Goal: Information Seeking & Learning: Check status

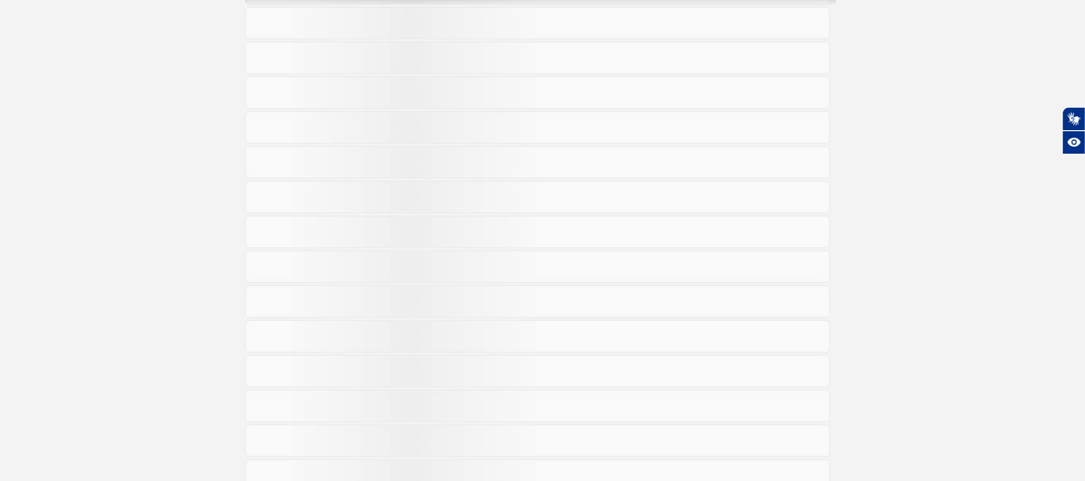
scroll to position [180, 0]
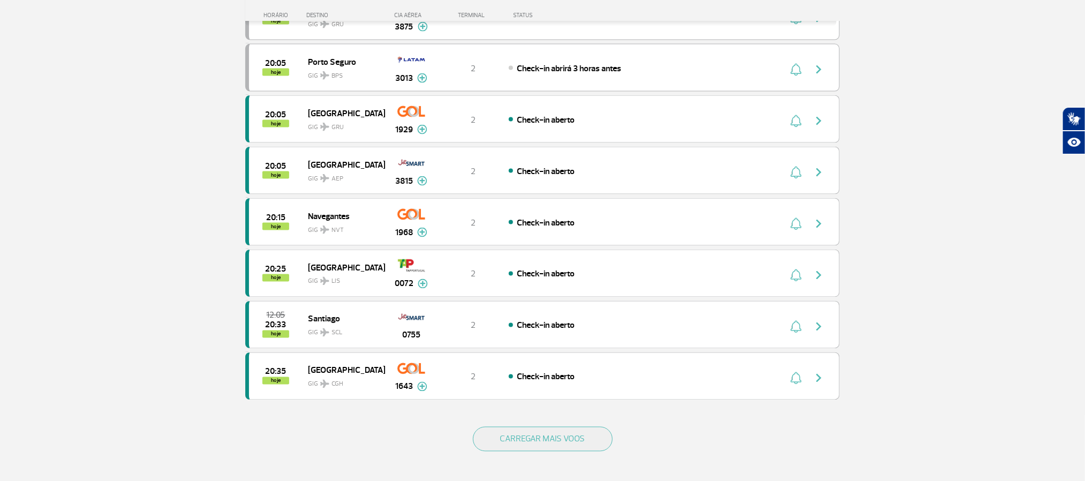
scroll to position [884, 0]
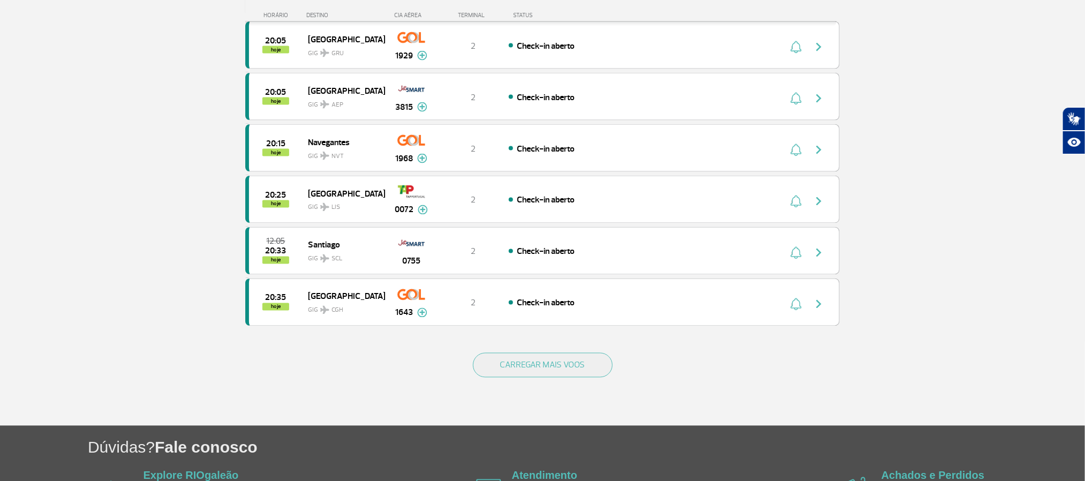
click at [554, 372] on div "CARREGAR MAIS VOOS" at bounding box center [542, 383] width 594 height 86
click at [553, 378] on button "CARREGAR MAIS VOOS" at bounding box center [543, 365] width 140 height 25
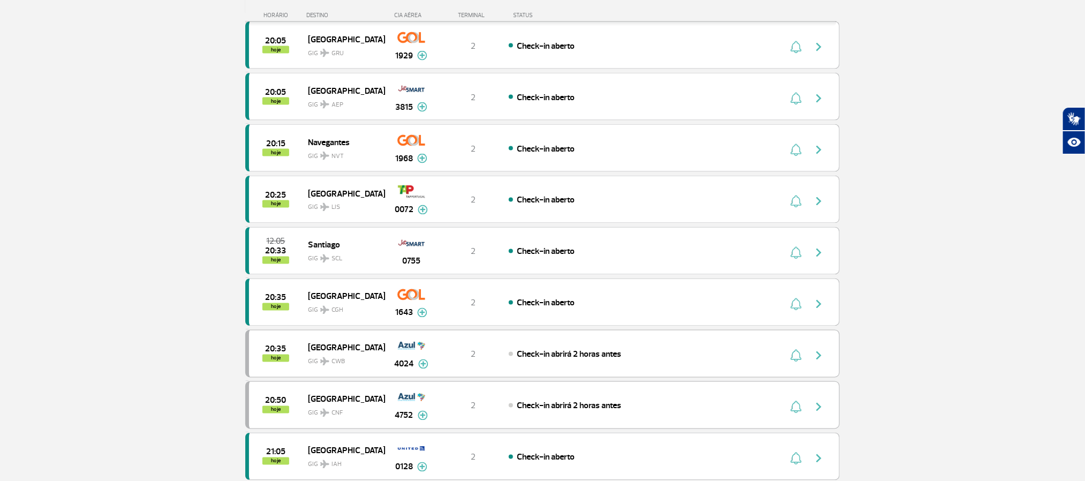
click at [192, 182] on section "Página Inicial > Voos > Painel de Voos Painel de Voos Partidas Chegadas 18:05 1…" at bounding box center [542, 311] width 1085 height 2285
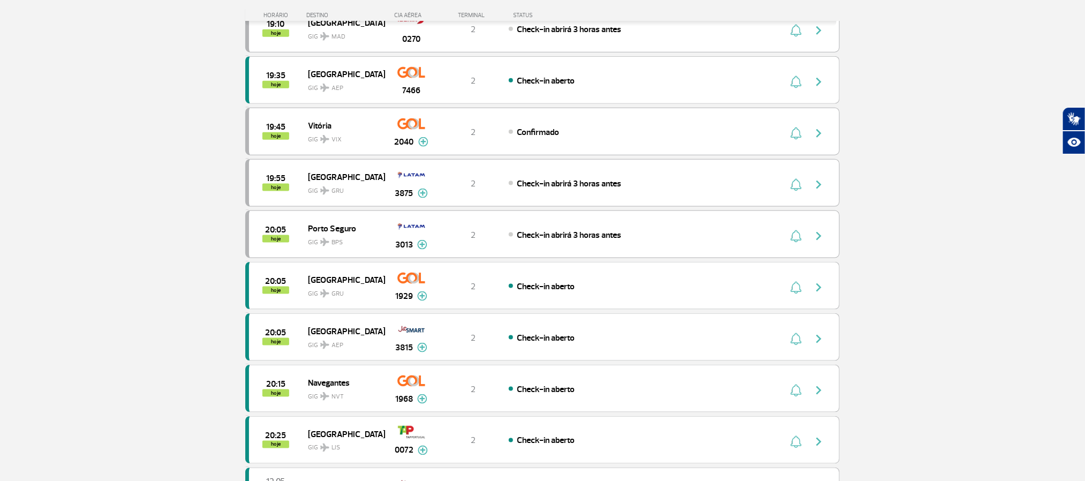
scroll to position [643, 0]
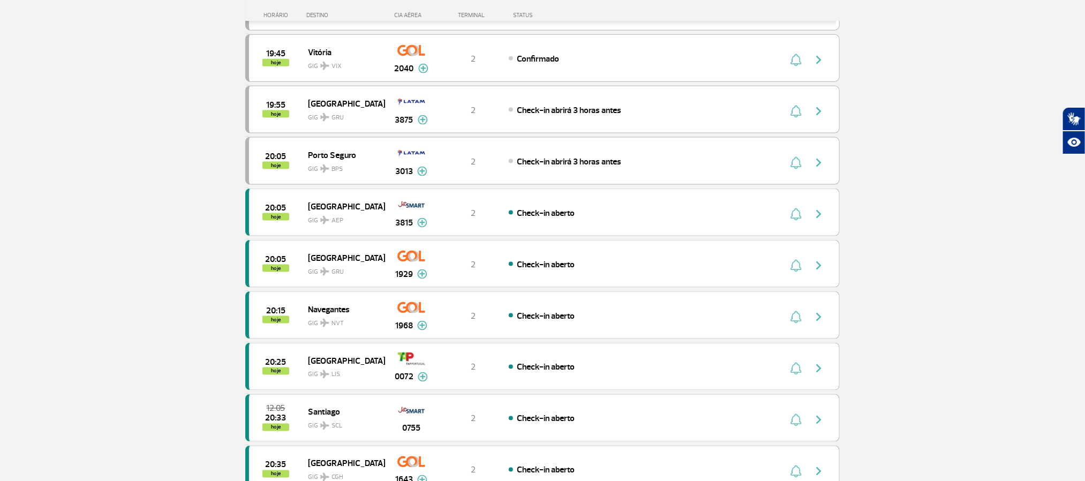
scroll to position [742, 0]
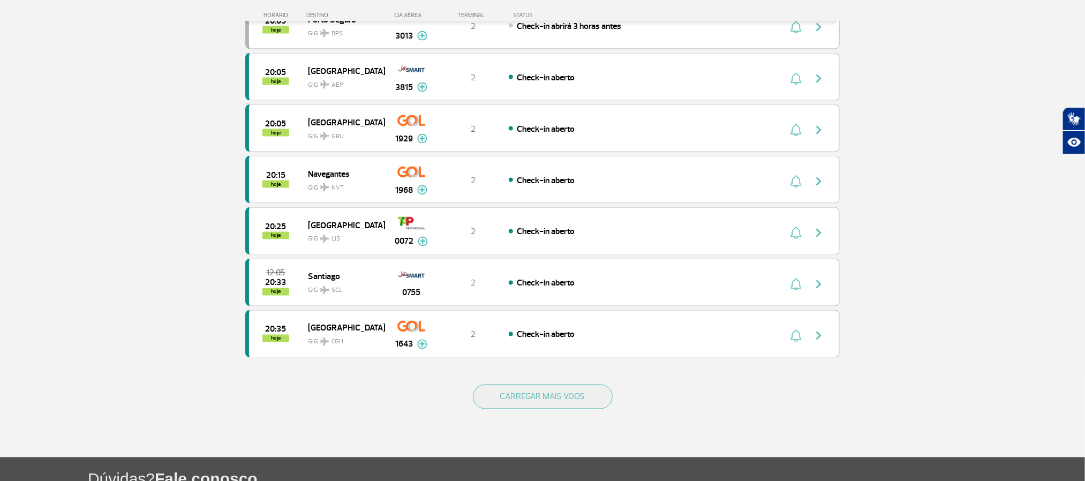
scroll to position [866, 0]
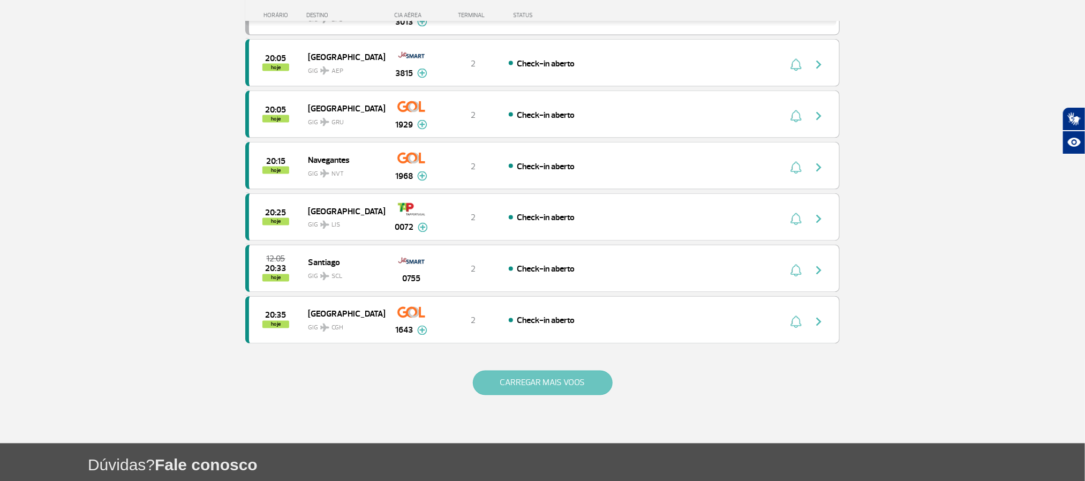
click at [574, 395] on button "CARREGAR MAIS VOOS" at bounding box center [543, 383] width 140 height 25
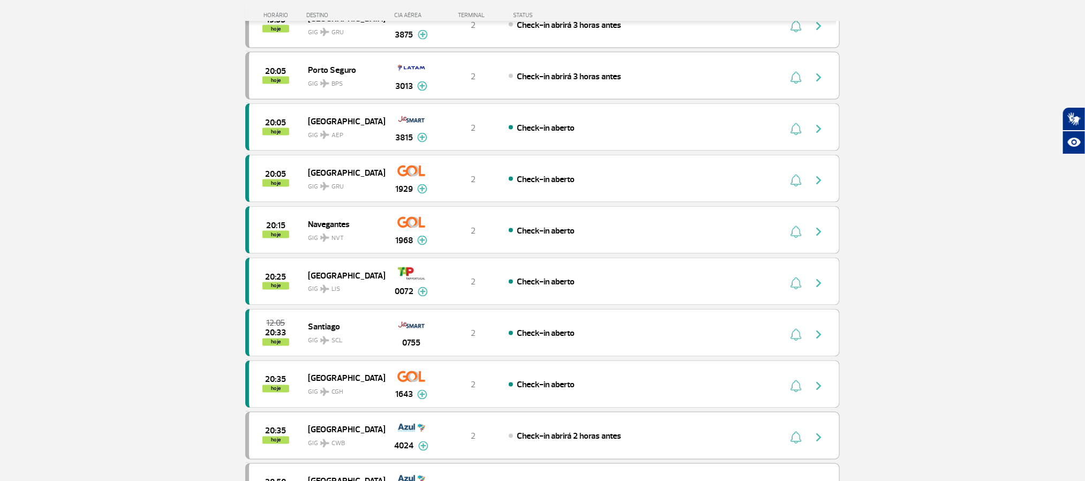
scroll to position [705, 0]
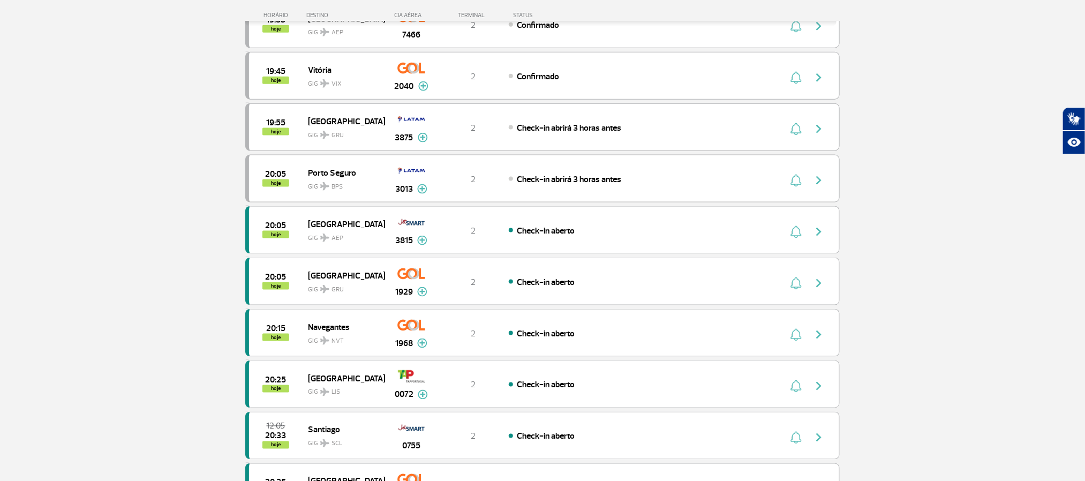
scroll to position [705, 0]
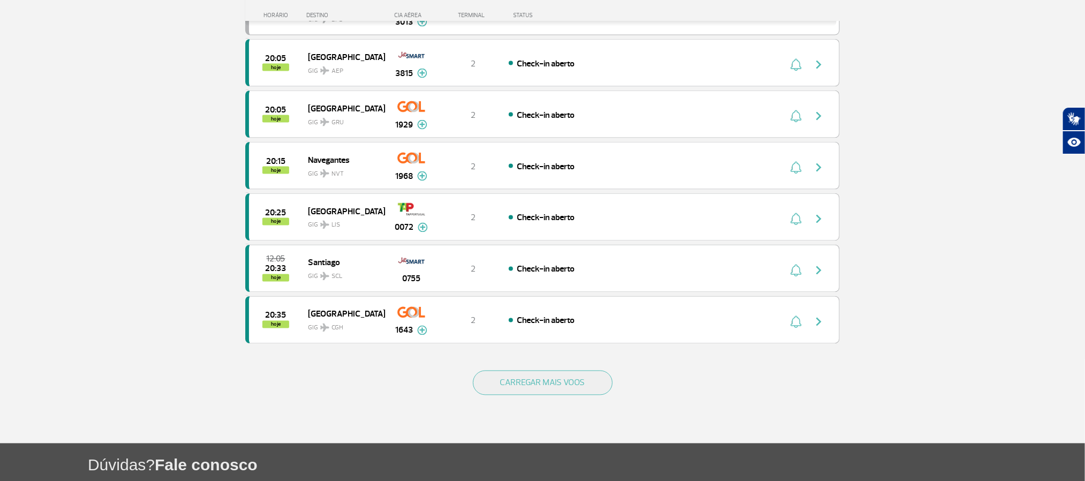
scroll to position [946, 0]
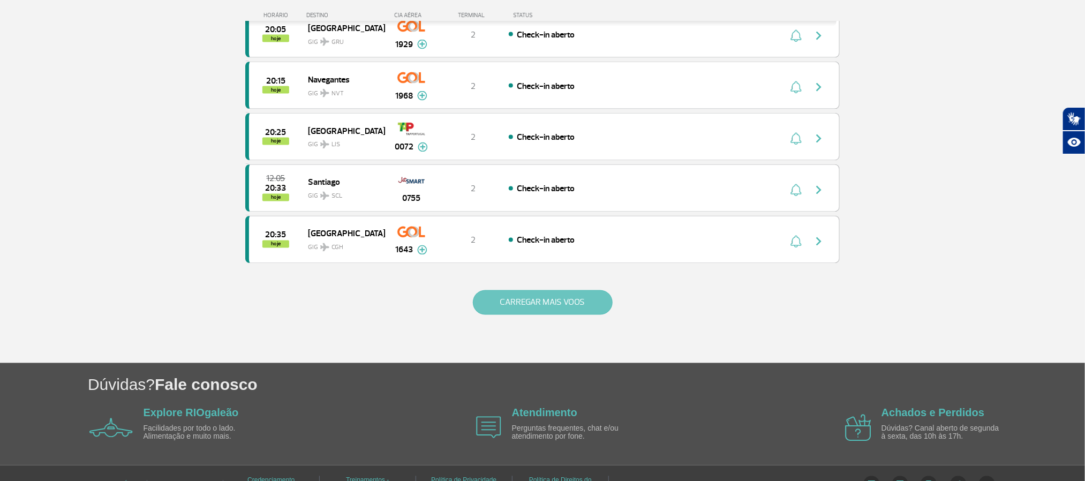
click at [500, 315] on button "CARREGAR MAIS VOOS" at bounding box center [543, 302] width 140 height 25
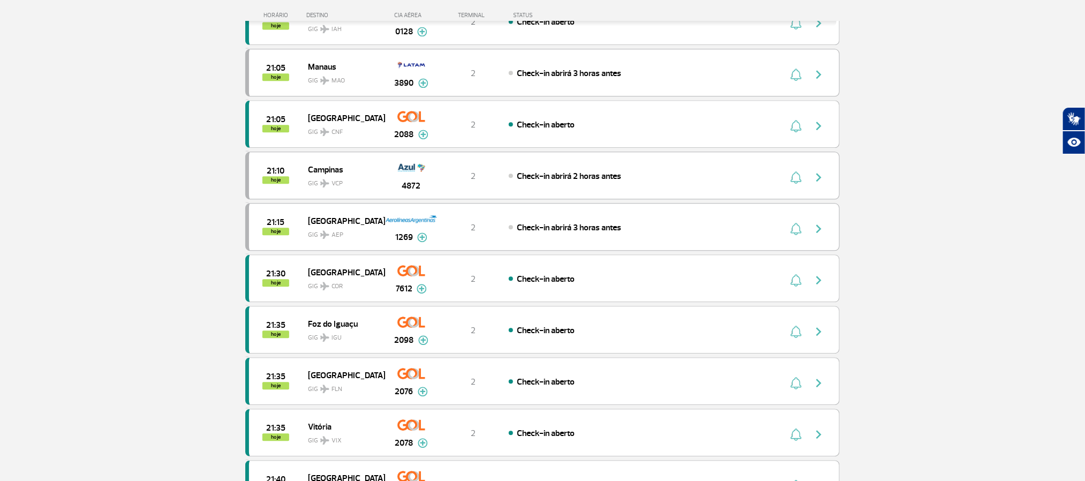
scroll to position [1348, 0]
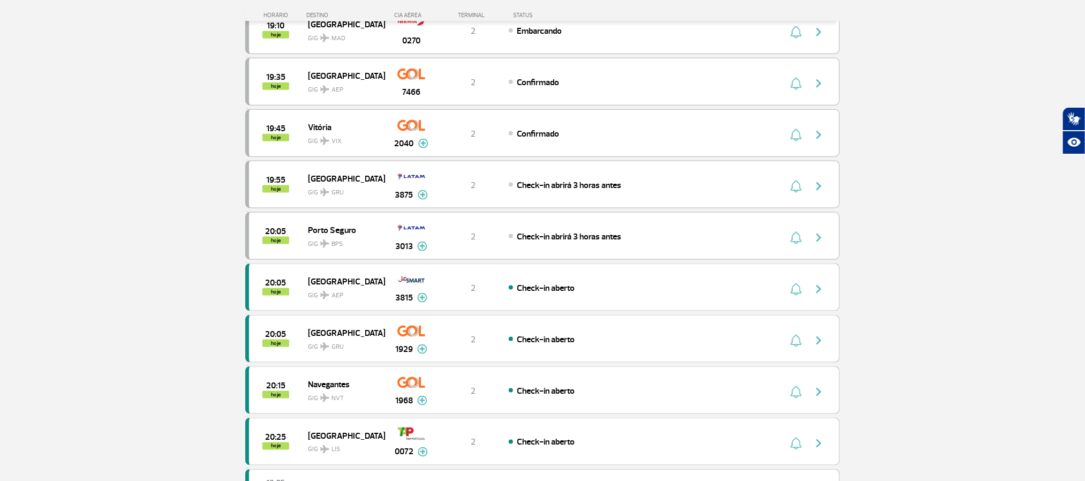
scroll to position [643, 0]
click at [117, 198] on section "Página Inicial > Voos > Painel de Voos Painel de Voos Partidas Chegadas 18:15 1…" at bounding box center [542, 38] width 1085 height 1256
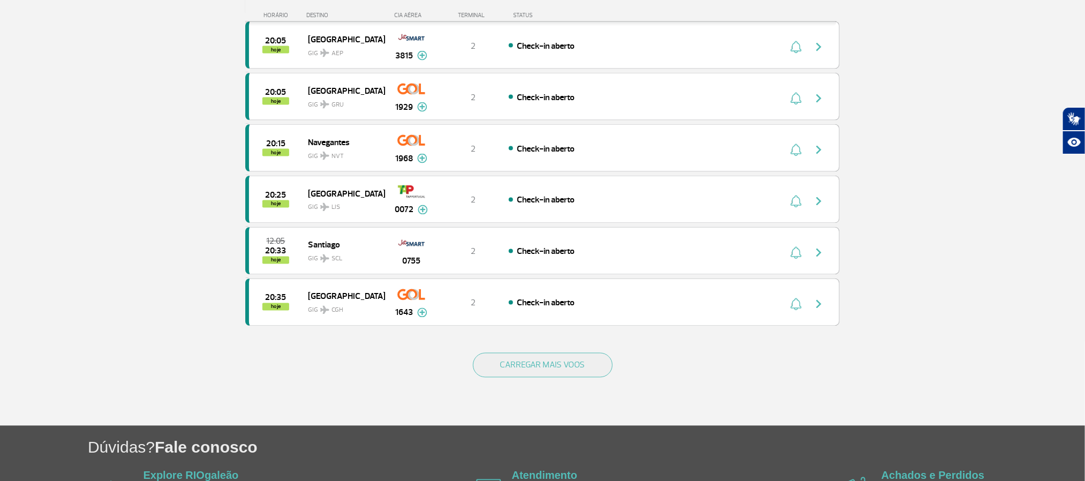
scroll to position [964, 0]
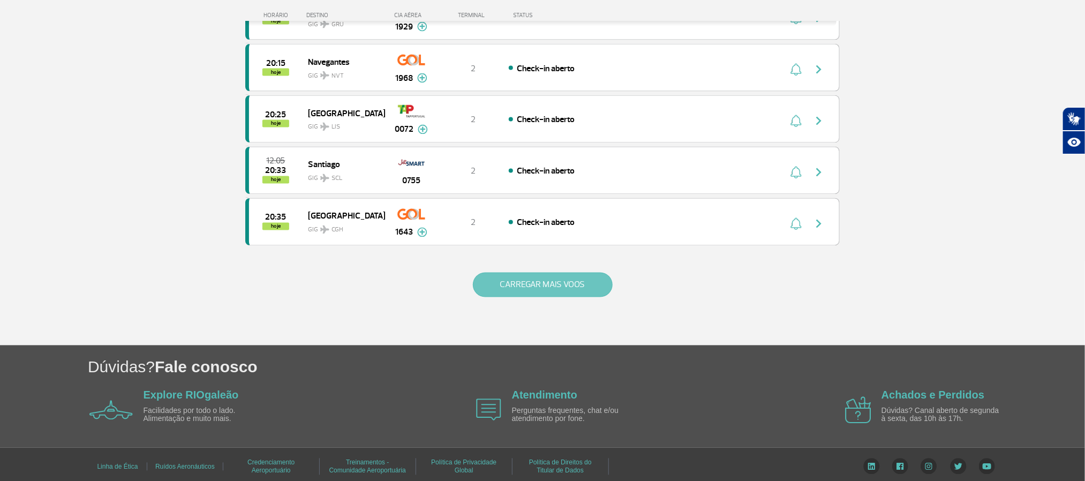
click at [541, 297] on button "CARREGAR MAIS VOOS" at bounding box center [543, 285] width 140 height 25
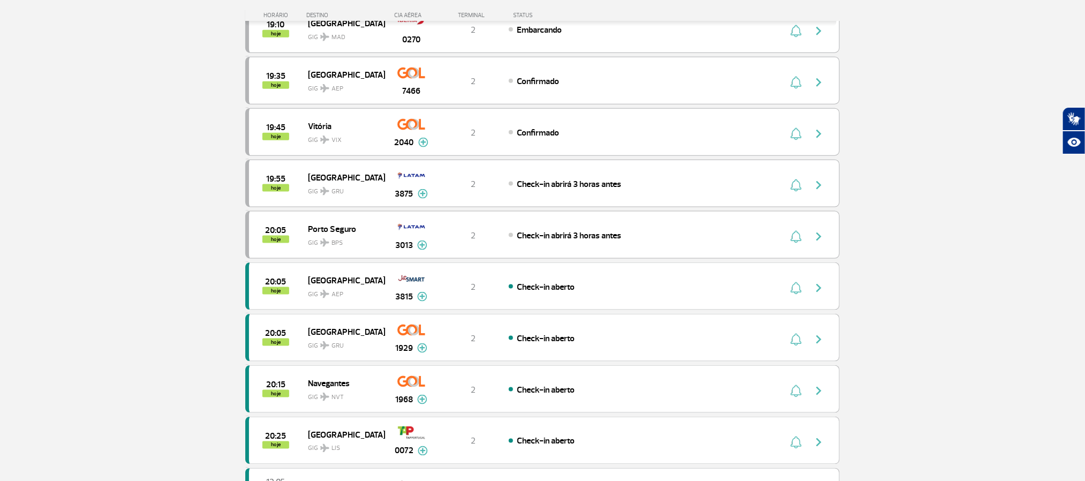
scroll to position [402, 0]
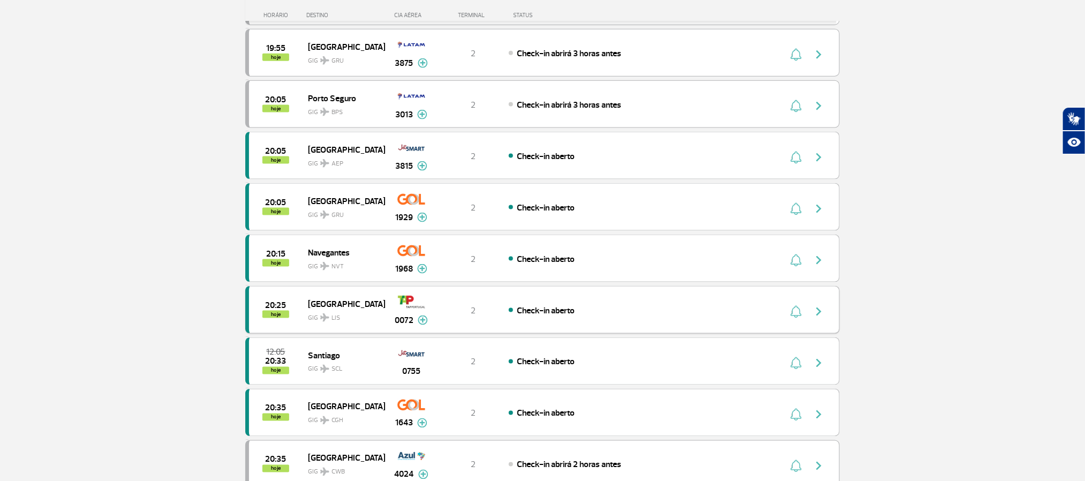
scroll to position [723, 0]
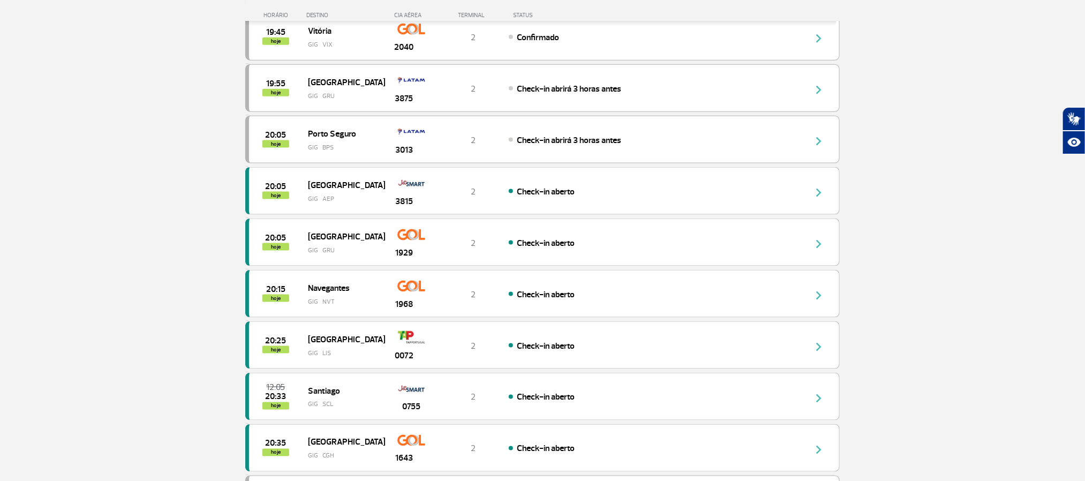
scroll to position [723, 0]
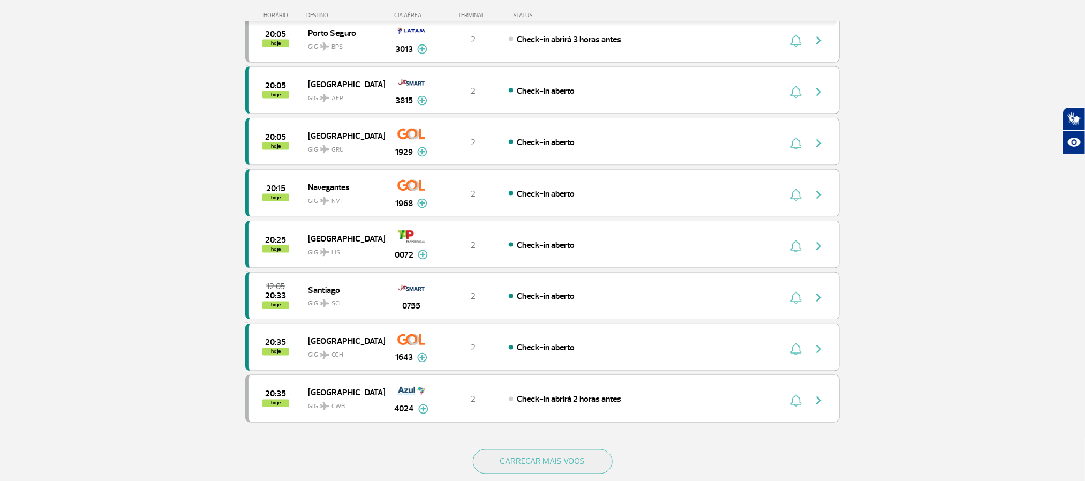
scroll to position [884, 0]
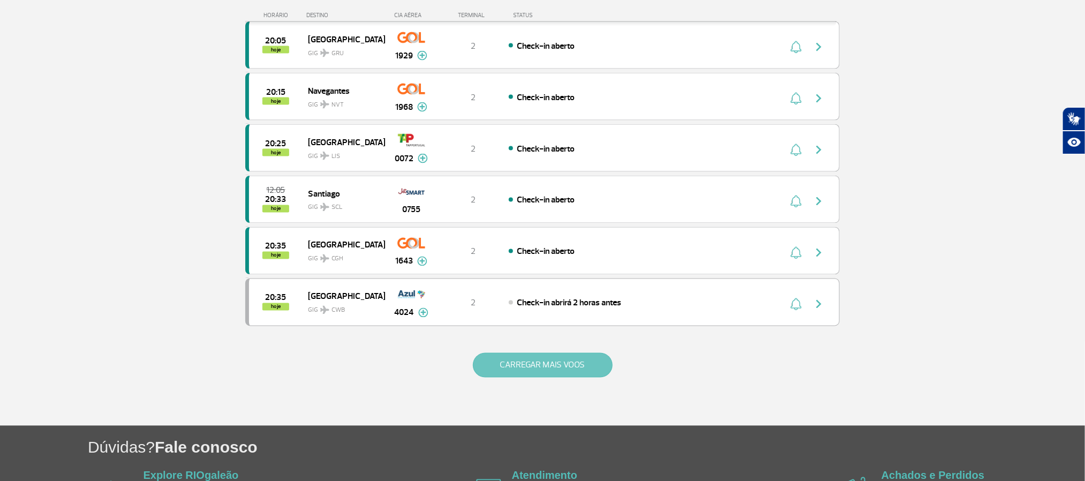
click at [540, 376] on button "CARREGAR MAIS VOOS" at bounding box center [543, 365] width 140 height 25
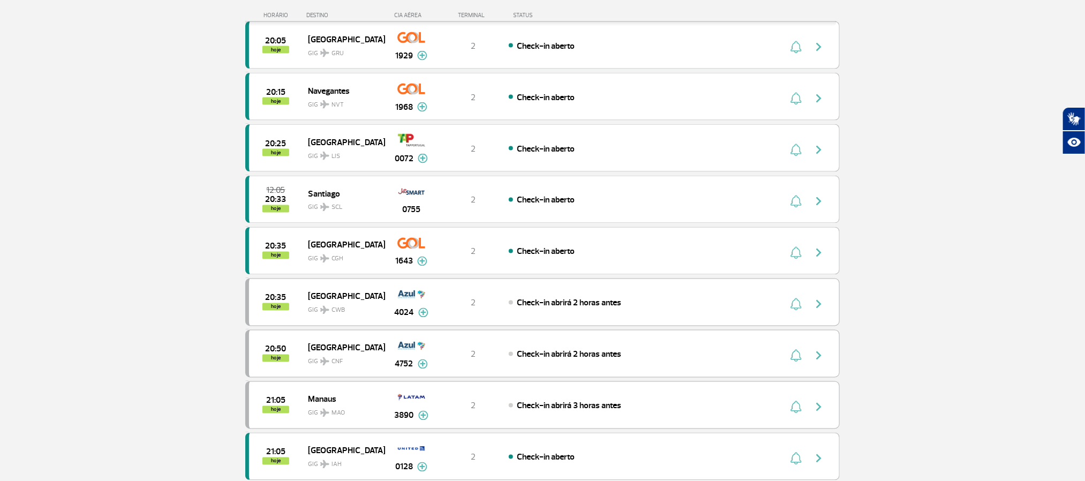
click at [108, 236] on section "Página Inicial > Voos > Painel de Voos Painel de Voos Partidas Chegadas 18:15 1…" at bounding box center [542, 311] width 1085 height 2285
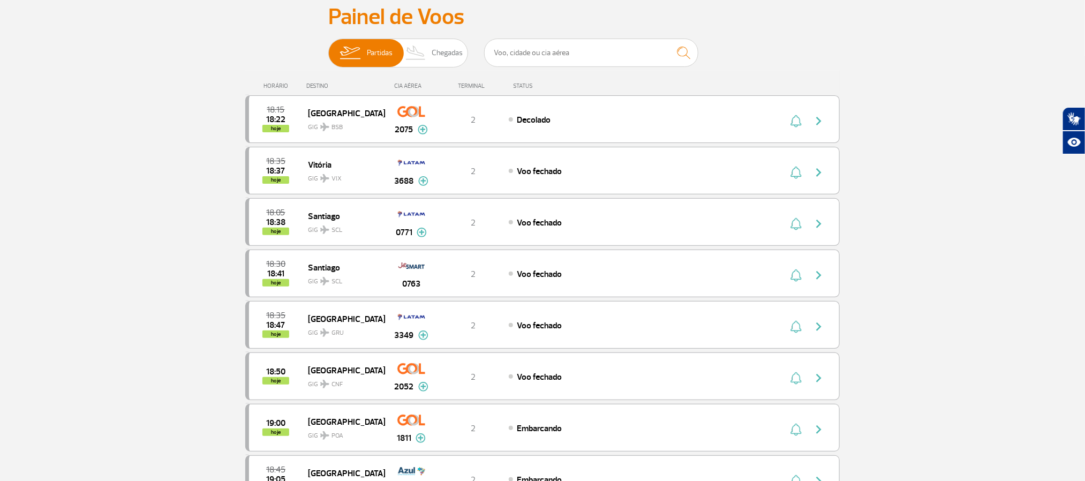
scroll to position [0, 0]
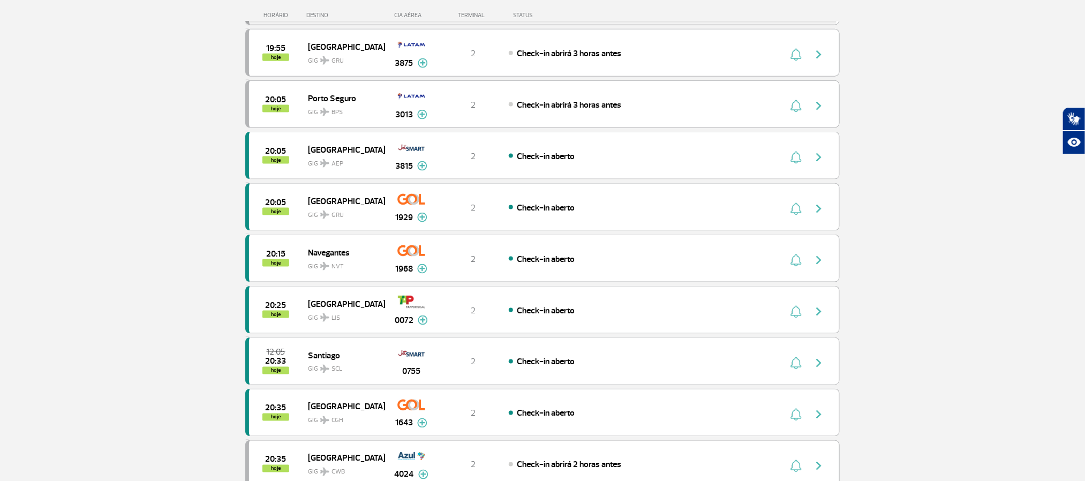
scroll to position [723, 0]
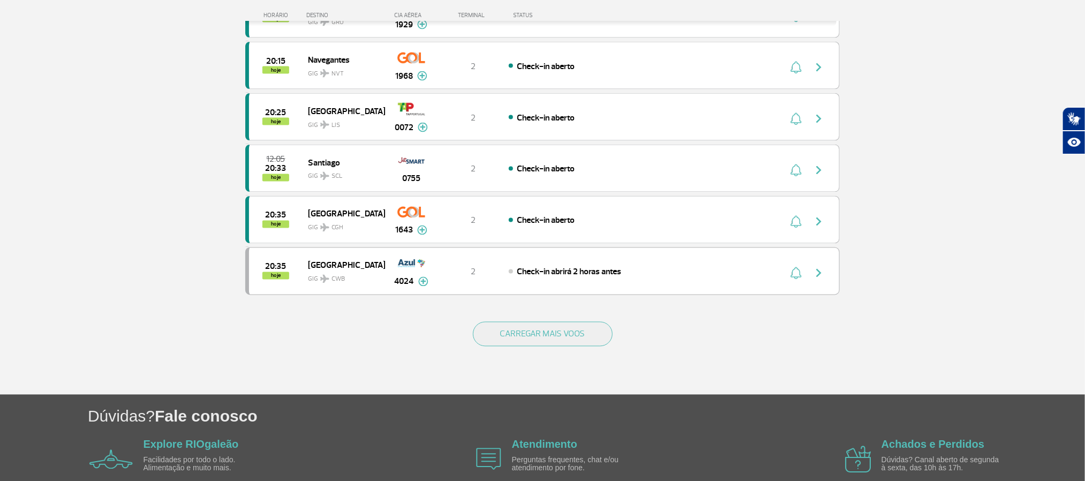
scroll to position [964, 0]
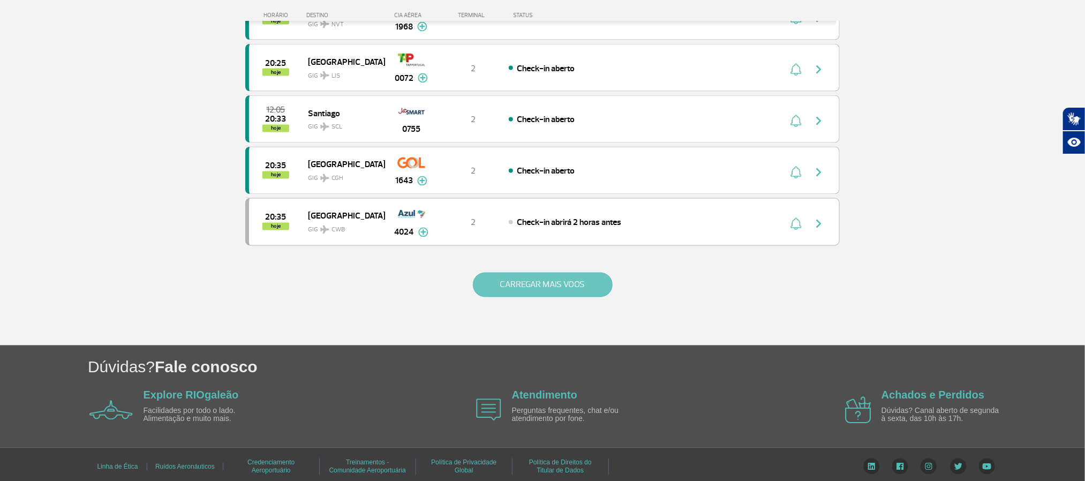
click at [543, 297] on button "CARREGAR MAIS VOOS" at bounding box center [543, 285] width 140 height 25
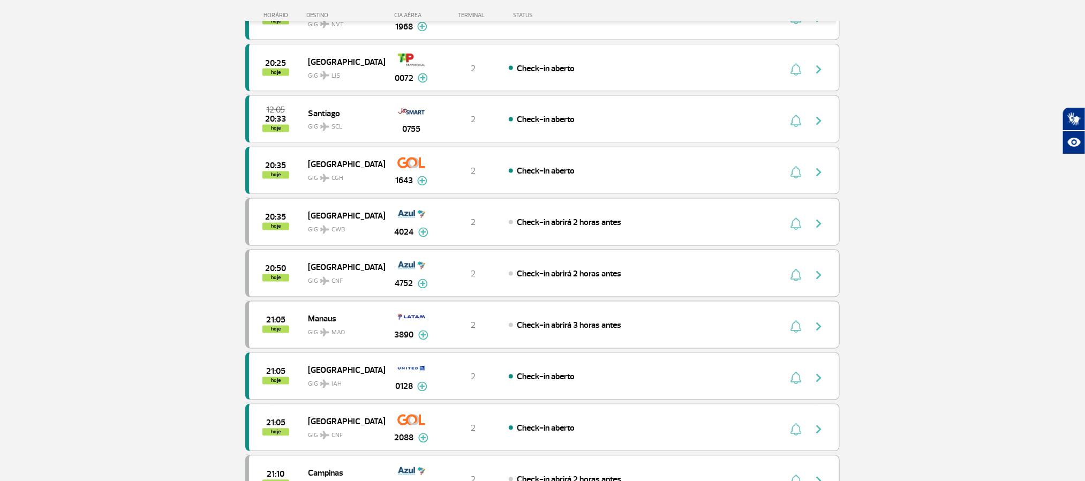
click at [115, 229] on section "Página Inicial > Voos > Painel de Voos Painel de Voos Partidas Chegadas 18:15 1…" at bounding box center [542, 231] width 1085 height 2285
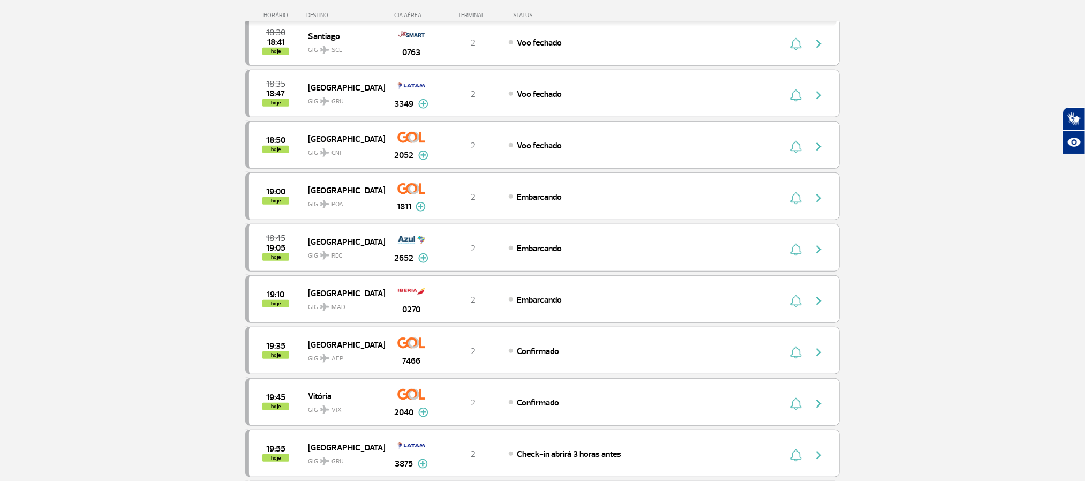
scroll to position [402, 0]
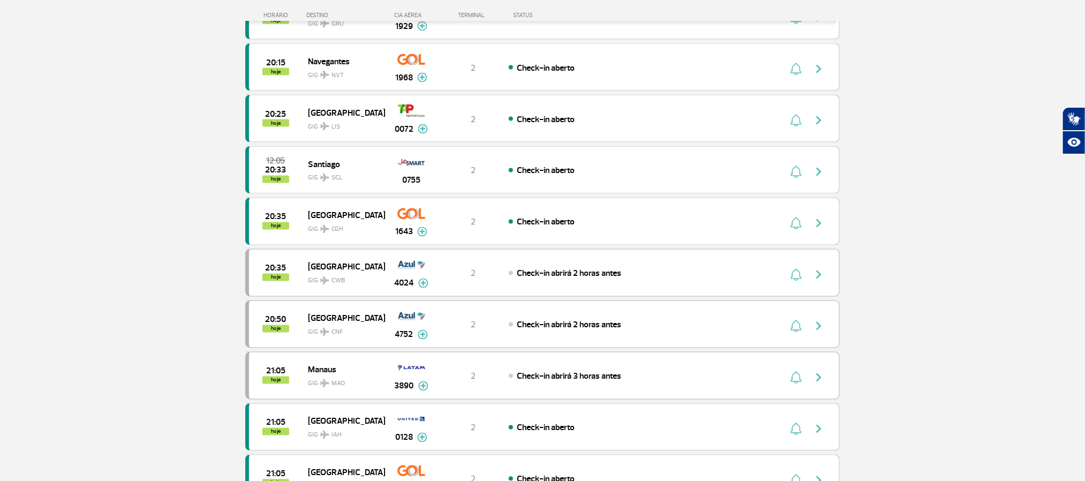
scroll to position [964, 0]
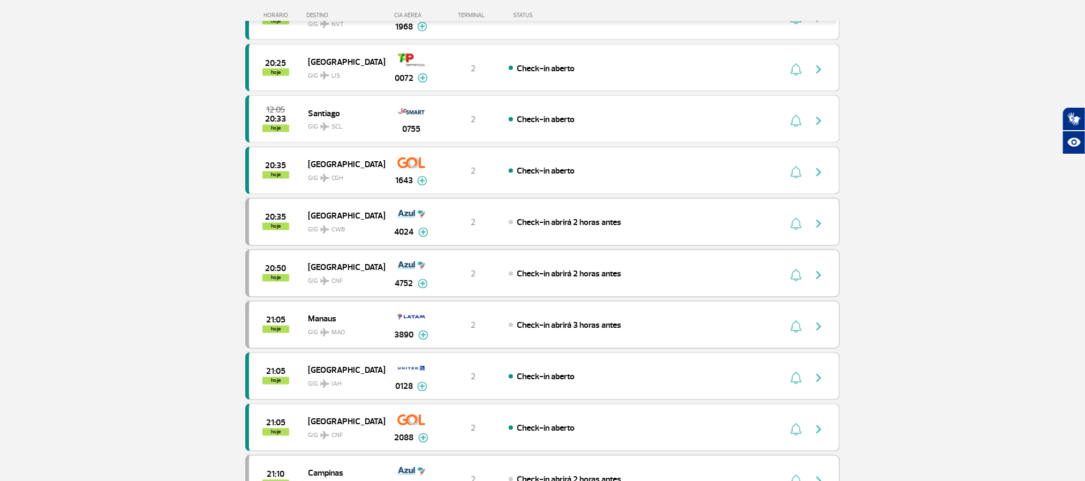
click at [115, 230] on section "Página Inicial > Voos > Painel de Voos Painel de Voos Partidas Chegadas 18:15 1…" at bounding box center [542, 231] width 1085 height 2285
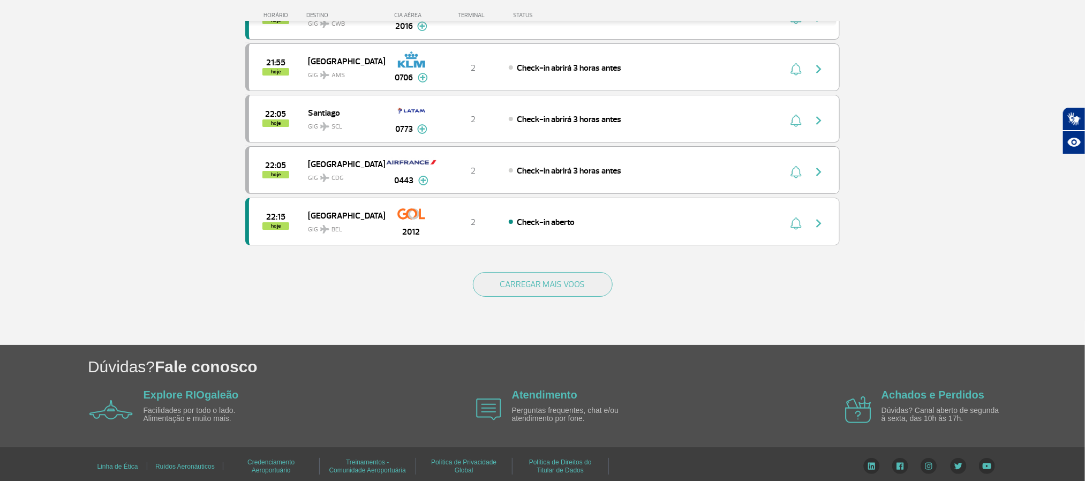
scroll to position [2041, 0]
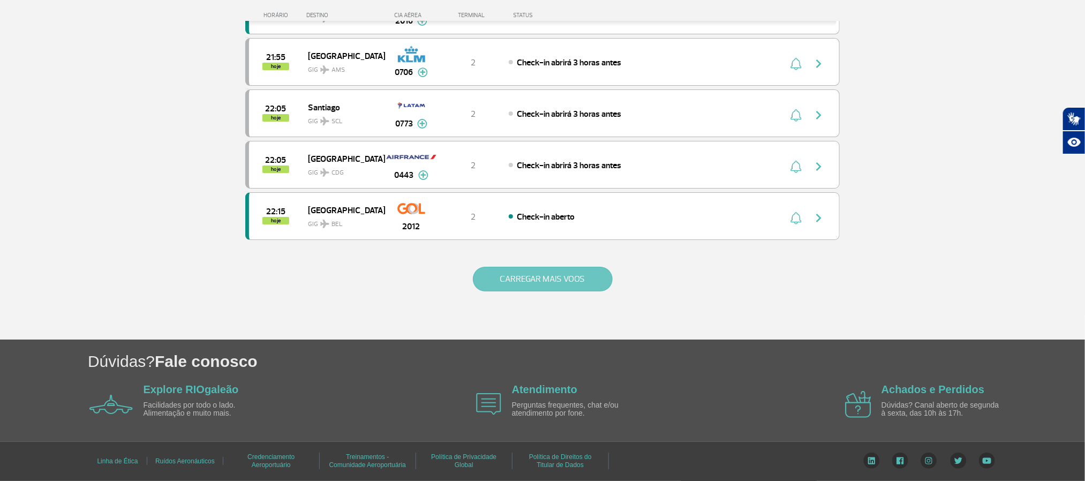
click at [534, 270] on button "CARREGAR MAIS VOOS" at bounding box center [543, 279] width 140 height 25
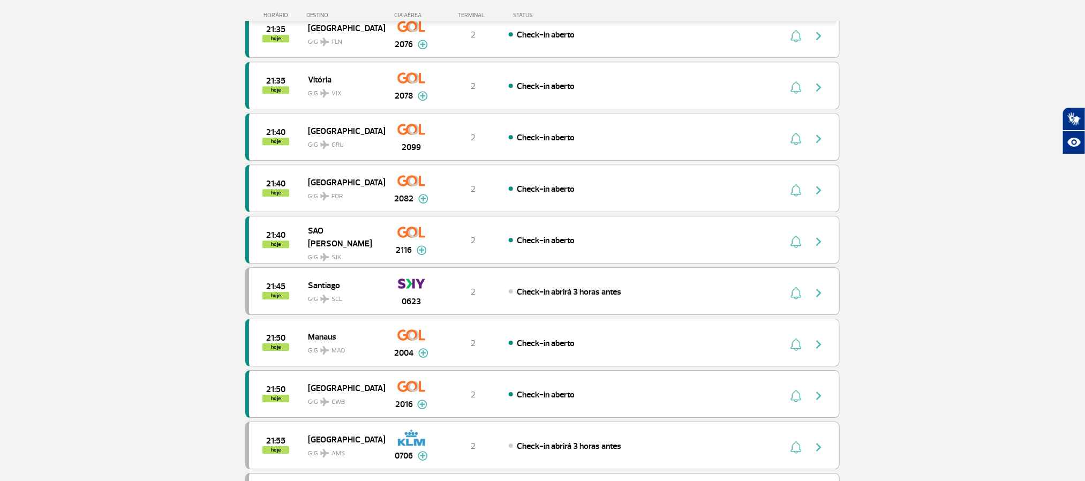
scroll to position [1478, 0]
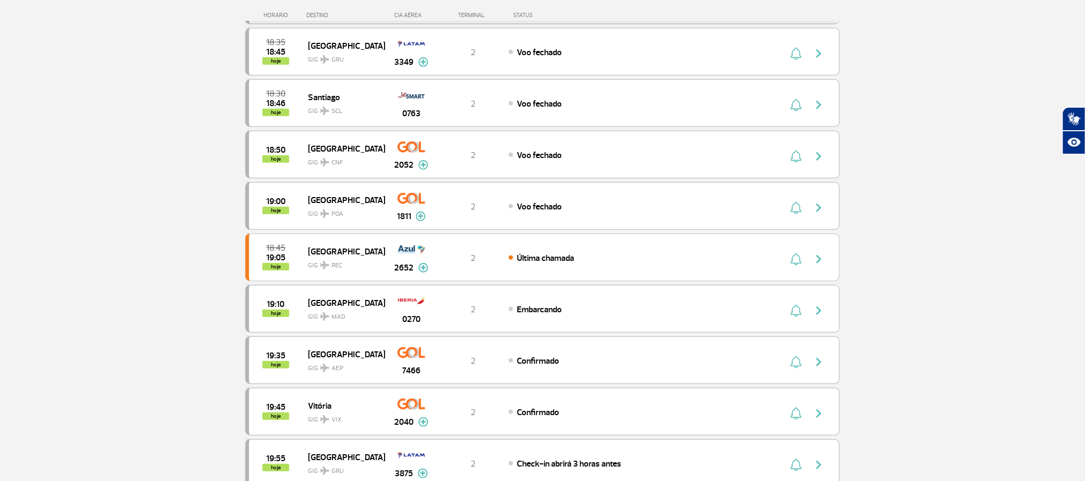
scroll to position [421, 0]
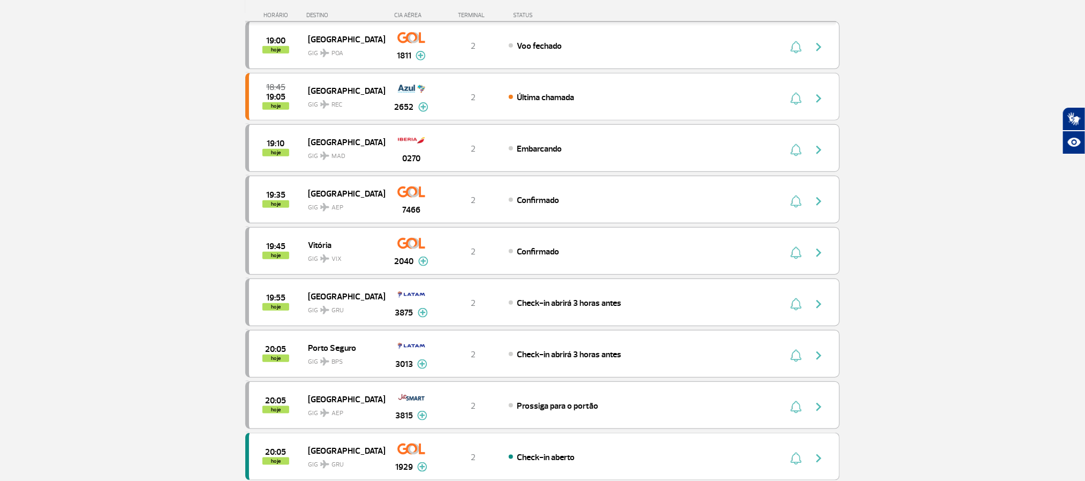
click at [123, 219] on section "Página Inicial > Voos > Painel de Voos Painel de Voos Partidas Chegadas 18:35 1…" at bounding box center [542, 260] width 1085 height 1256
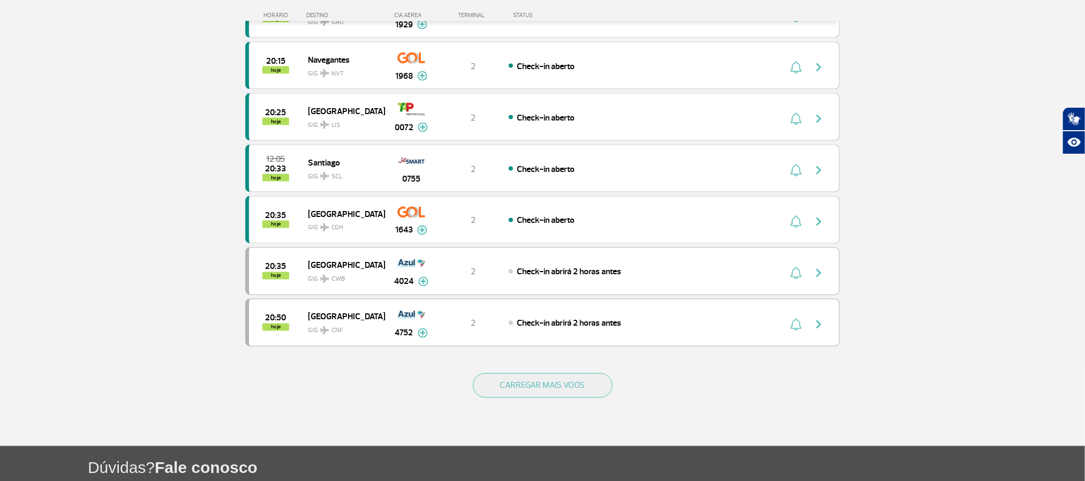
scroll to position [884, 0]
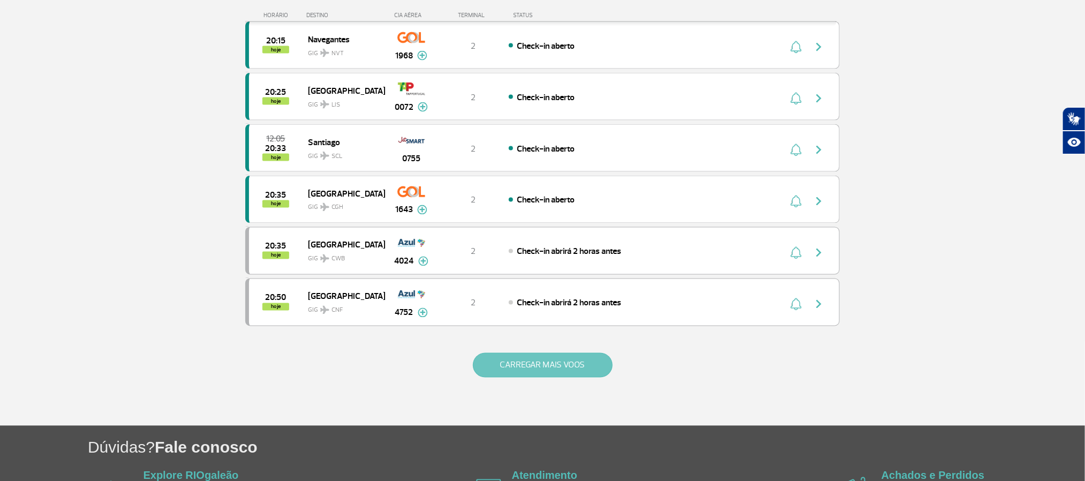
click at [543, 378] on button "CARREGAR MAIS VOOS" at bounding box center [543, 365] width 140 height 25
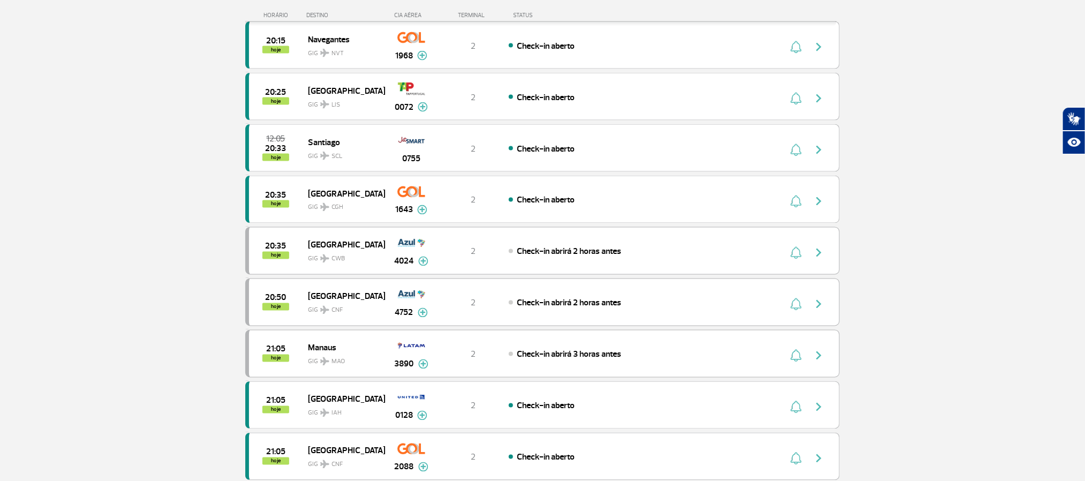
click at [21, 177] on section "Página Inicial > Voos > Painel de Voos Painel de Voos Partidas Chegadas 18:35 1…" at bounding box center [542, 311] width 1085 height 2285
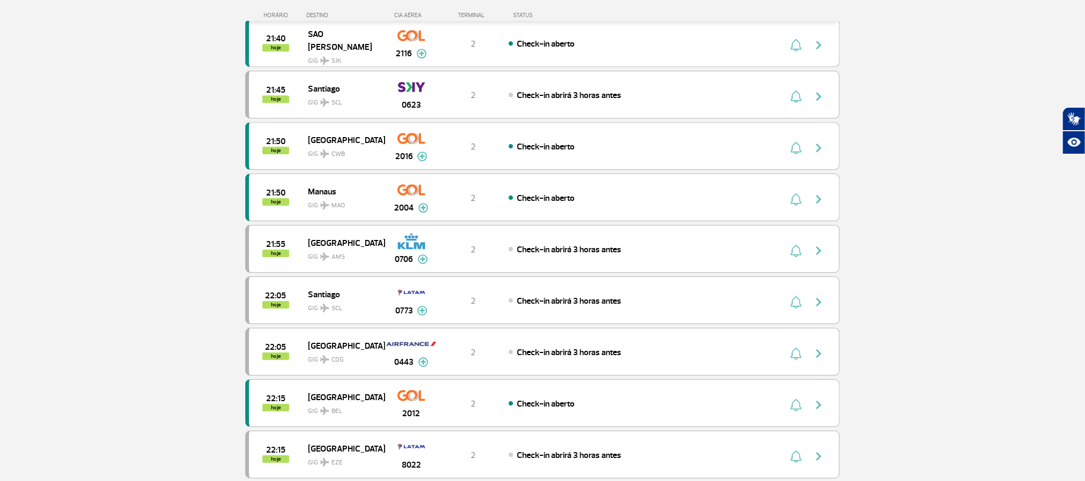
scroll to position [1928, 0]
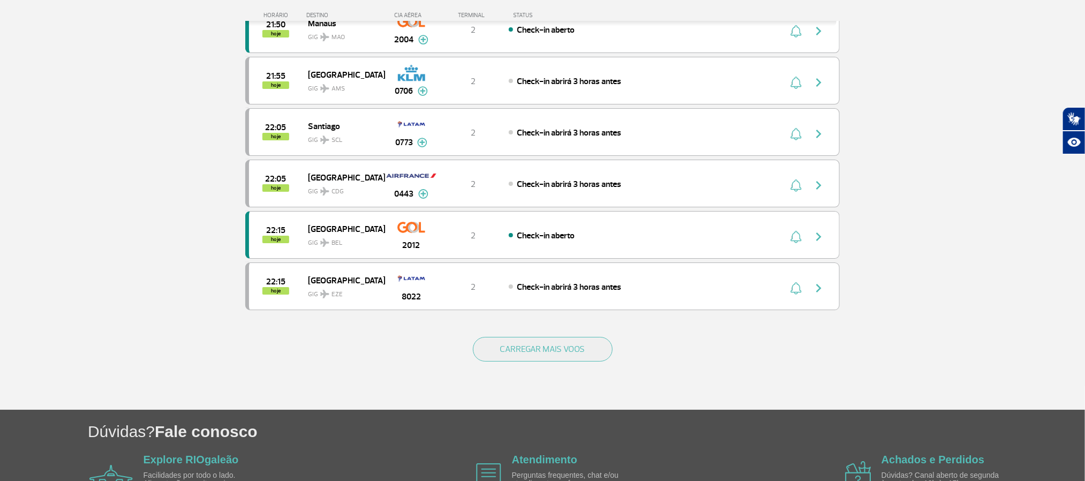
click at [538, 378] on div "CARREGAR MAIS VOOS" at bounding box center [542, 366] width 594 height 86
click at [538, 362] on button "CARREGAR MAIS VOOS" at bounding box center [543, 349] width 140 height 25
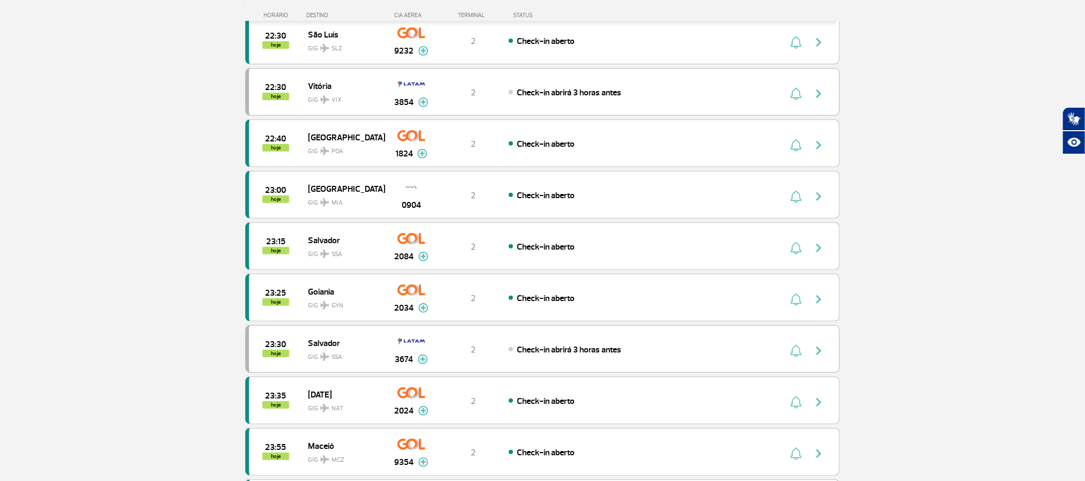
scroll to position [2330, 0]
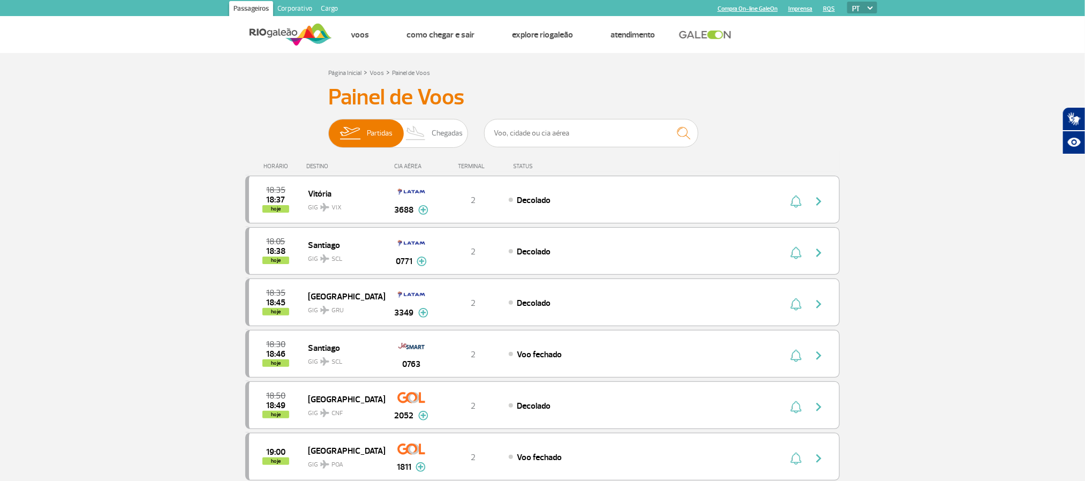
scroll to position [982, 0]
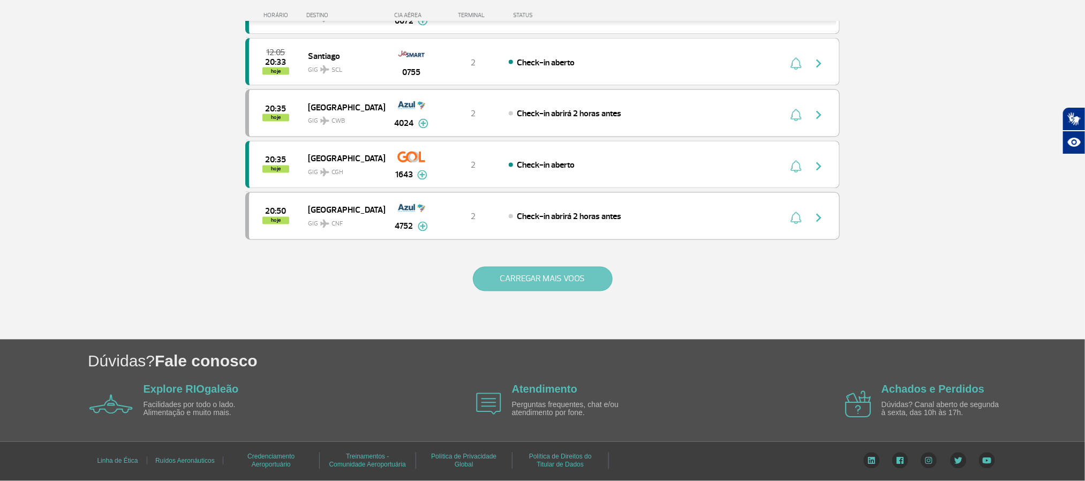
click at [548, 291] on button "CARREGAR MAIS VOOS" at bounding box center [543, 279] width 140 height 25
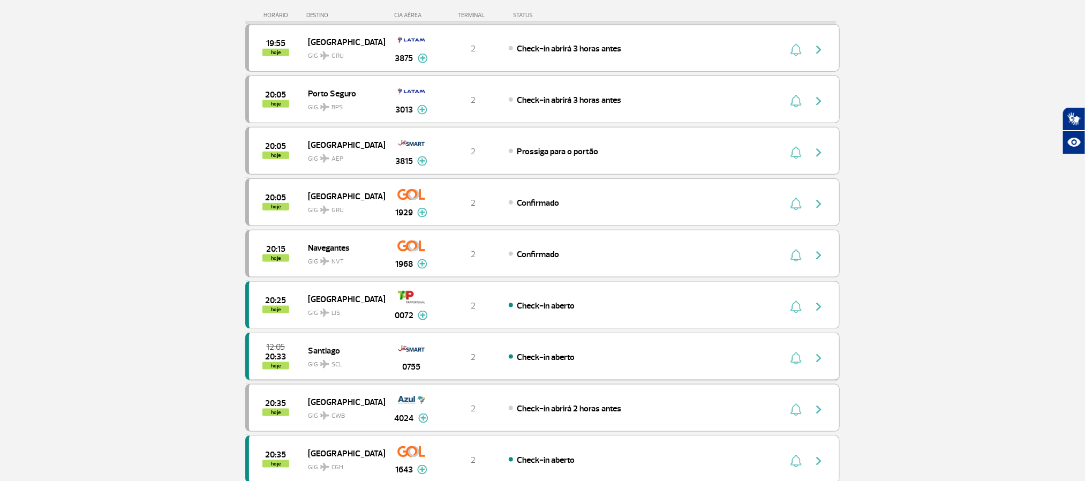
scroll to position [580, 0]
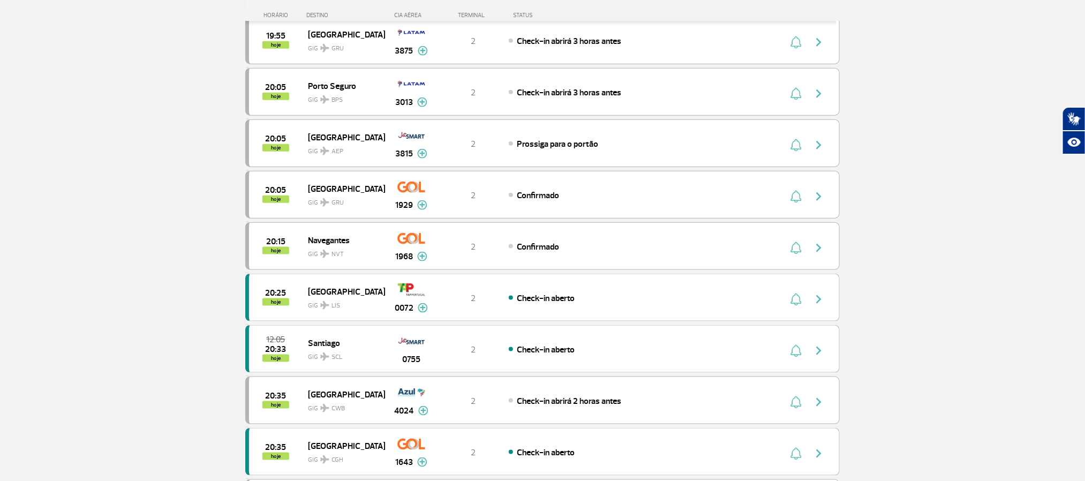
click at [79, 150] on section "Página Inicial > Voos > Painel de Voos Painel de Voos Partidas Chegadas 18:35 1…" at bounding box center [542, 101] width 1085 height 1256
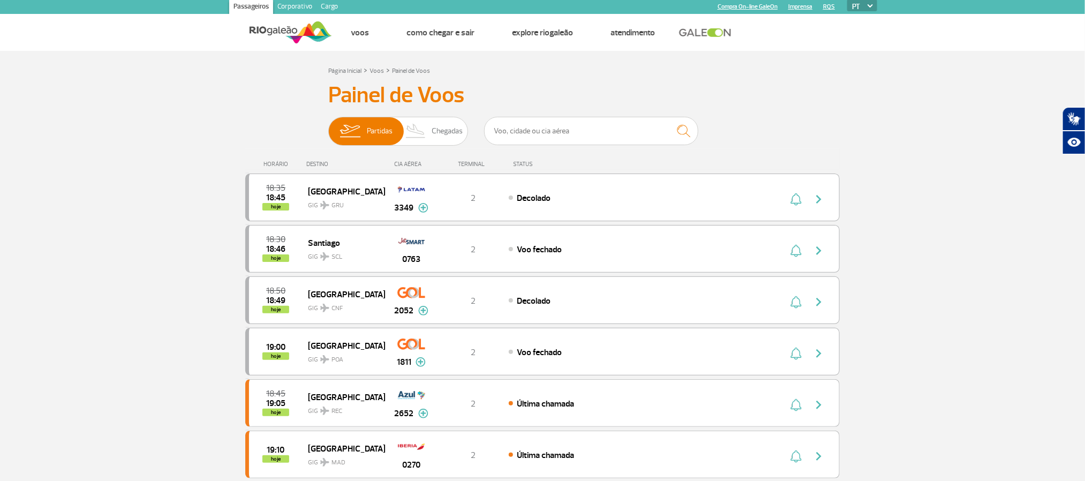
scroll to position [0, 0]
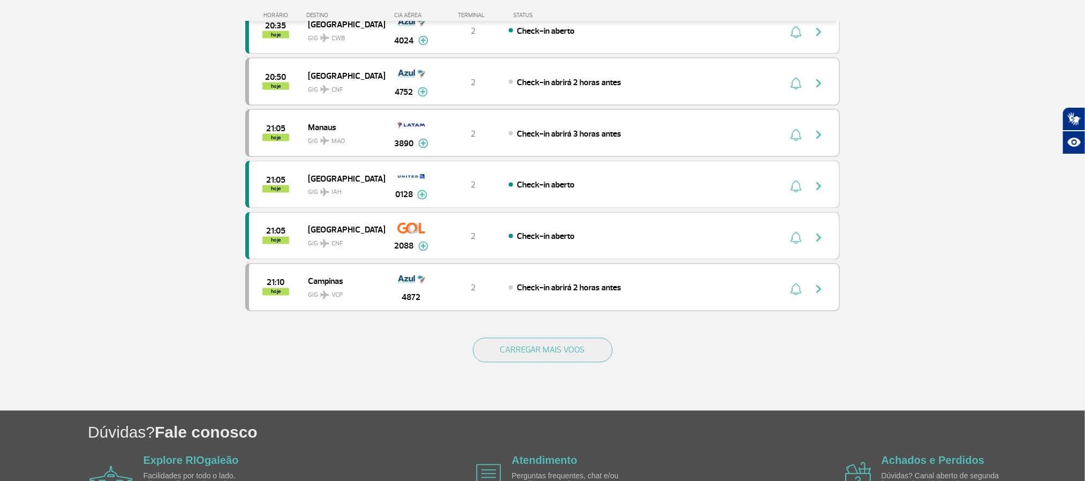
scroll to position [964, 0]
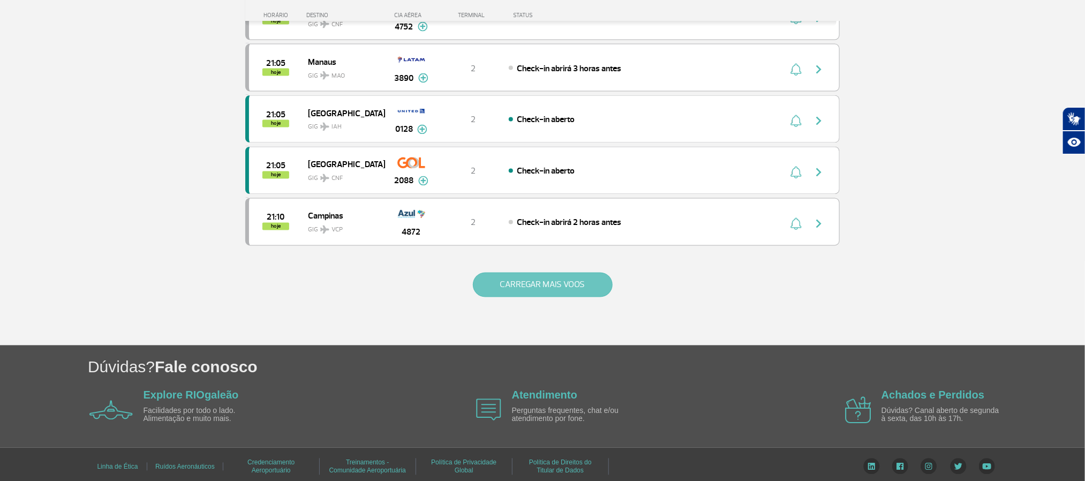
click at [578, 297] on button "CARREGAR MAIS VOOS" at bounding box center [543, 285] width 140 height 25
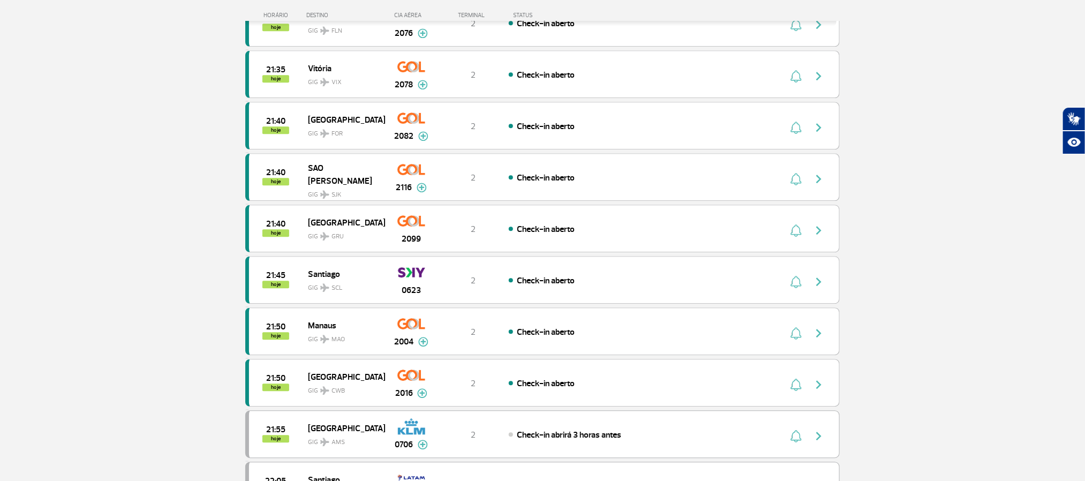
scroll to position [1285, 0]
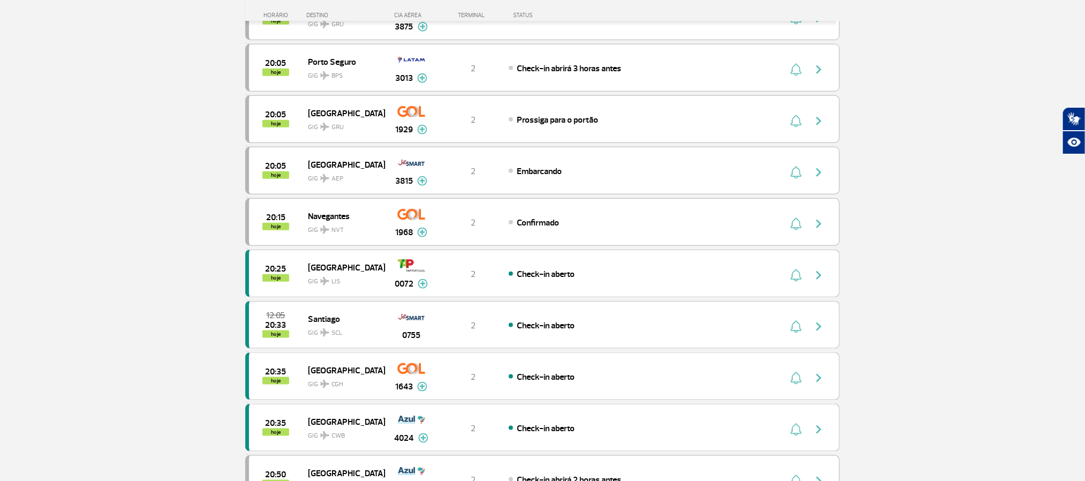
click at [169, 293] on section "Página Inicial > Voos > Painel de Voos Painel de Voos Partidas Chegadas 18:50 1…" at bounding box center [542, 180] width 1085 height 1256
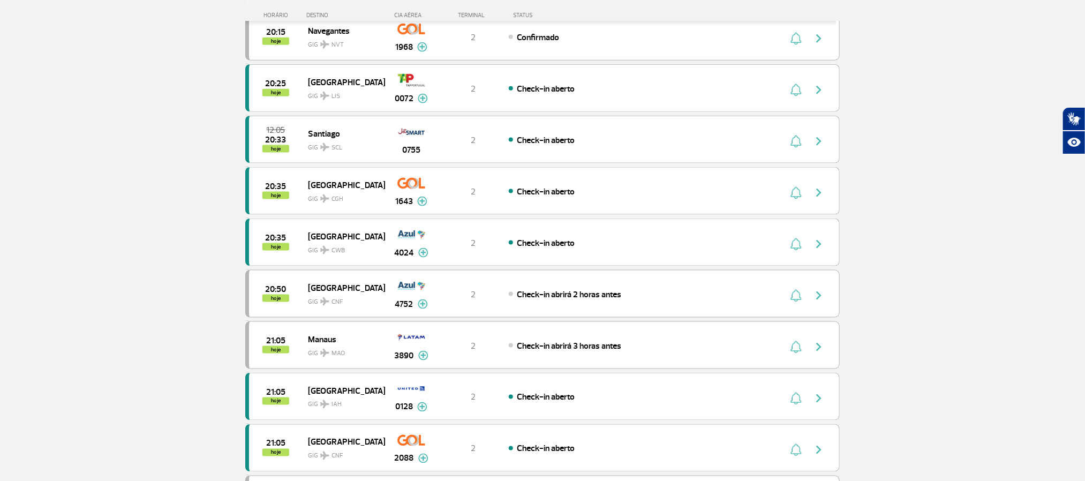
scroll to position [723, 0]
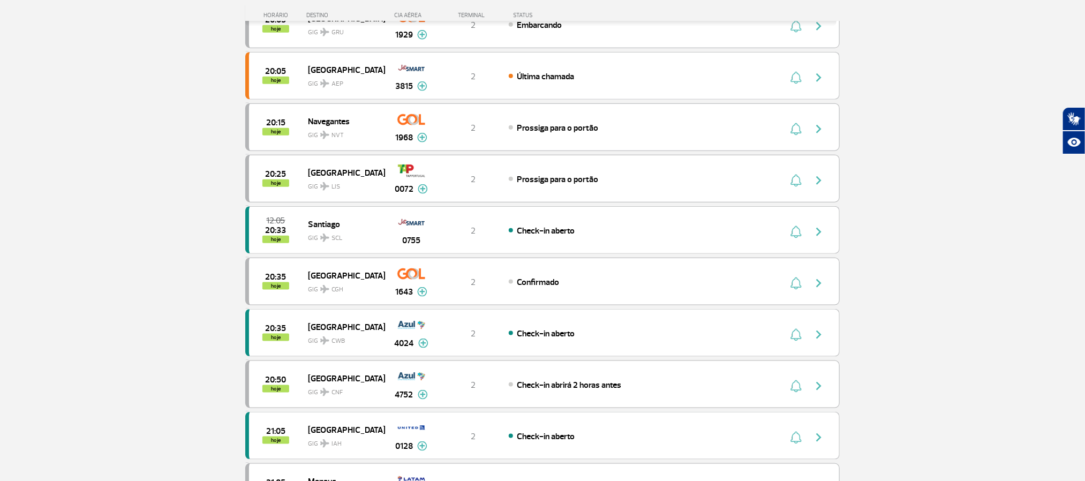
click at [102, 237] on section "Página Inicial > Voos > Painel de Voos Painel de Voos Partidas Chegadas 19:00 1…" at bounding box center [542, 136] width 1085 height 1256
click at [110, 238] on section "Página Inicial > Voos > Painel de Voos Painel de Voos Partidas Chegadas 19:00 1…" at bounding box center [542, 136] width 1085 height 1256
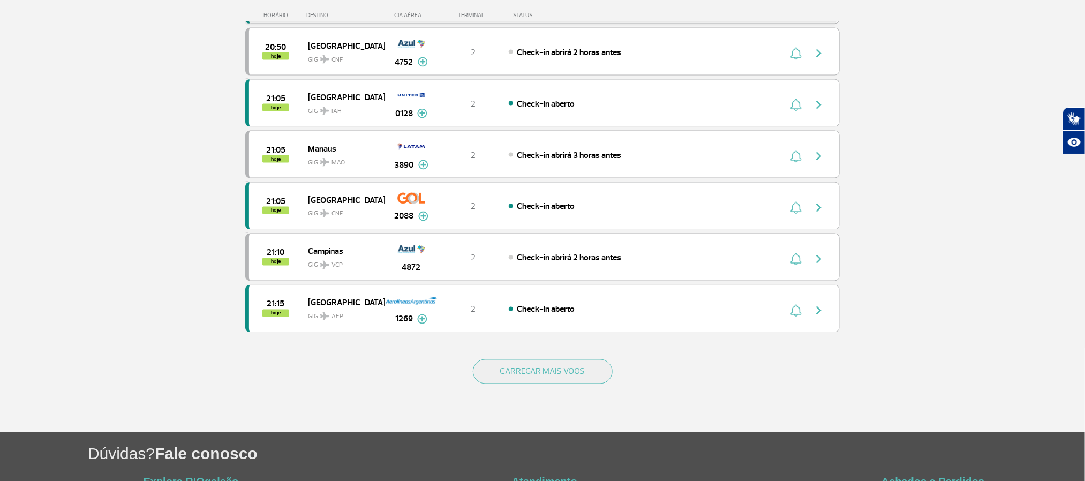
scroll to position [884, 0]
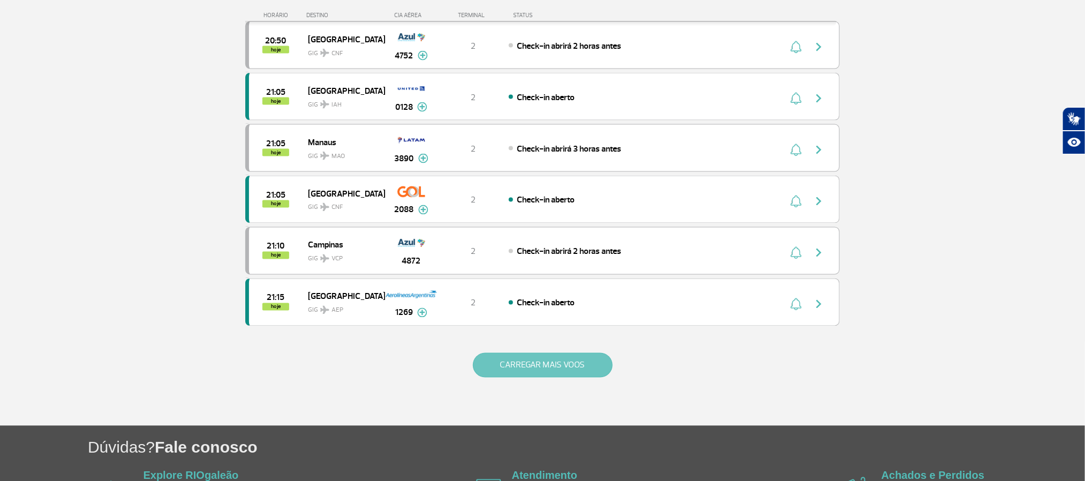
click at [569, 378] on button "CARREGAR MAIS VOOS" at bounding box center [543, 365] width 140 height 25
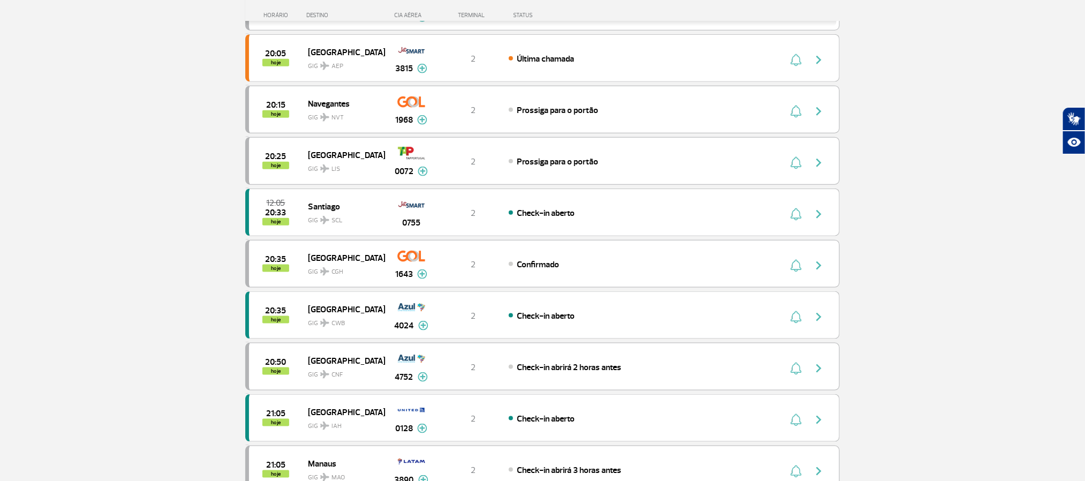
scroll to position [643, 0]
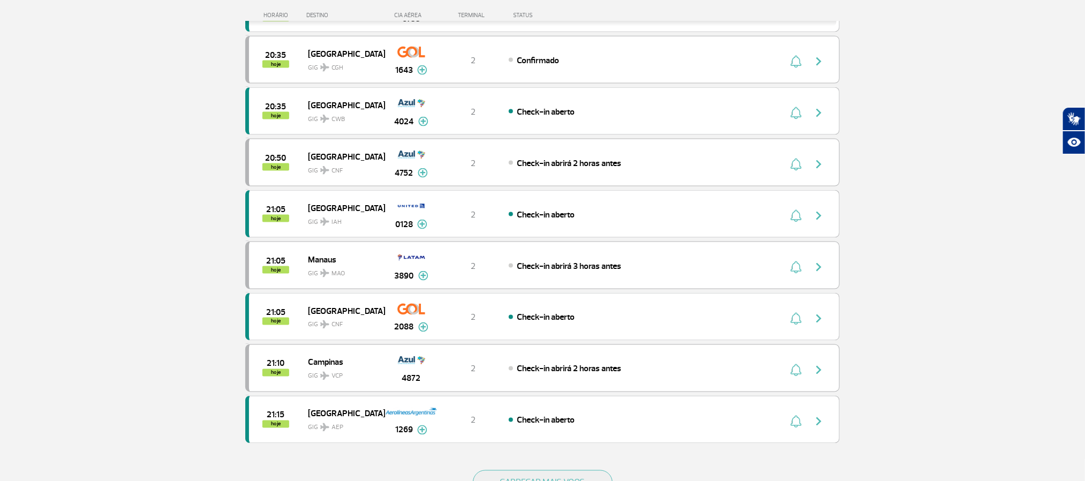
scroll to position [803, 0]
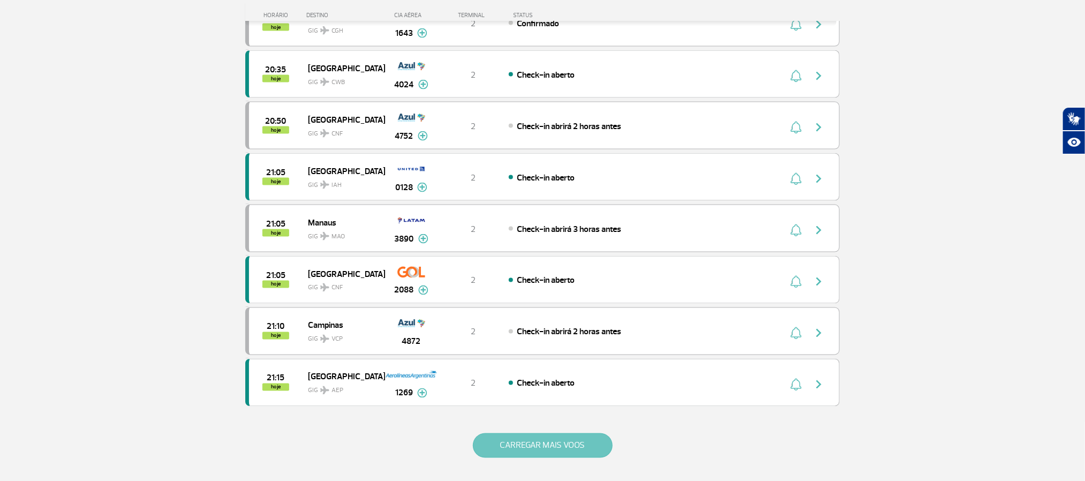
click at [564, 458] on button "CARREGAR MAIS VOOS" at bounding box center [543, 445] width 140 height 25
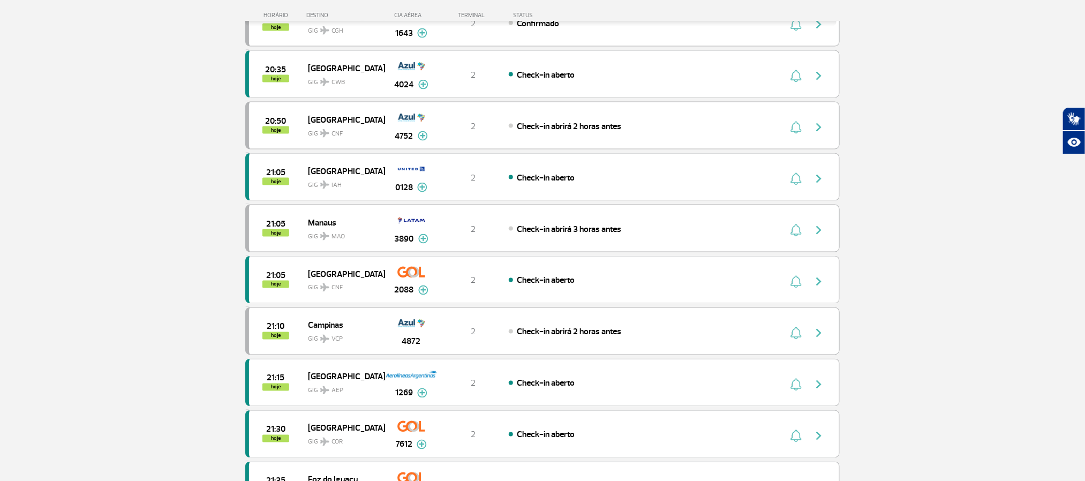
click at [172, 216] on section "Página Inicial > Voos > Painel de Voos Painel de Voos Partidas Chegadas 19:00 1…" at bounding box center [542, 392] width 1085 height 2285
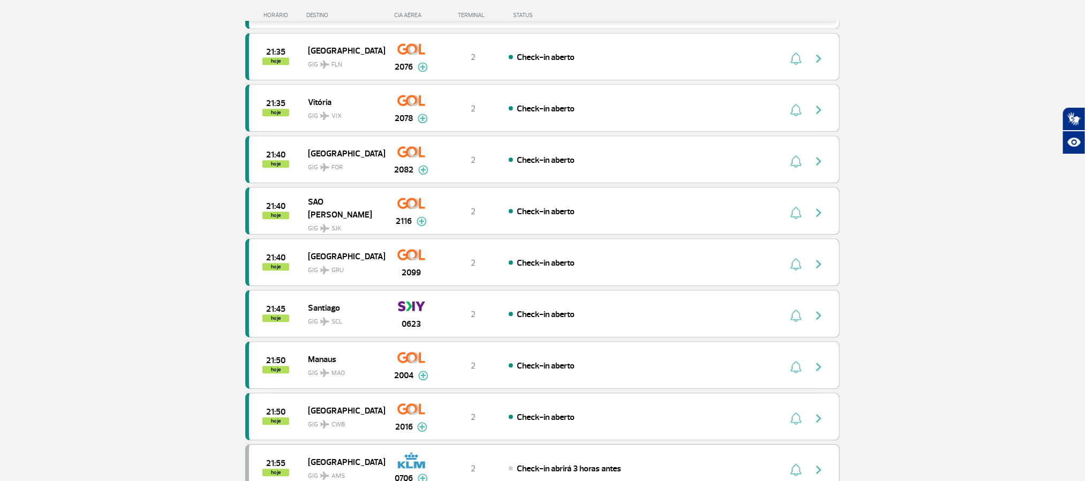
scroll to position [1285, 0]
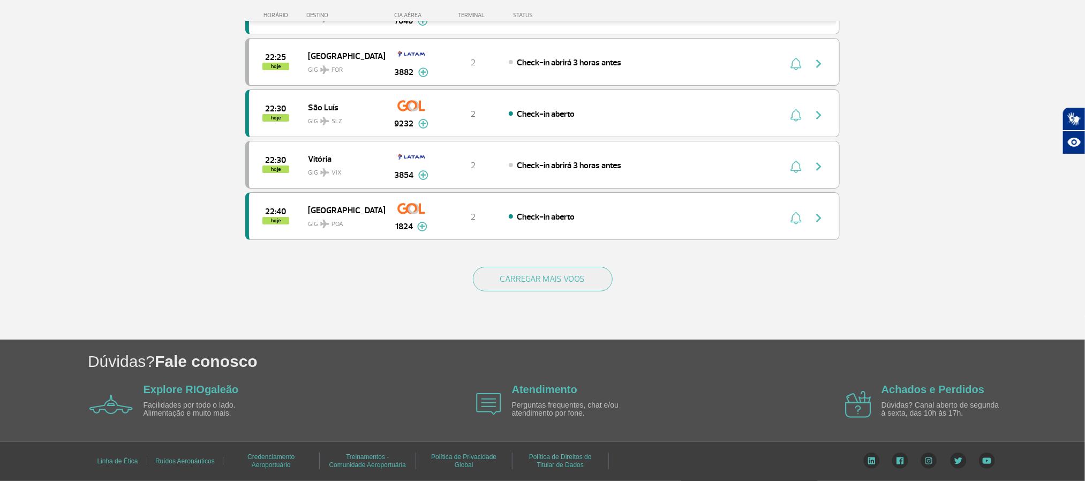
scroll to position [2008, 0]
click at [540, 326] on div "CARREGAR MAIS VOOS" at bounding box center [542, 296] width 594 height 86
click at [540, 291] on button "CARREGAR MAIS VOOS" at bounding box center [543, 279] width 140 height 25
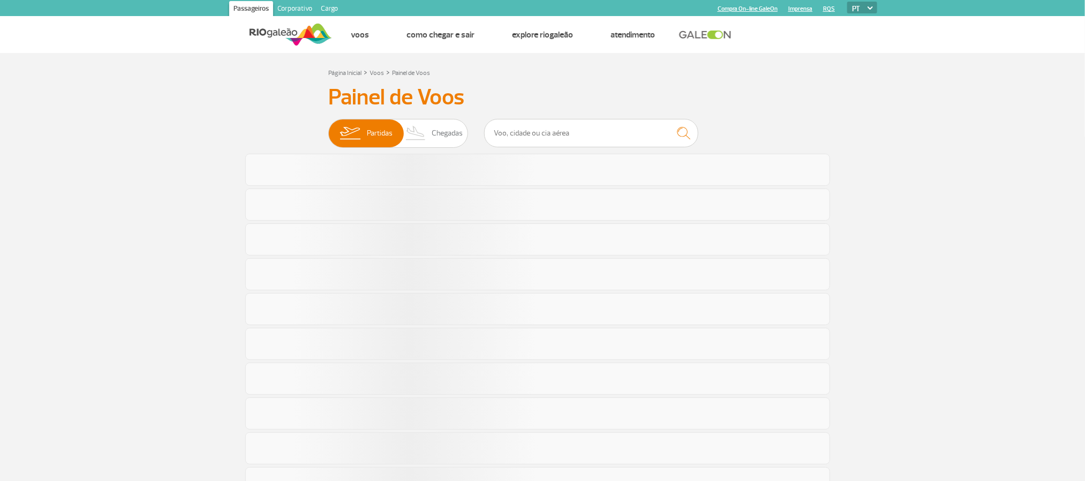
scroll to position [545, 0]
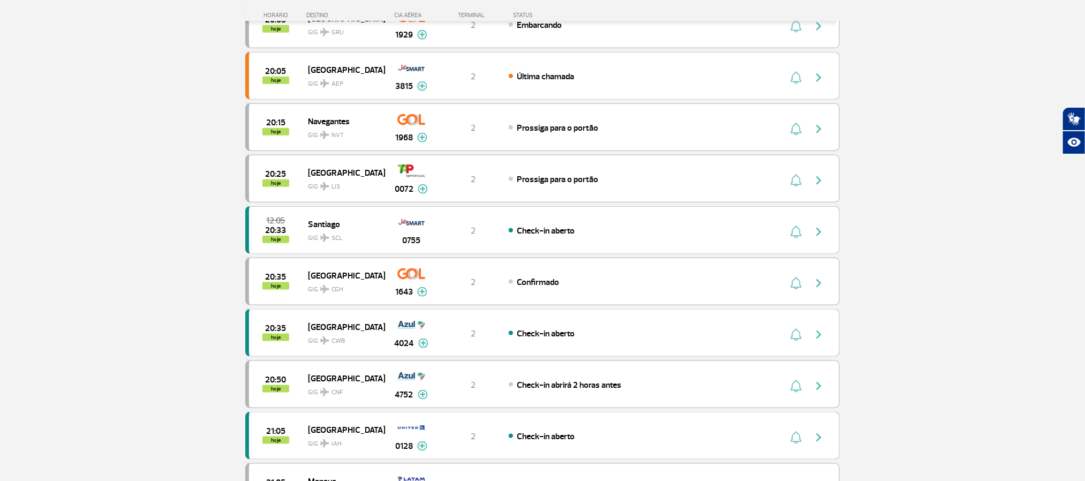
click at [114, 225] on section "Página Inicial > Voos > Painel de Voos Painel de Voos Partidas Chegadas 19:00 1…" at bounding box center [542, 136] width 1085 height 1256
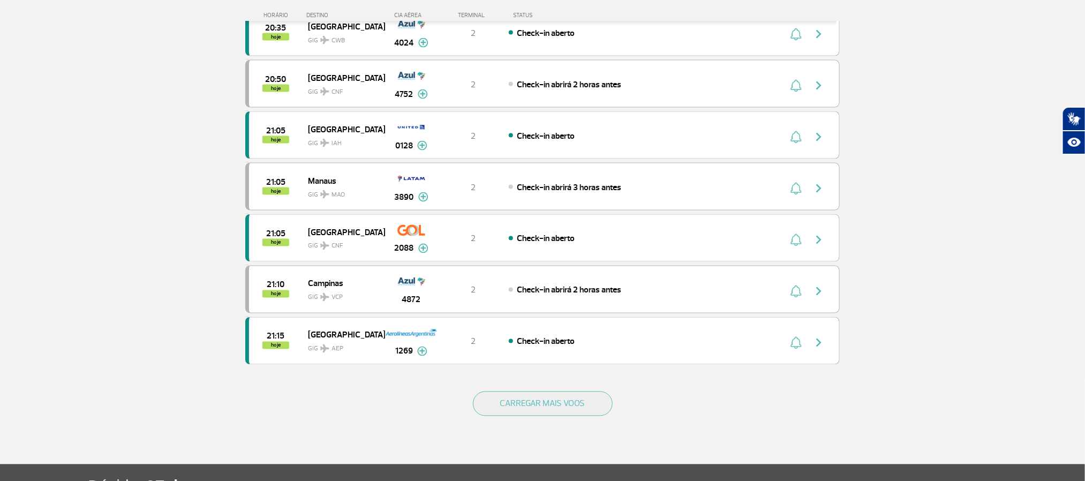
scroll to position [866, 0]
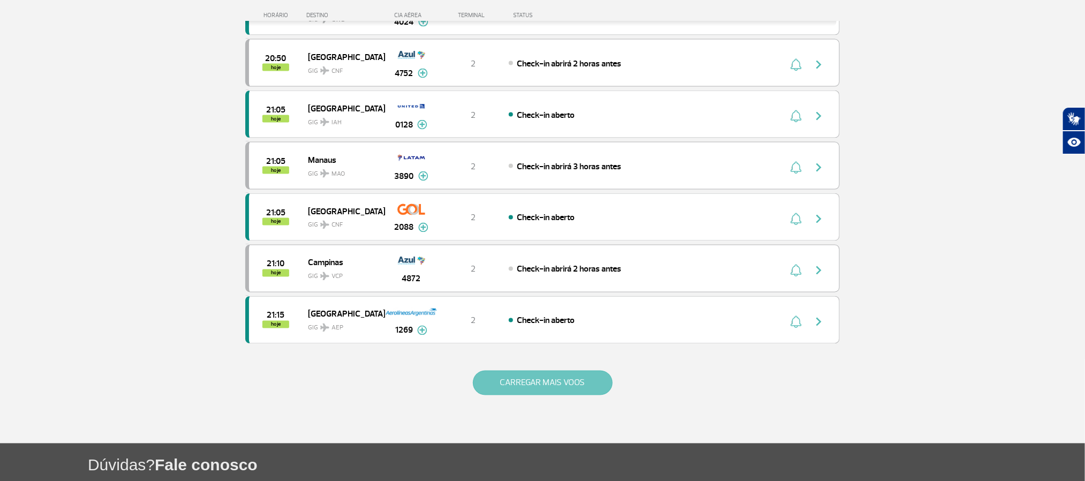
click at [596, 395] on button "CARREGAR MAIS VOOS" at bounding box center [543, 383] width 140 height 25
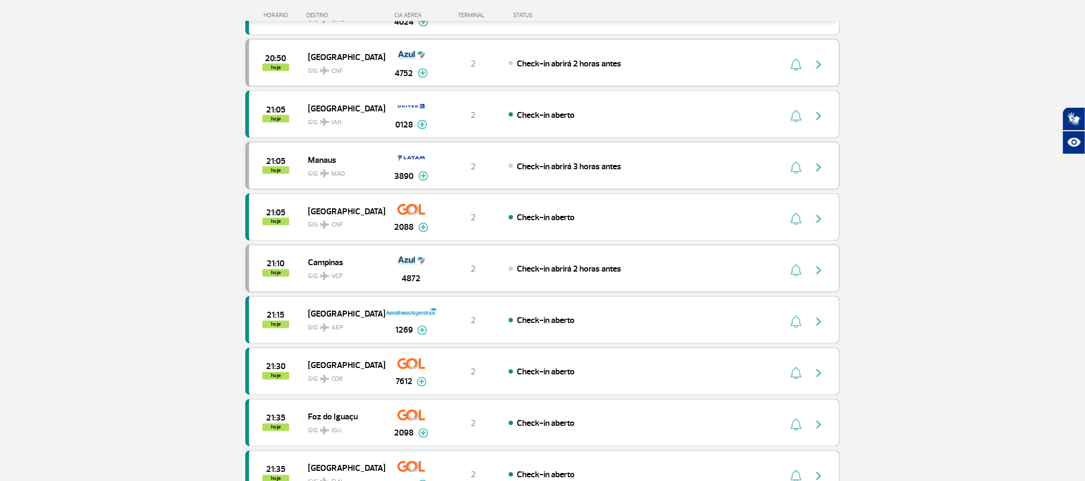
click at [110, 222] on section "Página Inicial > Voos > Painel de Voos Painel de Voos Partidas Chegadas 19:00 1…" at bounding box center [542, 329] width 1085 height 2285
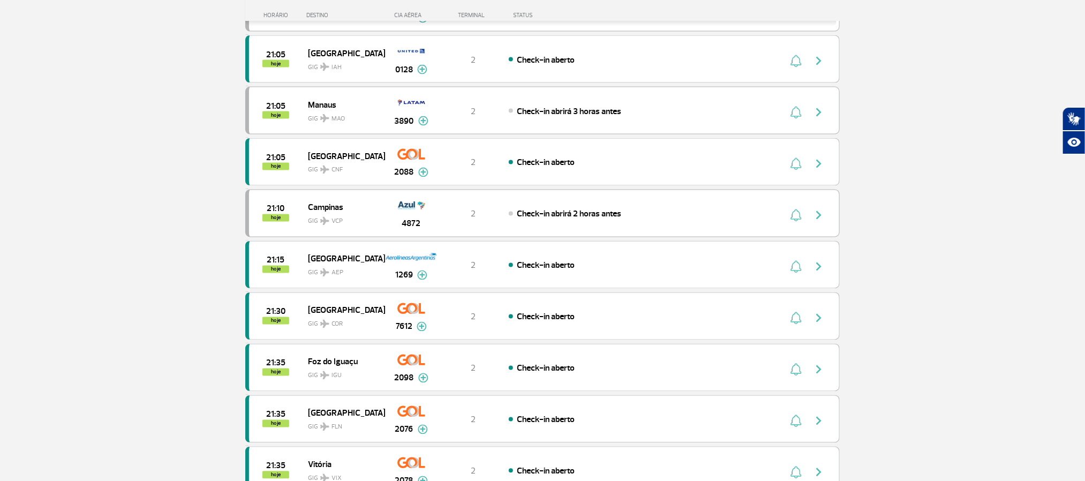
scroll to position [946, 0]
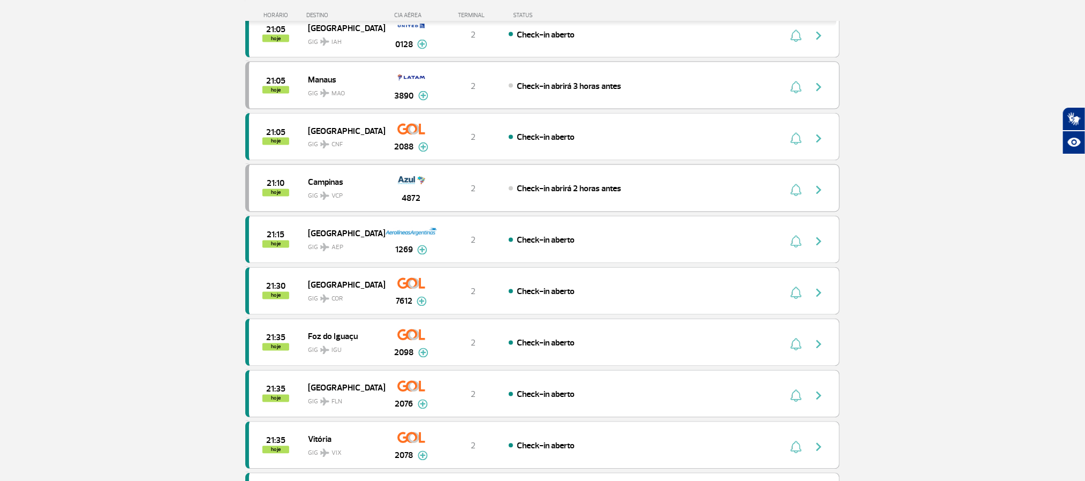
click at [110, 228] on section "Página Inicial > Voos > Painel de Voos Painel de Voos Partidas Chegadas 19:00 1…" at bounding box center [542, 249] width 1085 height 2285
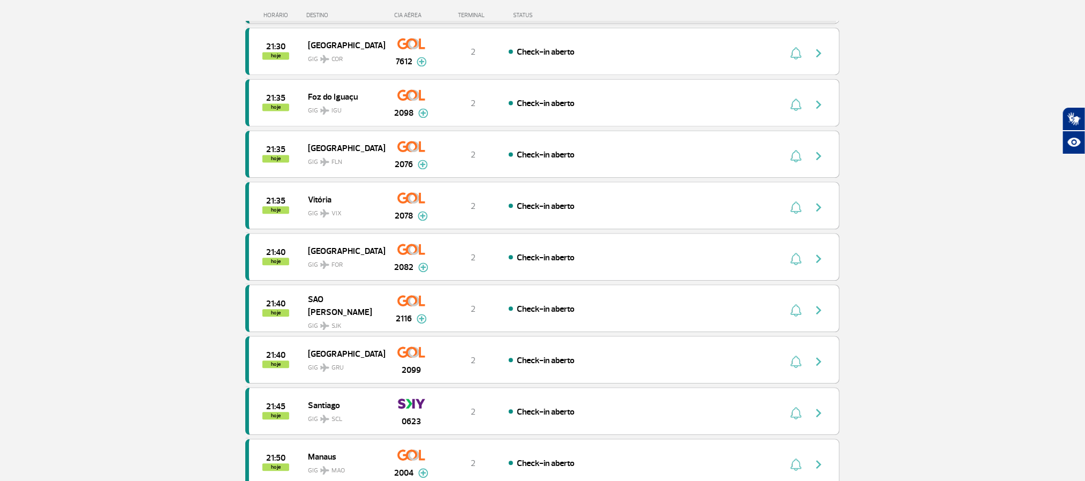
scroll to position [1187, 0]
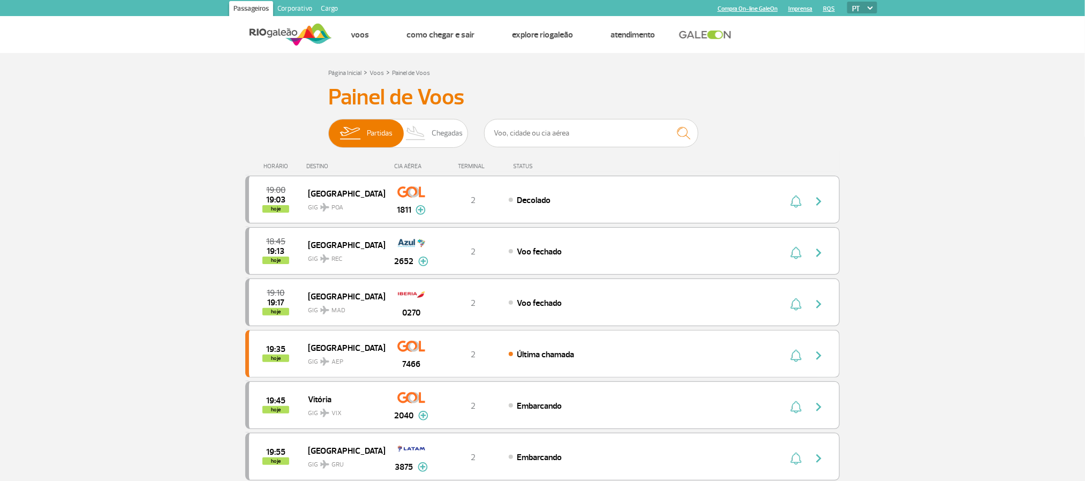
scroll to position [982, 0]
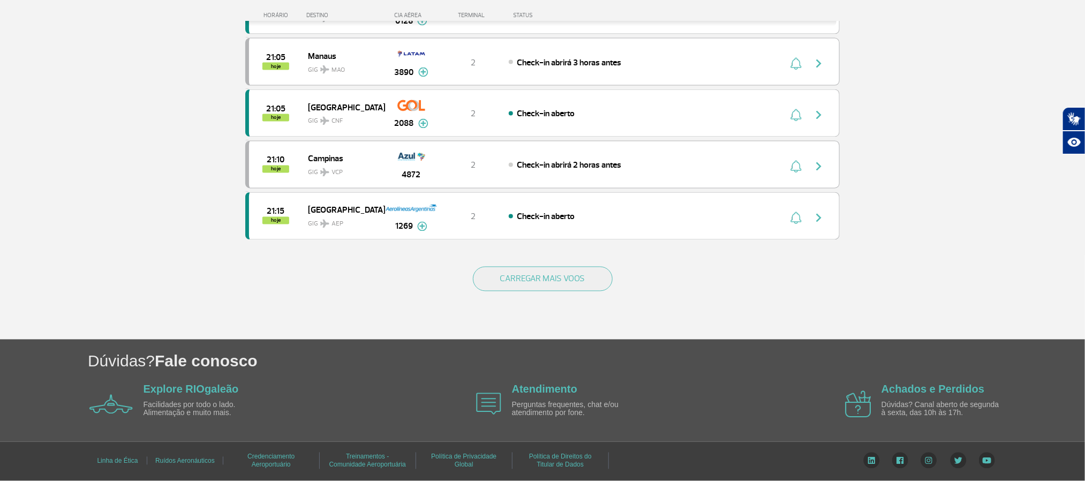
click at [568, 270] on div "CARREGAR MAIS VOOS" at bounding box center [542, 296] width 594 height 86
click at [570, 286] on button "CARREGAR MAIS VOOS" at bounding box center [543, 279] width 140 height 25
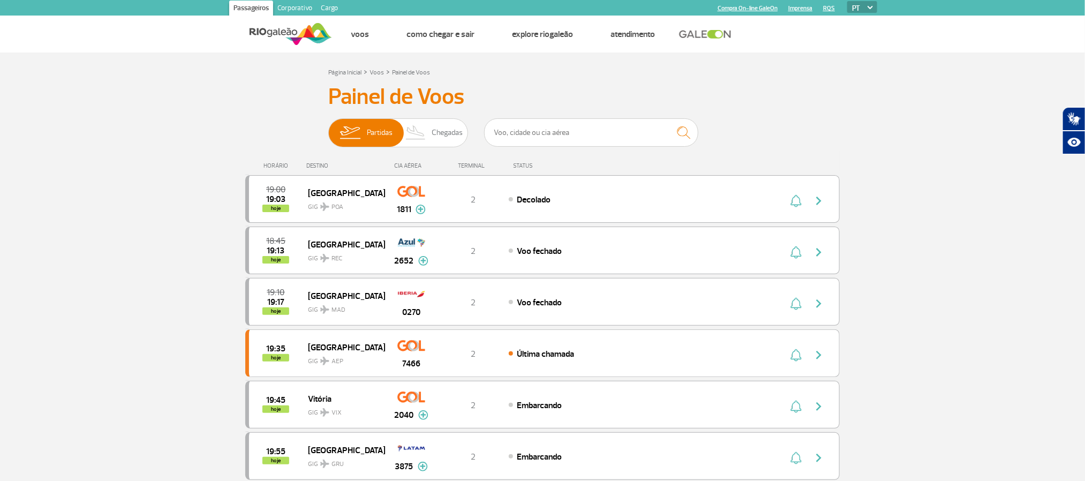
scroll to position [0, 0]
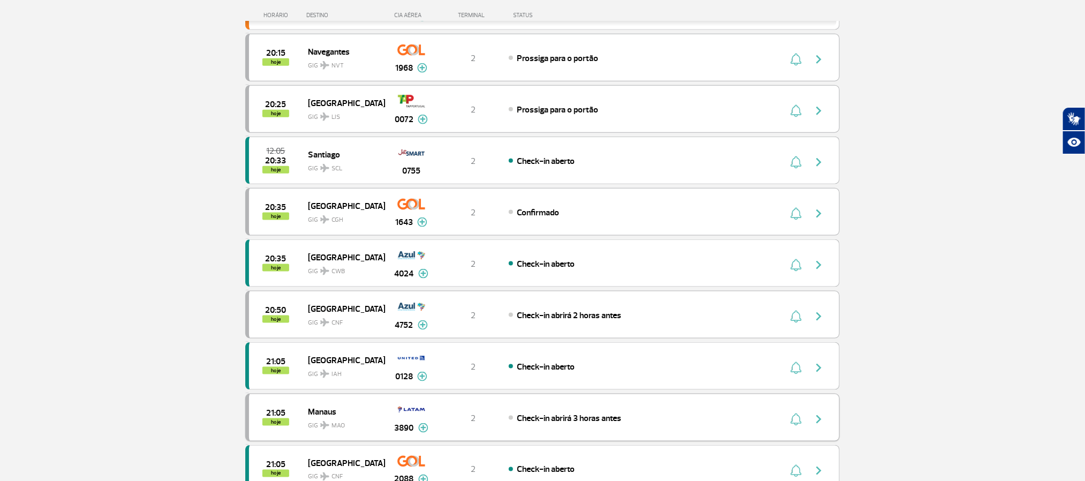
scroll to position [643, 0]
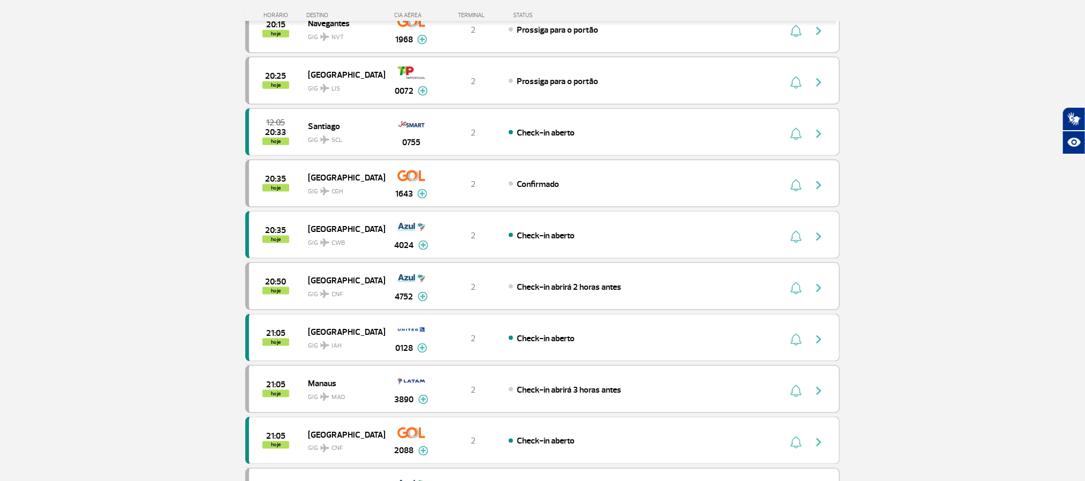
click at [191, 294] on section "Página Inicial > Voos > Painel de Voos Painel de Voos Partidas Chegadas 19:00 1…" at bounding box center [542, 38] width 1085 height 1256
click at [74, 272] on section "Página Inicial > Voos > Painel de Voos Painel de Voos Partidas Chegadas 19:00 1…" at bounding box center [542, 38] width 1085 height 1256
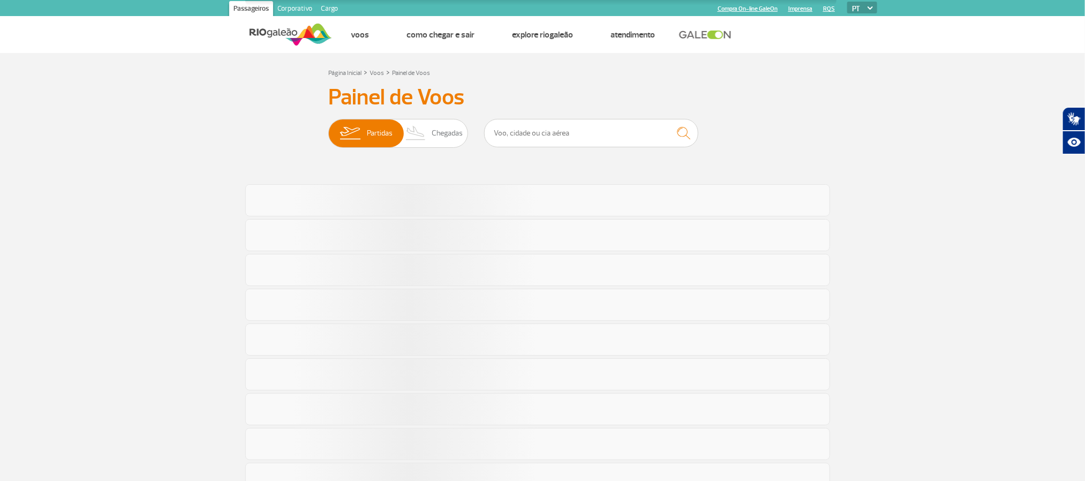
scroll to position [545, 0]
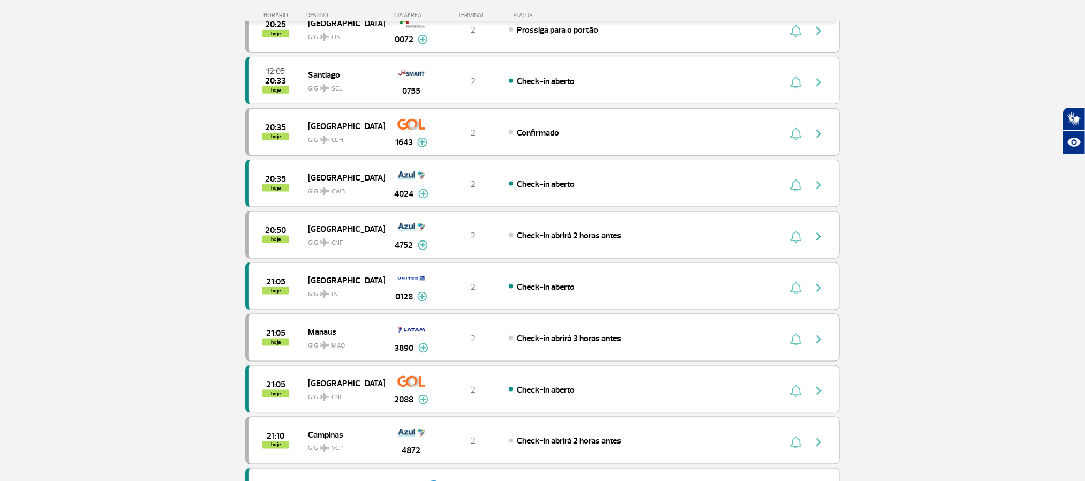
scroll to position [562, 0]
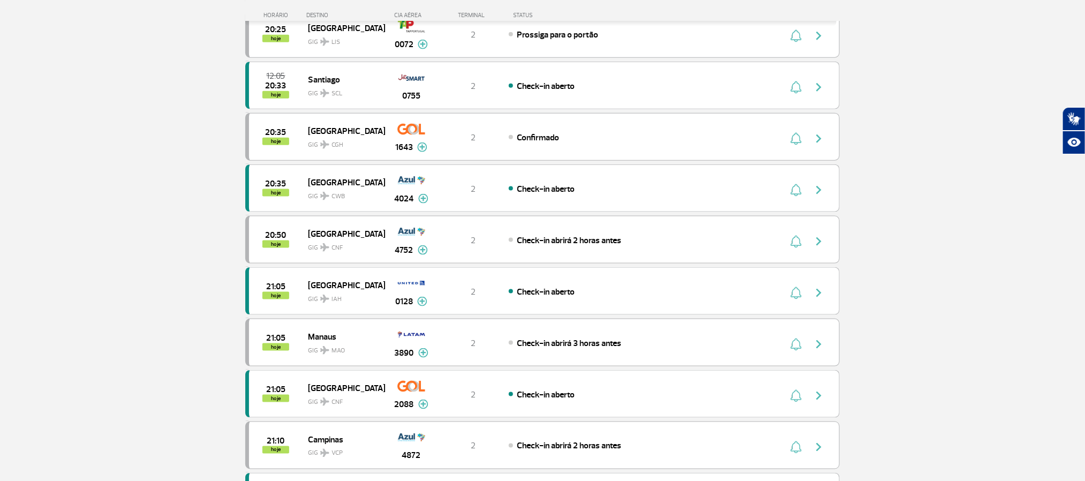
scroll to position [482, 0]
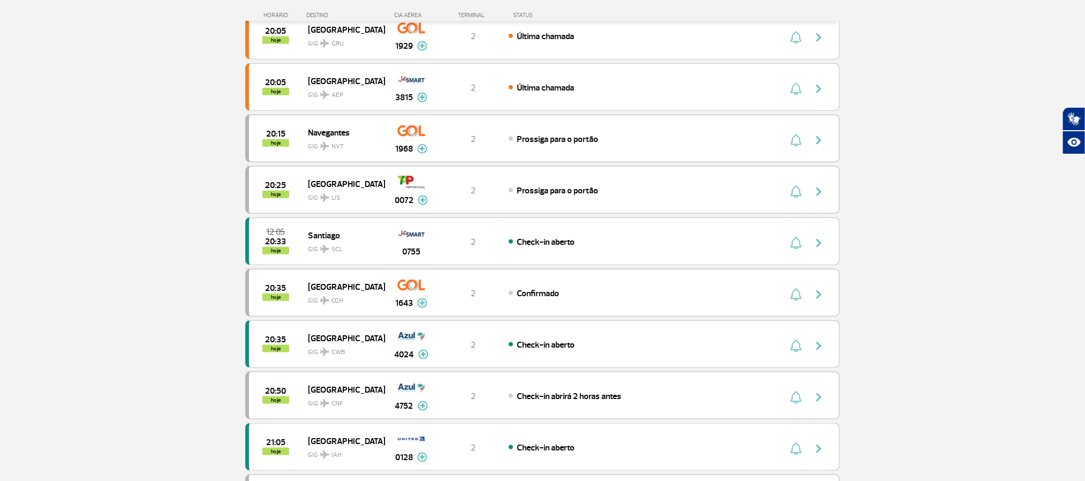
click at [140, 182] on section "Página Inicial > Voos > Painel de Voos Painel de Voos Partidas Chegadas 18:45 1…" at bounding box center [542, 199] width 1085 height 1256
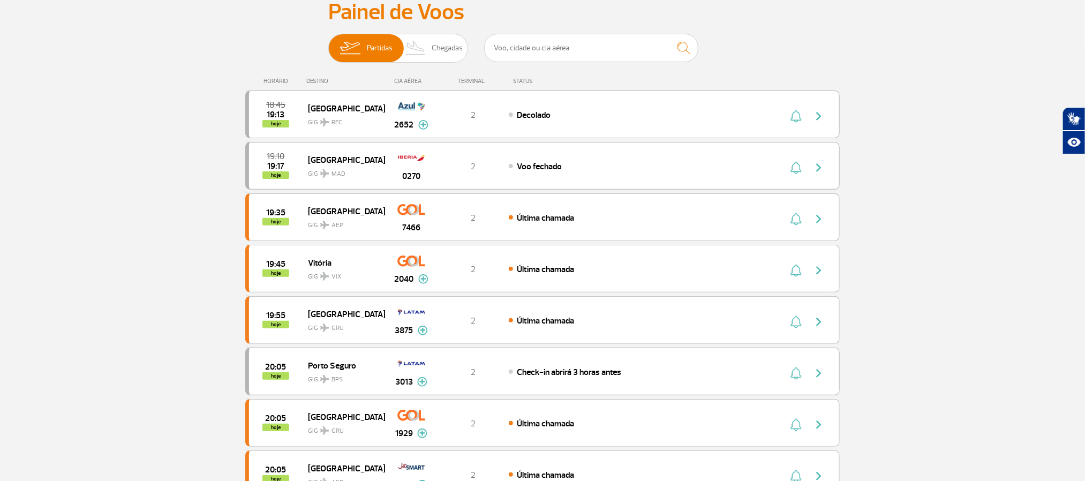
scroll to position [0, 0]
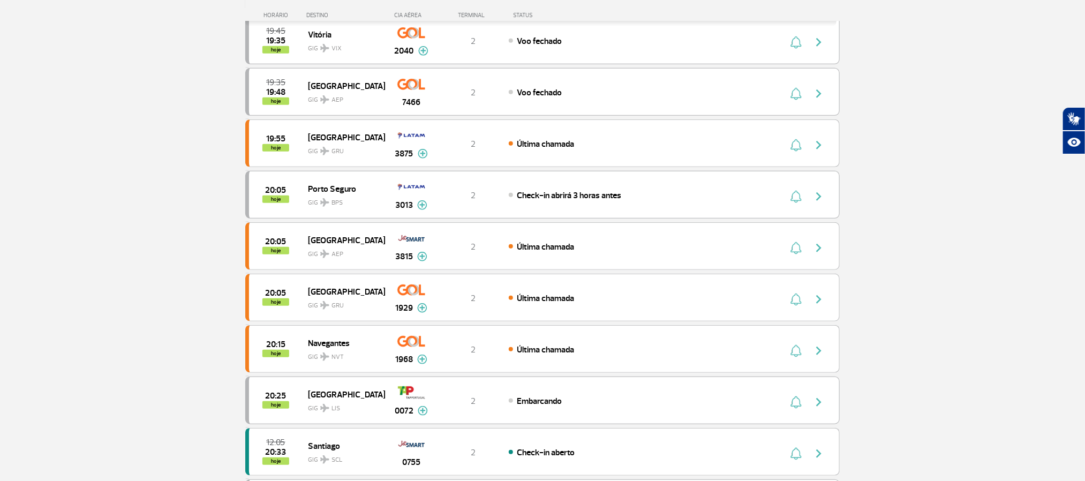
scroll to position [321, 0]
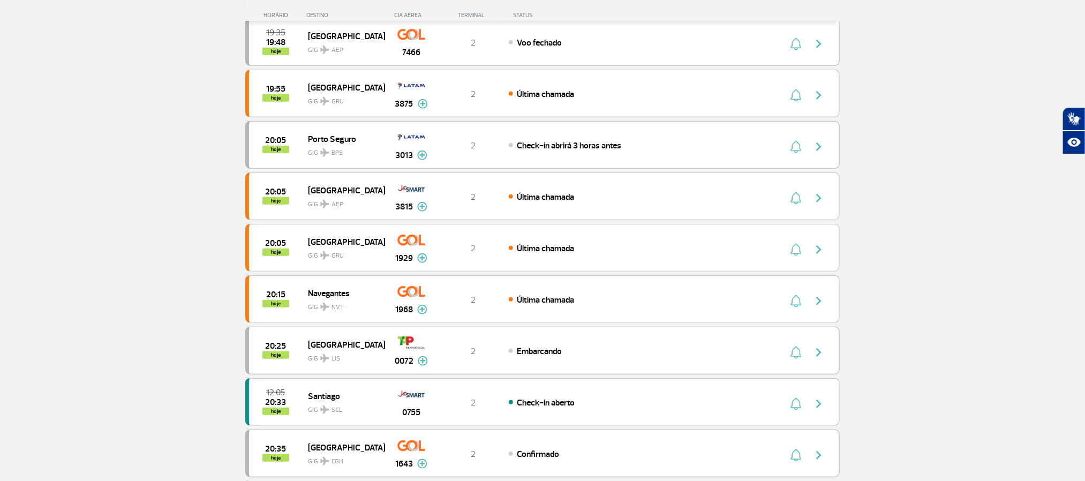
click at [105, 255] on section "Página Inicial > Voos > Painel de Voos Painel de Voos Partidas Chegadas 18:45 1…" at bounding box center [542, 360] width 1085 height 1256
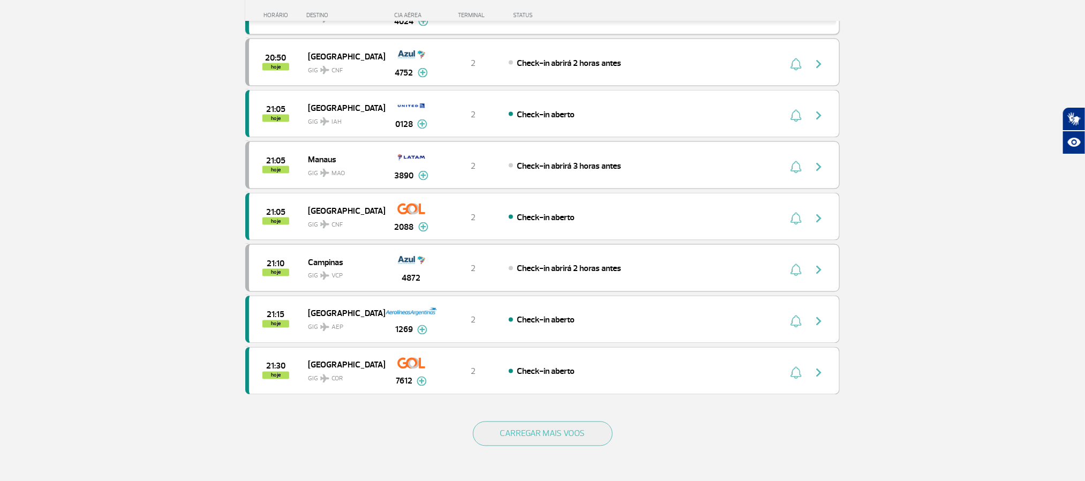
scroll to position [884, 0]
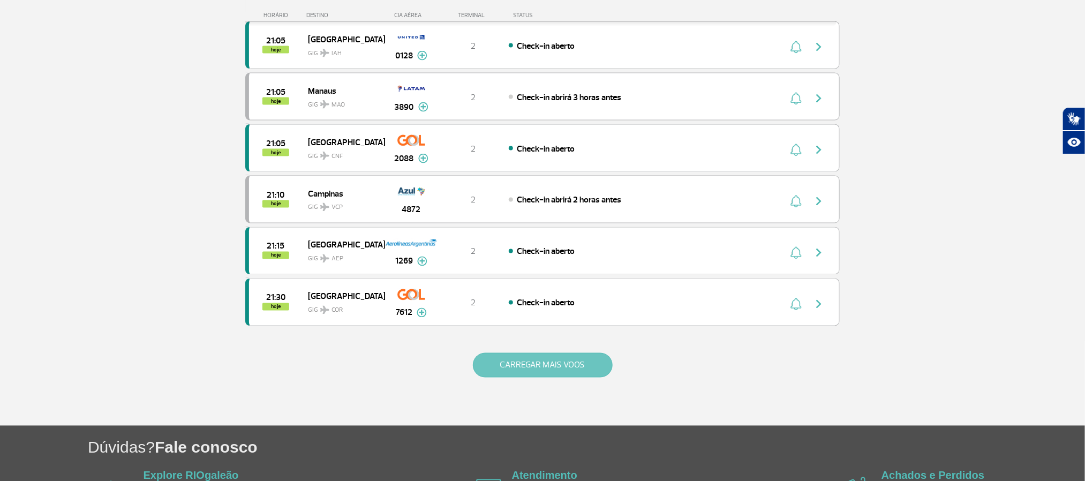
click at [522, 378] on button "CARREGAR MAIS VOOS" at bounding box center [543, 365] width 140 height 25
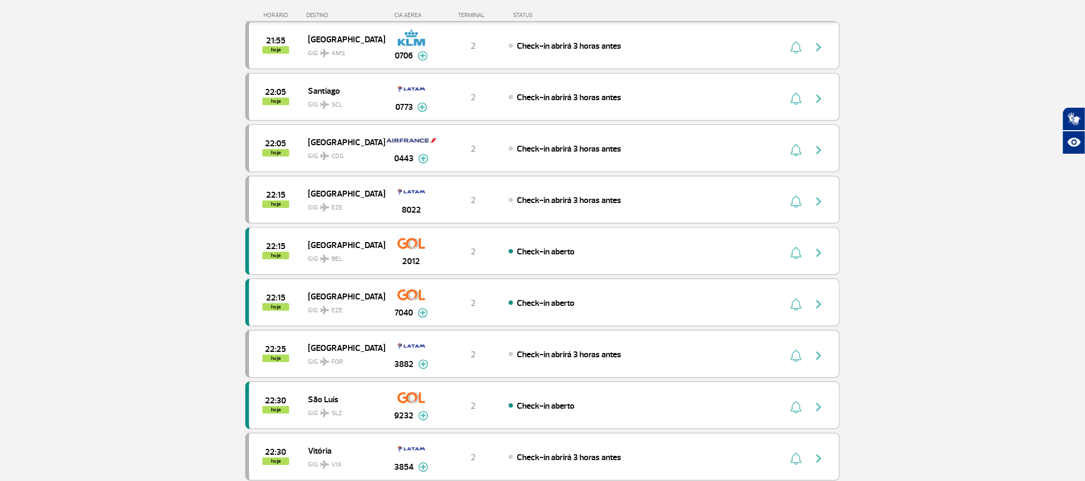
scroll to position [1607, 0]
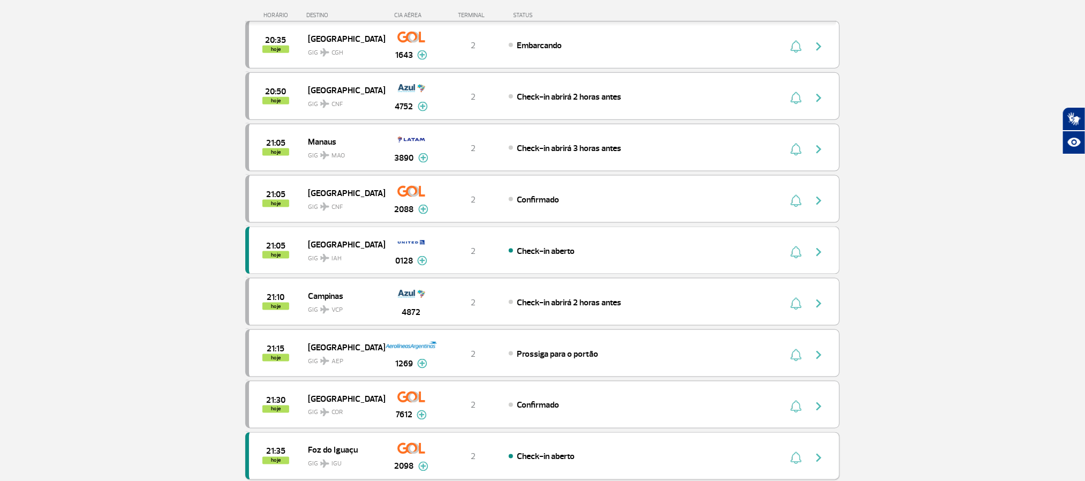
scroll to position [803, 0]
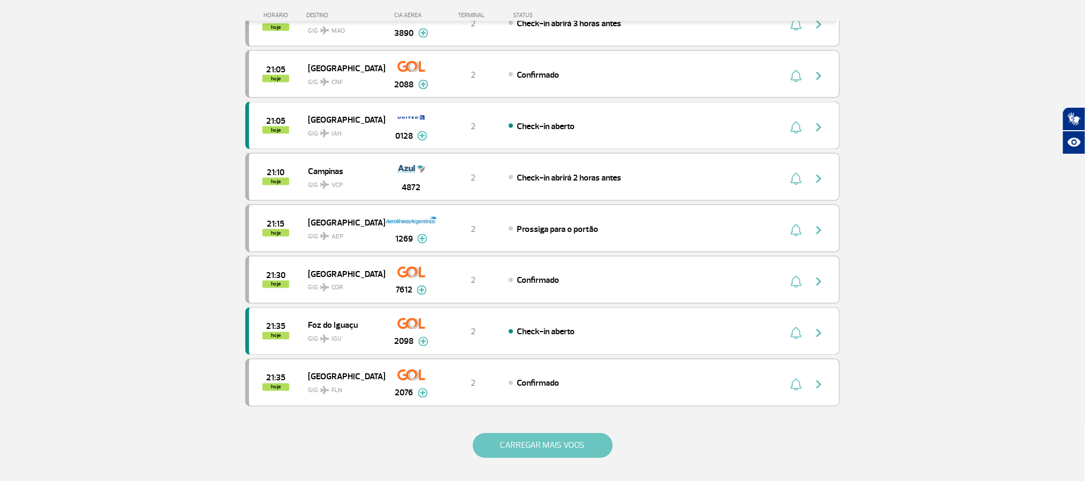
click at [554, 458] on button "CARREGAR MAIS VOOS" at bounding box center [543, 445] width 140 height 25
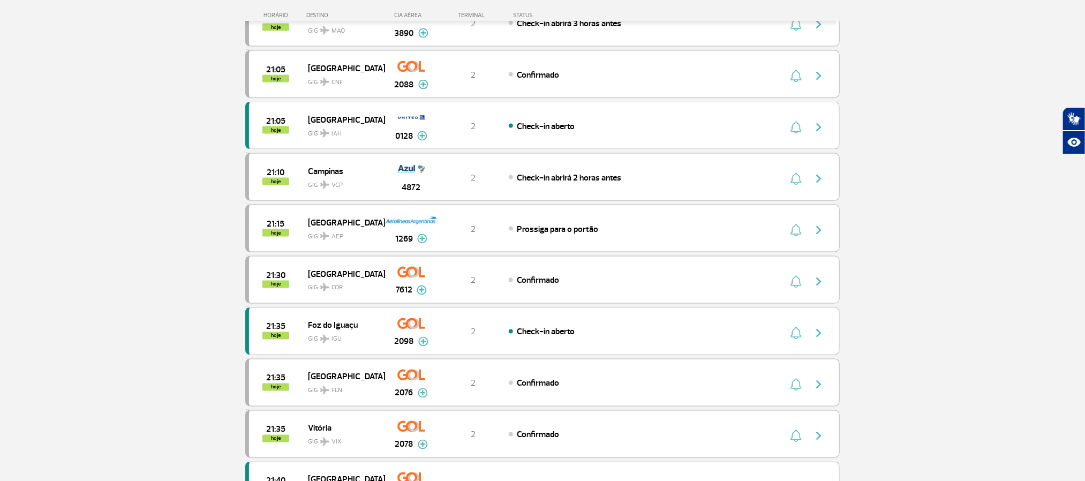
click at [59, 203] on section "Página Inicial > Voos > Painel de Voos Painel de Voos Partidas Chegadas 19:45 1…" at bounding box center [542, 392] width 1085 height 2285
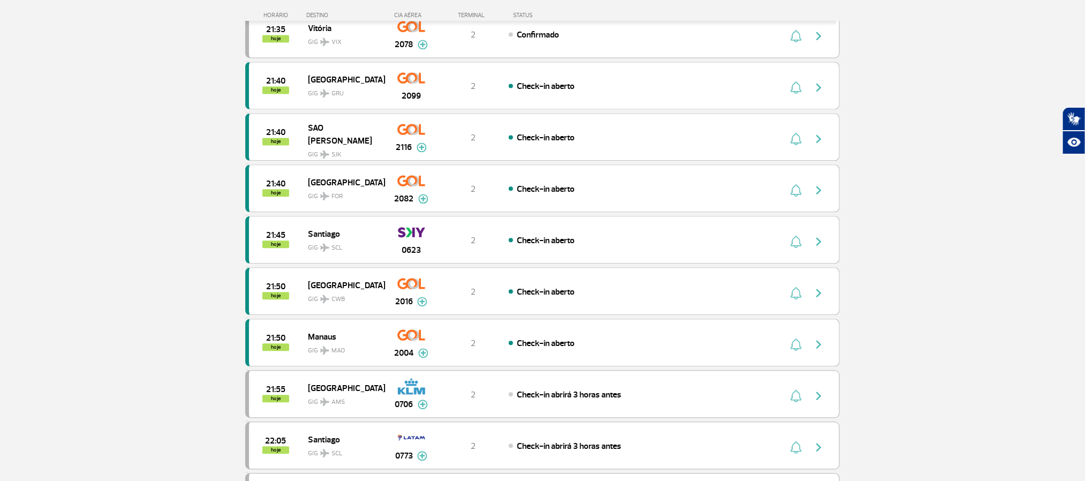
scroll to position [1205, 0]
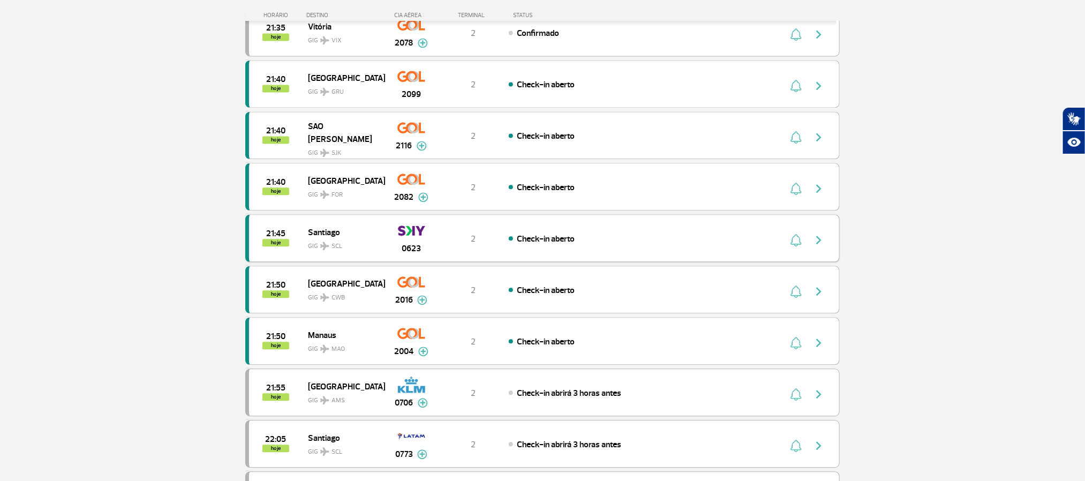
click at [717, 244] on div "Check-in aberto" at bounding box center [627, 238] width 236 height 12
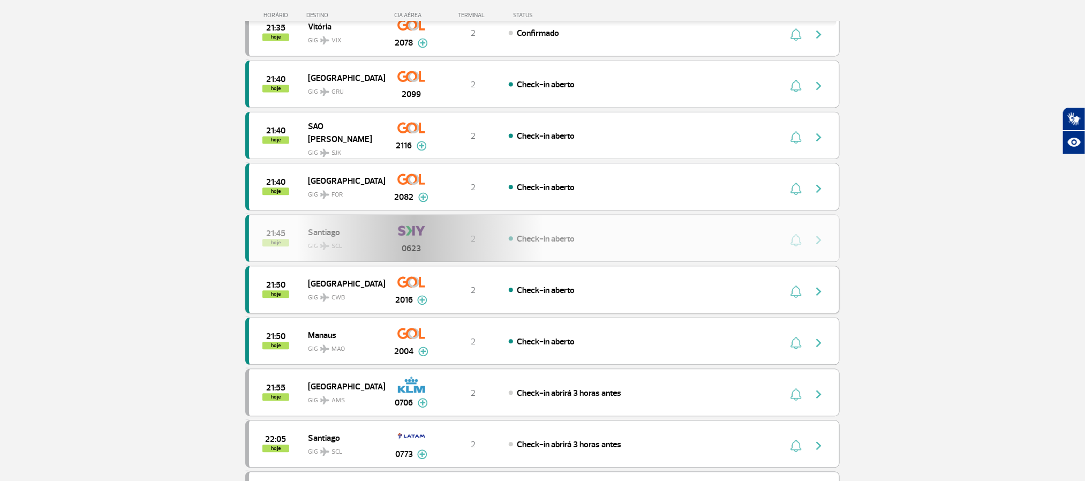
scroll to position [1105, 0]
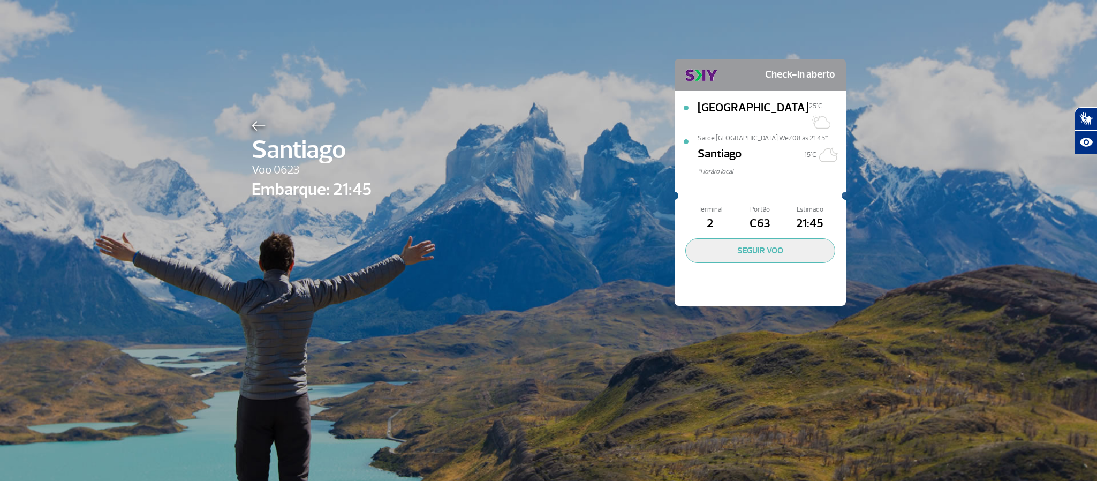
click at [252, 124] on img at bounding box center [259, 126] width 14 height 10
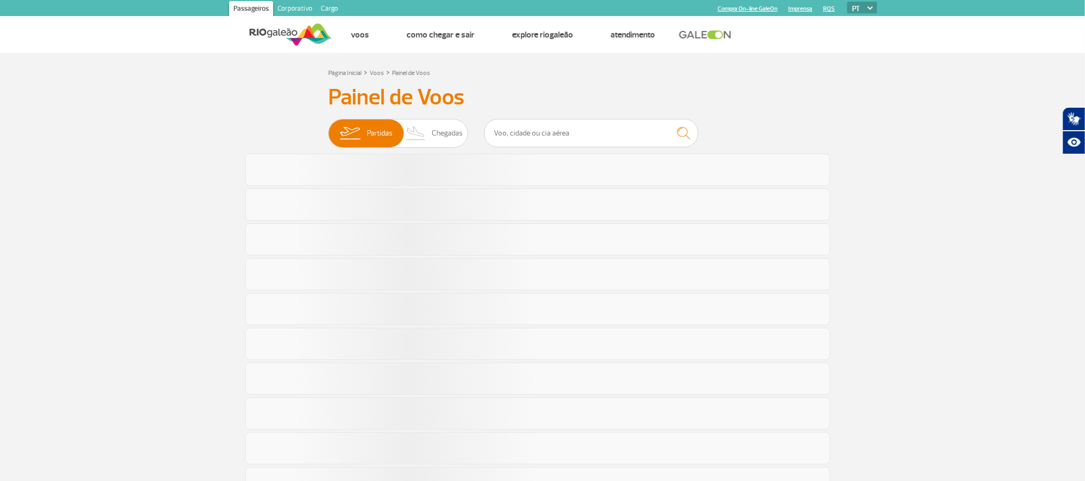
click at [156, 109] on section "Página Inicial > Voos > Painel de Voos Painel de Voos Partidas Chegadas" at bounding box center [542, 469] width 1085 height 832
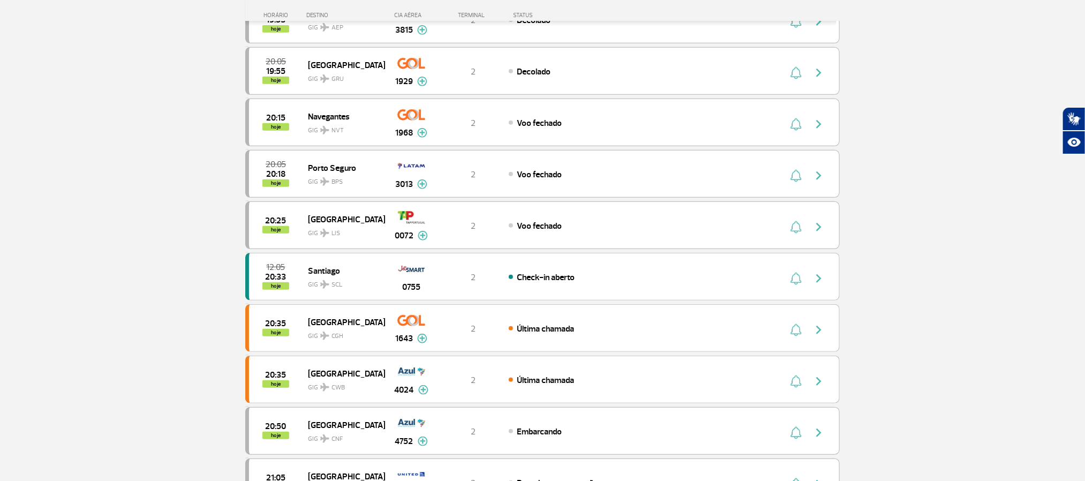
click at [112, 235] on section "Página Inicial > Voos > Painel de Voos Painel de Voos Partidas Chegadas 19:35 1…" at bounding box center [542, 440] width 1085 height 1256
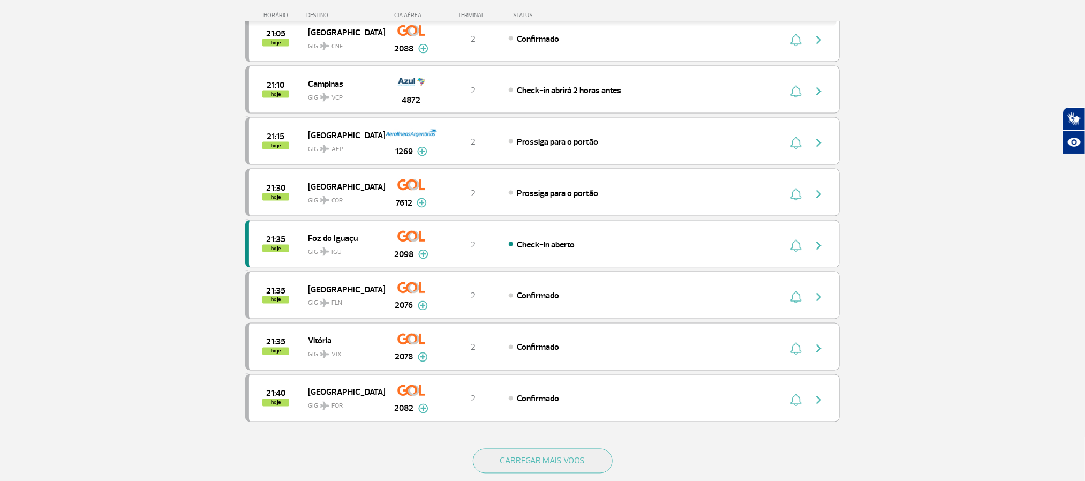
scroll to position [803, 0]
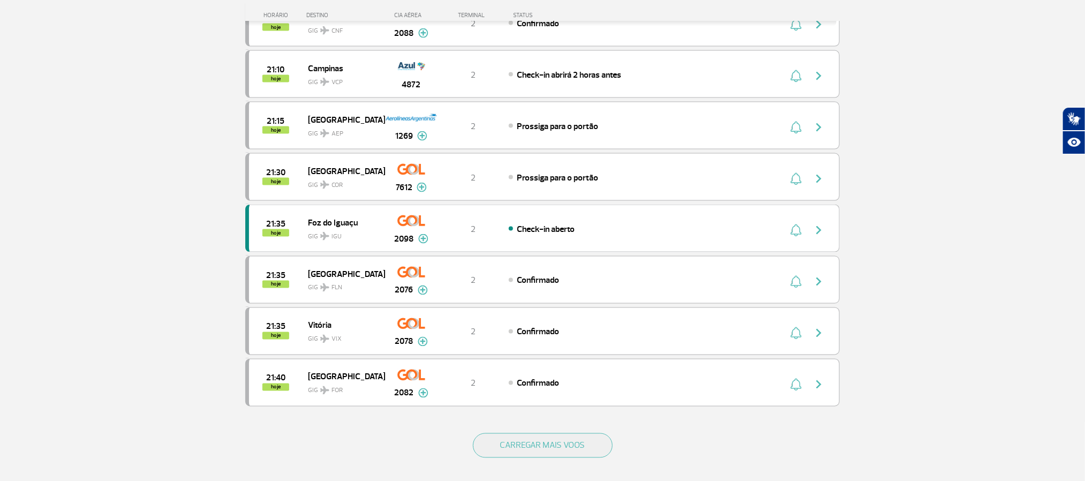
click at [555, 458] on button "CARREGAR MAIS VOOS" at bounding box center [543, 445] width 140 height 25
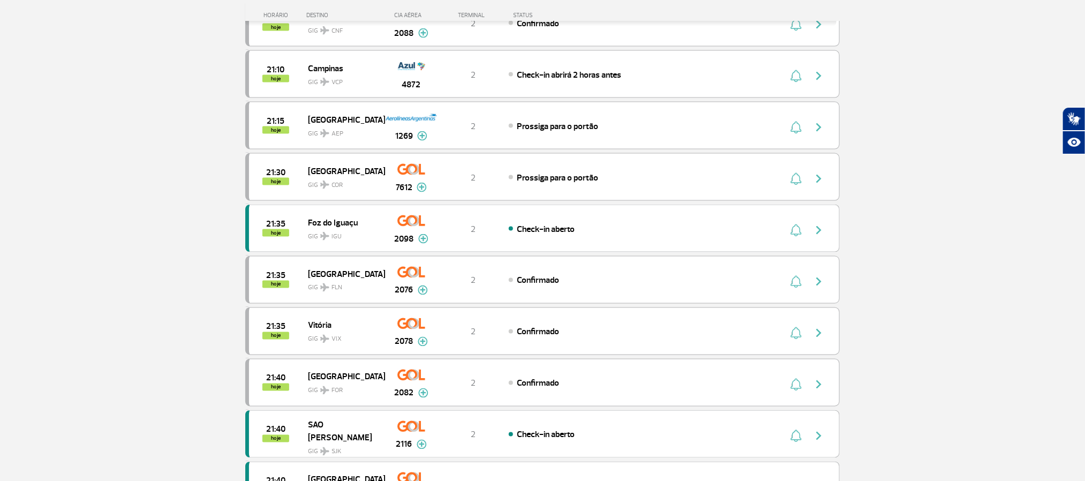
click at [116, 220] on section "Página Inicial > Voos > Painel de Voos Painel de Voos Partidas Chegadas 19:35 1…" at bounding box center [542, 392] width 1085 height 2285
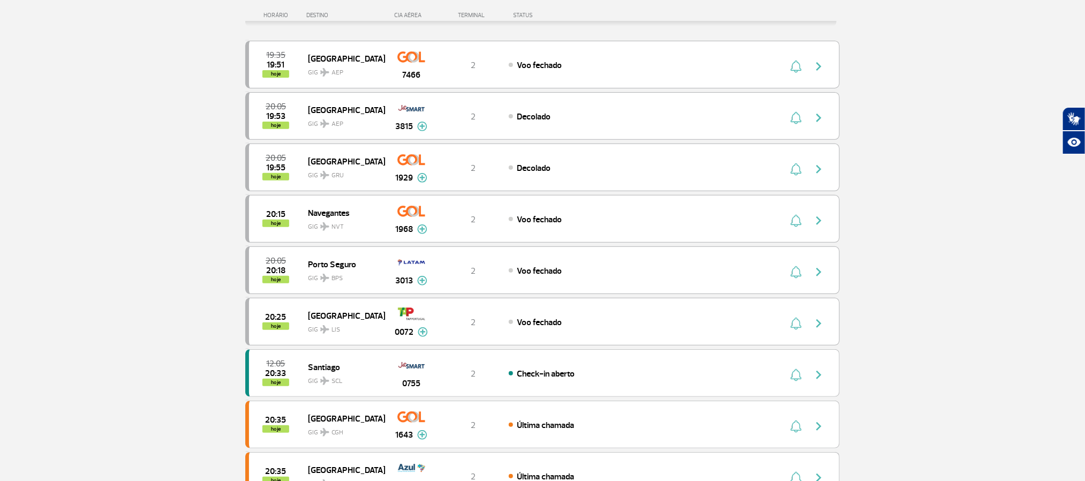
scroll to position [0, 0]
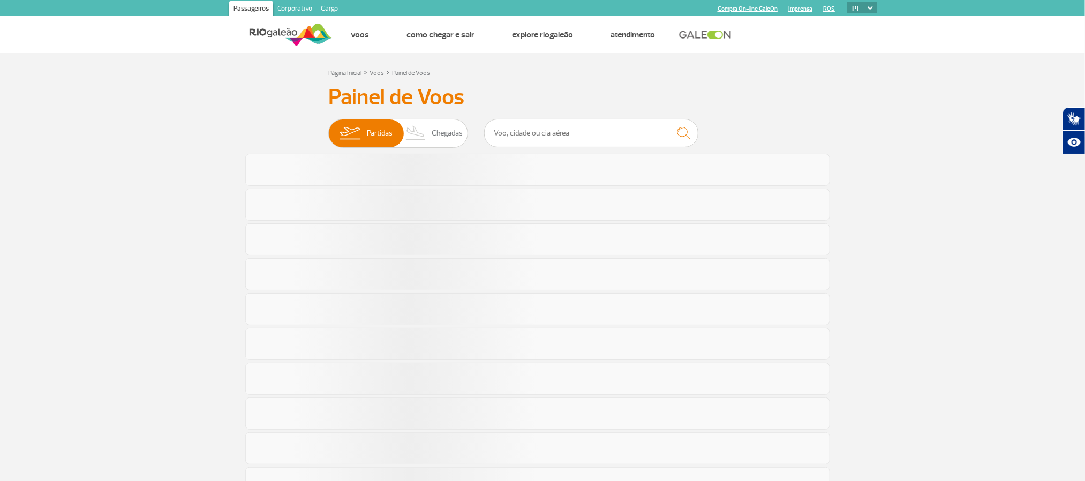
click at [108, 249] on section "Página Inicial > Voos > Painel de Voos Painel de Voos Partidas Chegadas" at bounding box center [542, 469] width 1085 height 832
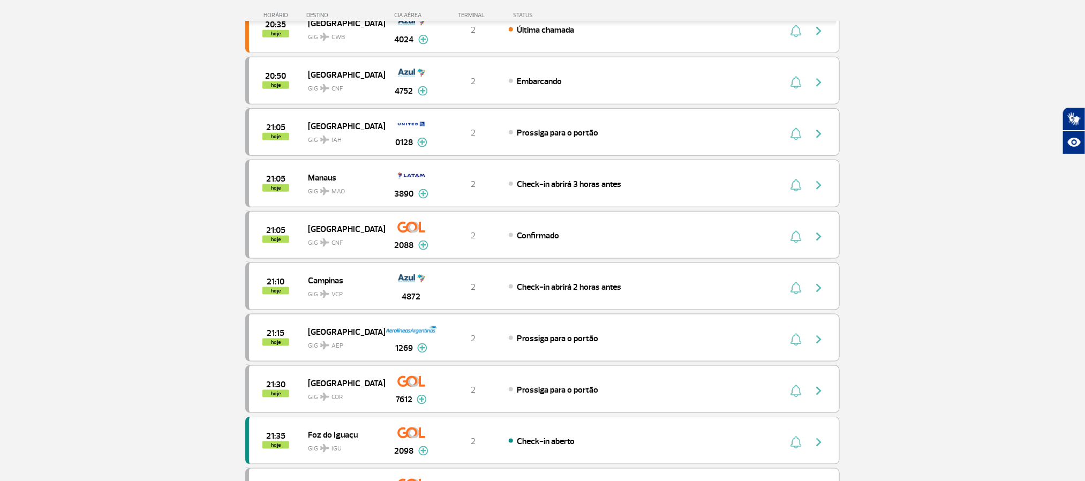
scroll to position [643, 0]
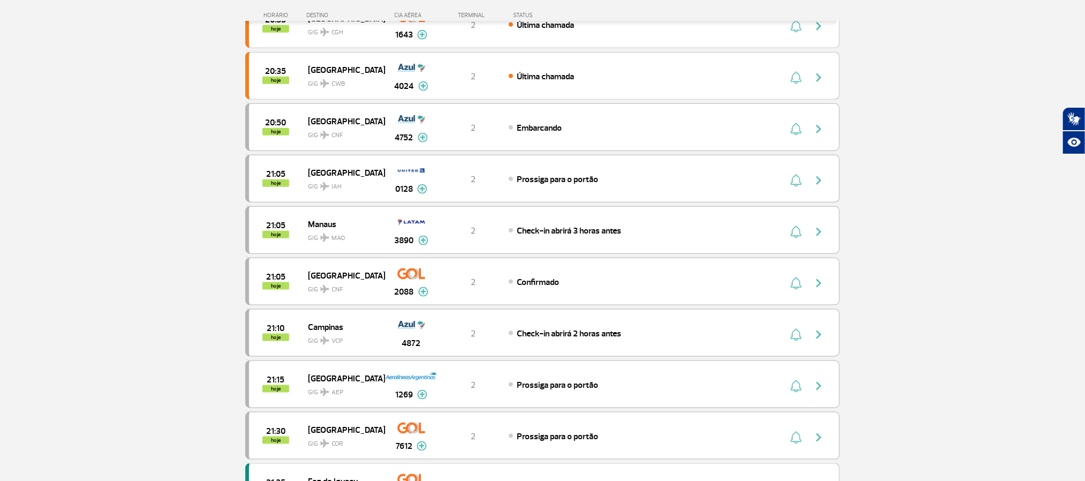
click at [114, 213] on section "Página Inicial > Voos > Painel de Voos Painel de Voos Partidas Chegadas 19:35 1…" at bounding box center [542, 136] width 1085 height 1256
click at [95, 244] on section "Página Inicial > Voos > Painel de Voos Painel de Voos Partidas Chegadas 19:35 1…" at bounding box center [542, 136] width 1085 height 1256
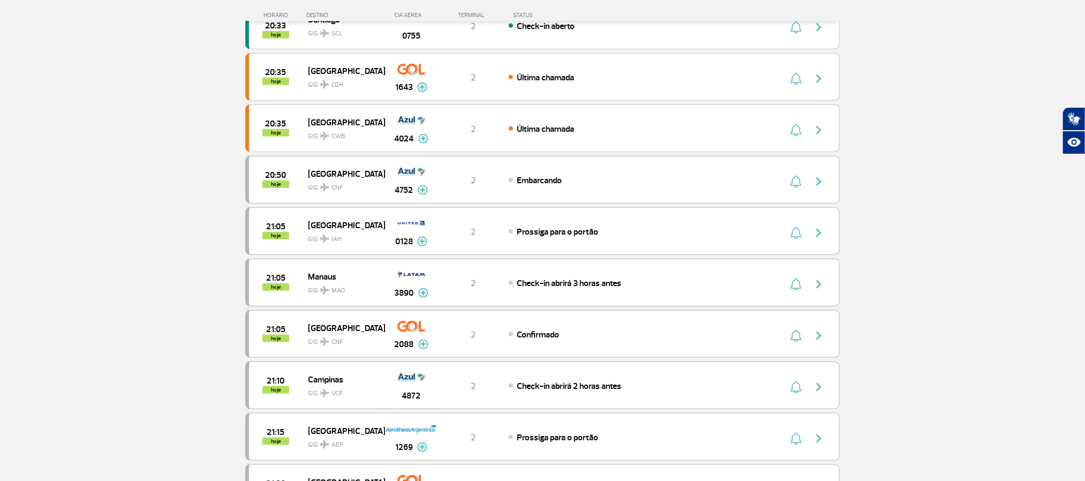
scroll to position [464, 0]
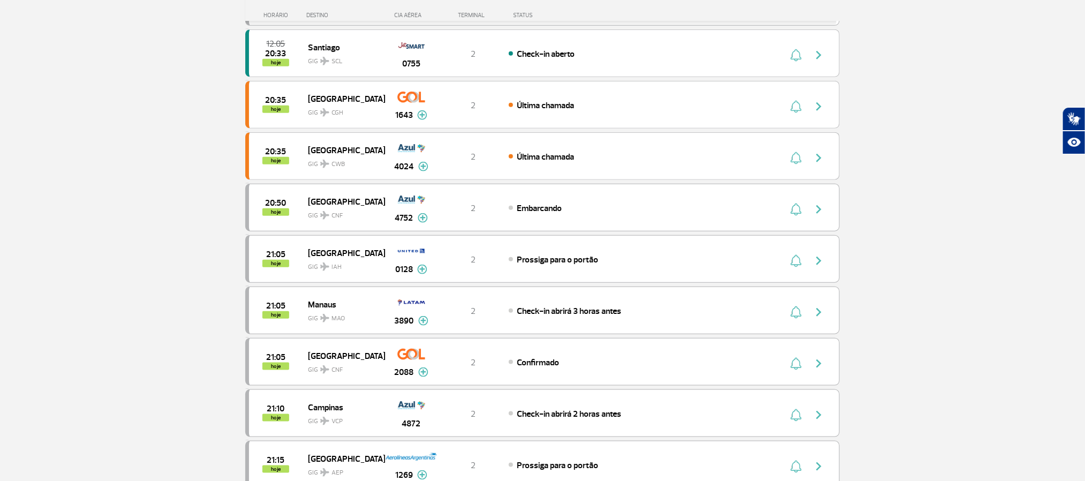
click at [108, 245] on section "Página Inicial > Voos > Painel de Voos Painel de Voos Partidas Chegadas 19:35 1…" at bounding box center [542, 217] width 1085 height 1256
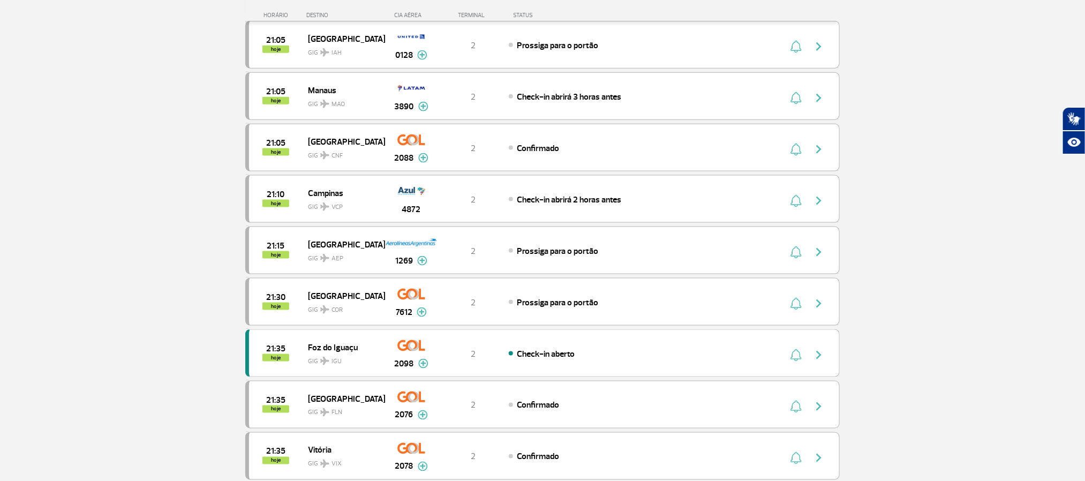
scroll to position [705, 0]
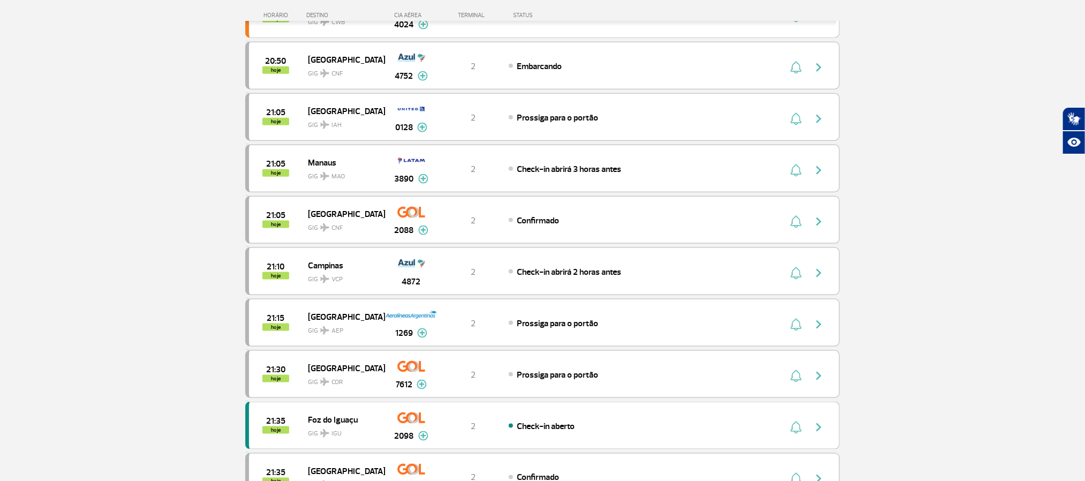
scroll to position [464, 0]
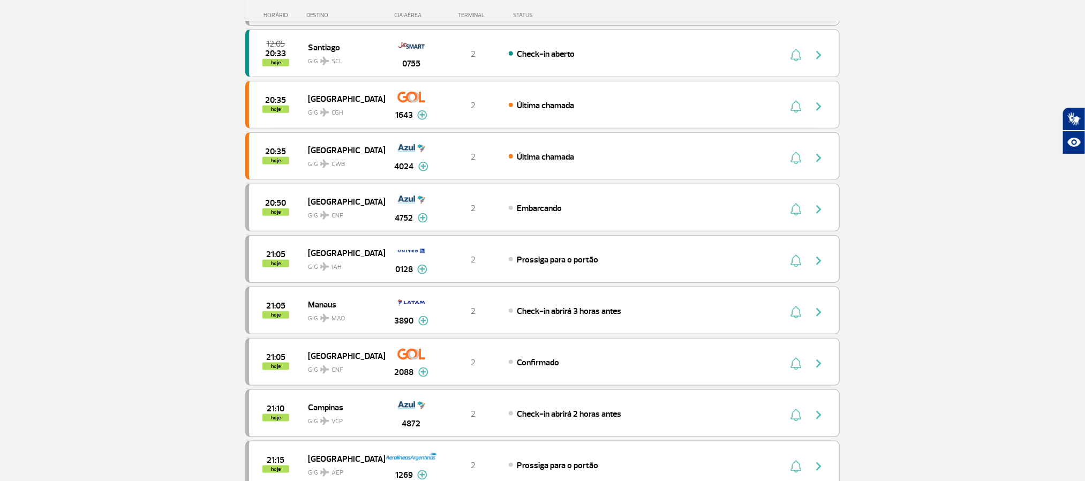
click at [116, 168] on section "Página Inicial > Voos > Painel de Voos Painel de Voos Partidas Chegadas 19:35 1…" at bounding box center [542, 217] width 1085 height 1256
click at [121, 165] on section "Página Inicial > Voos > Painel de Voos Painel de Voos Partidas Chegadas 19:35 1…" at bounding box center [542, 217] width 1085 height 1256
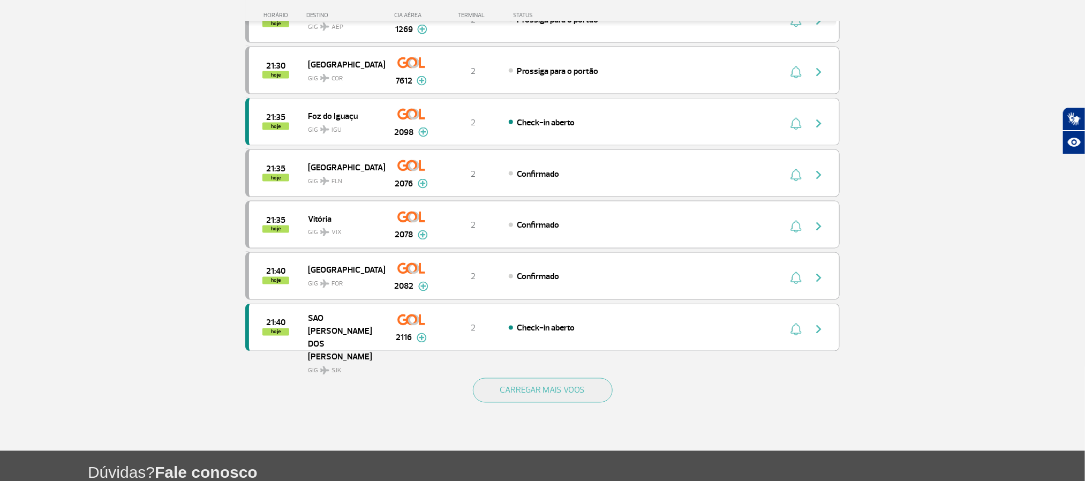
scroll to position [884, 0]
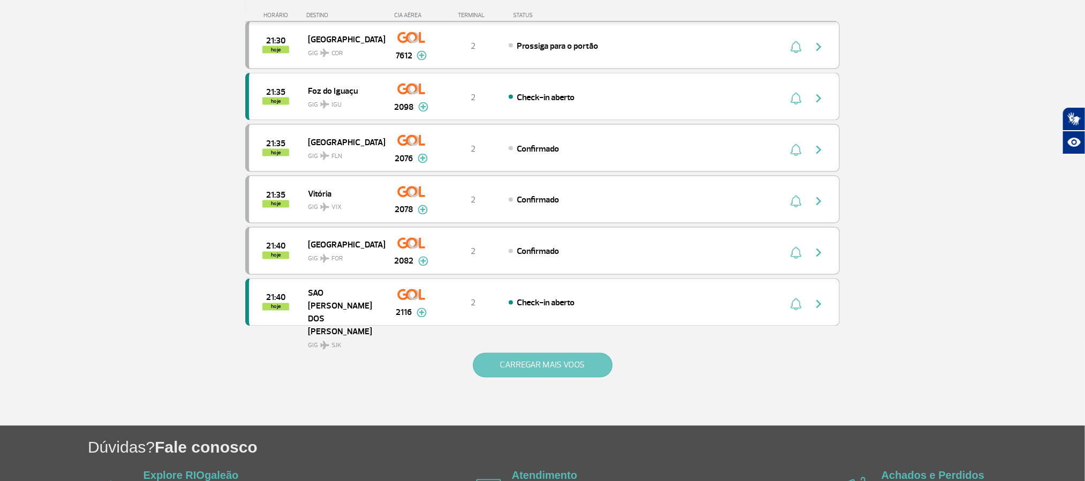
click at [521, 378] on button "CARREGAR MAIS VOOS" at bounding box center [543, 365] width 140 height 25
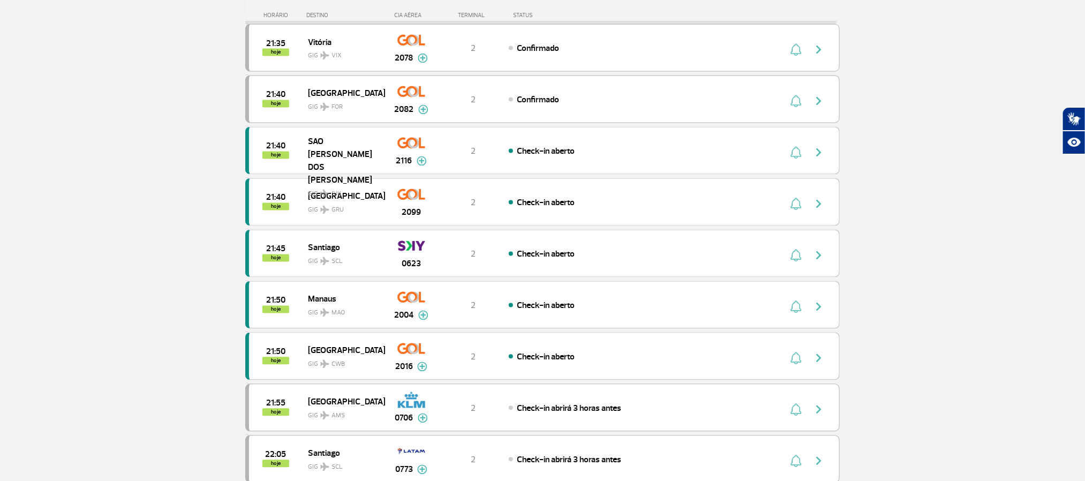
scroll to position [1044, 0]
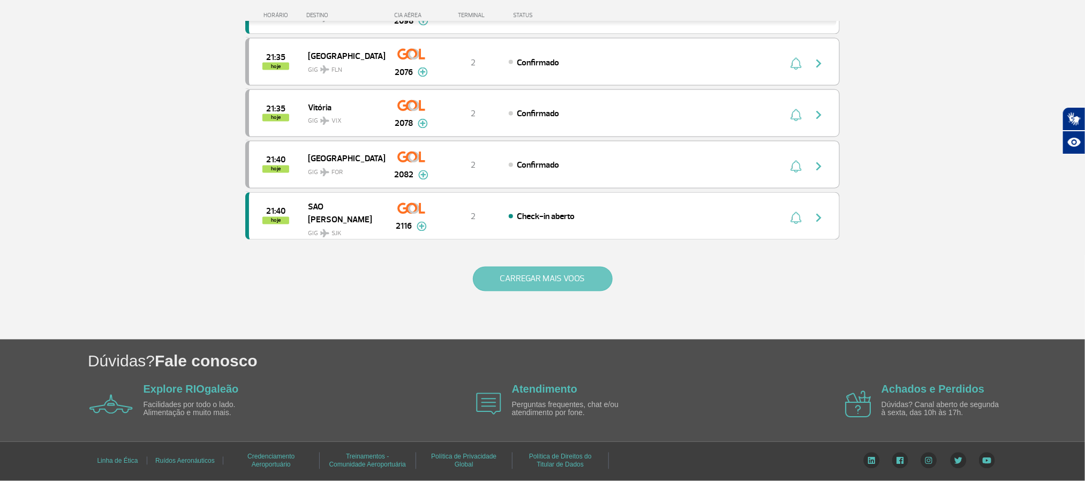
click at [537, 288] on button "CARREGAR MAIS VOOS" at bounding box center [543, 279] width 140 height 25
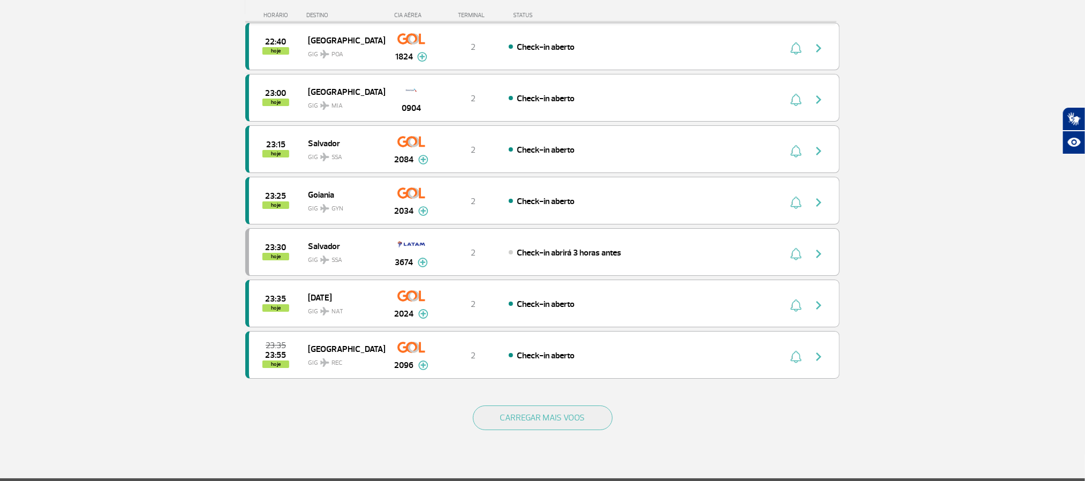
scroll to position [1865, 0]
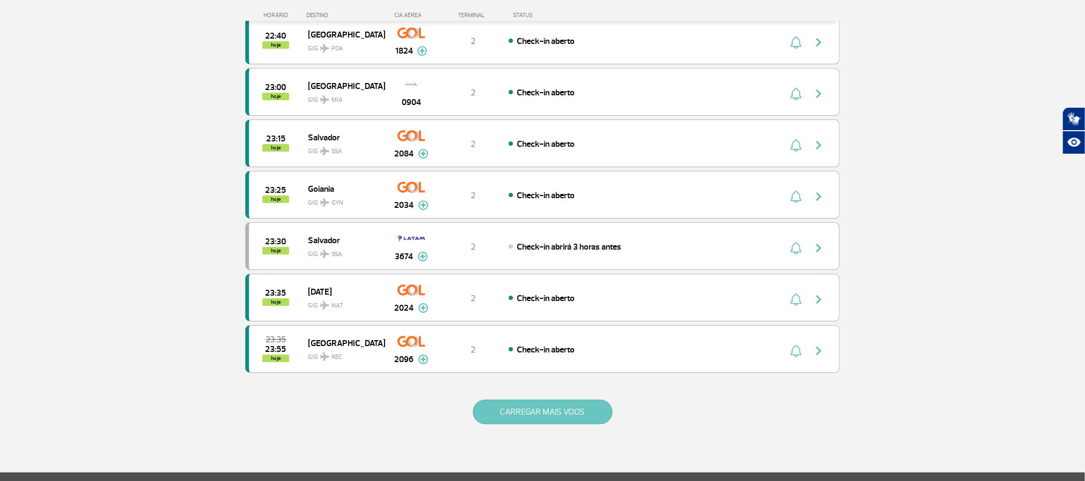
click at [540, 424] on button "CARREGAR MAIS VOOS" at bounding box center [543, 412] width 140 height 25
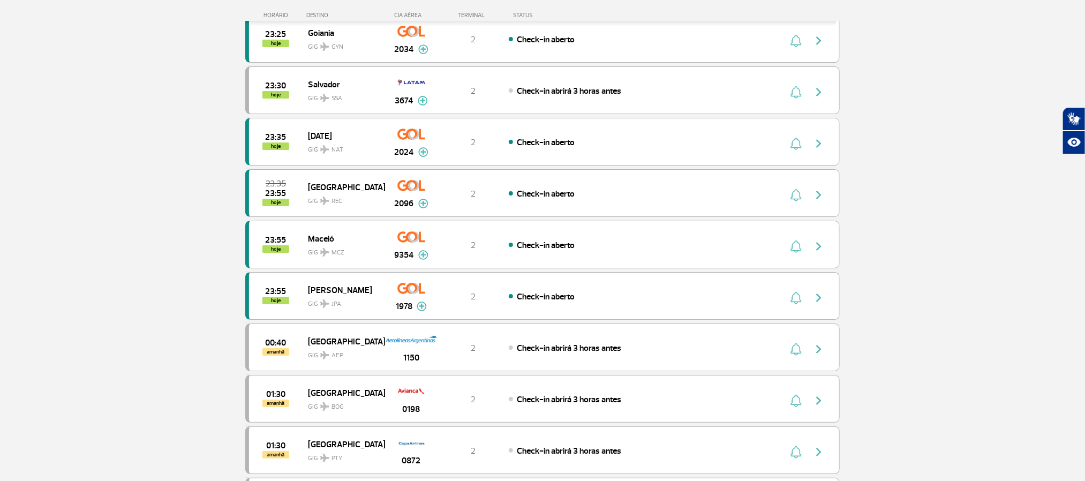
scroll to position [2026, 0]
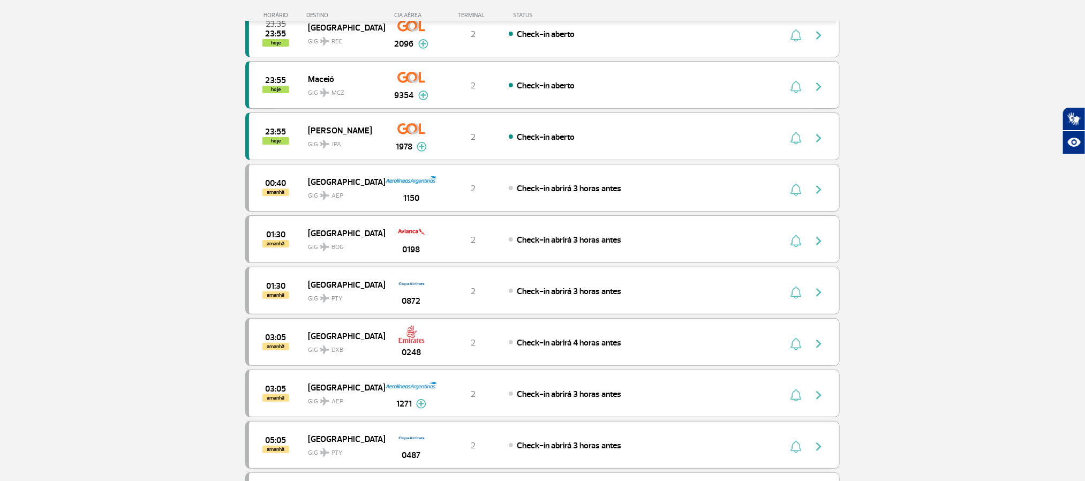
scroll to position [2187, 0]
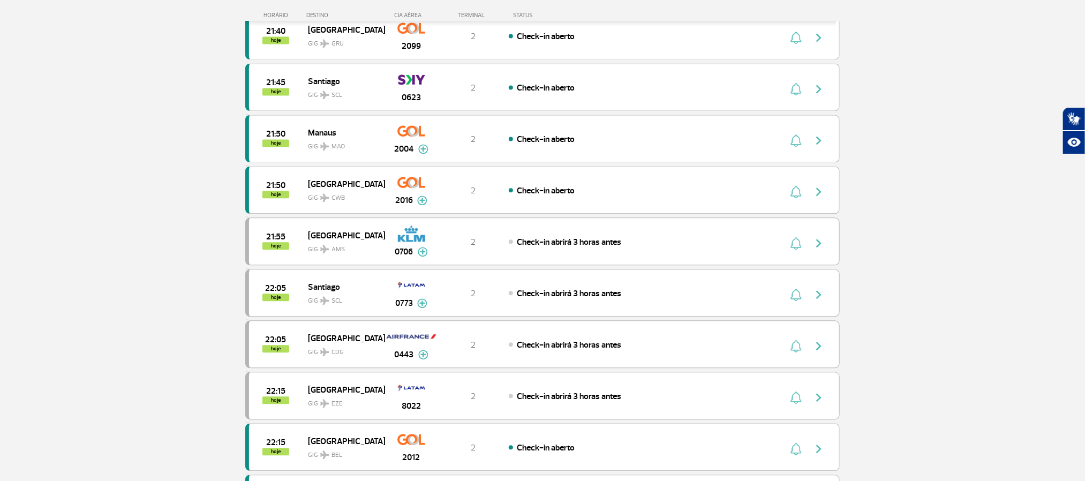
scroll to position [1205, 0]
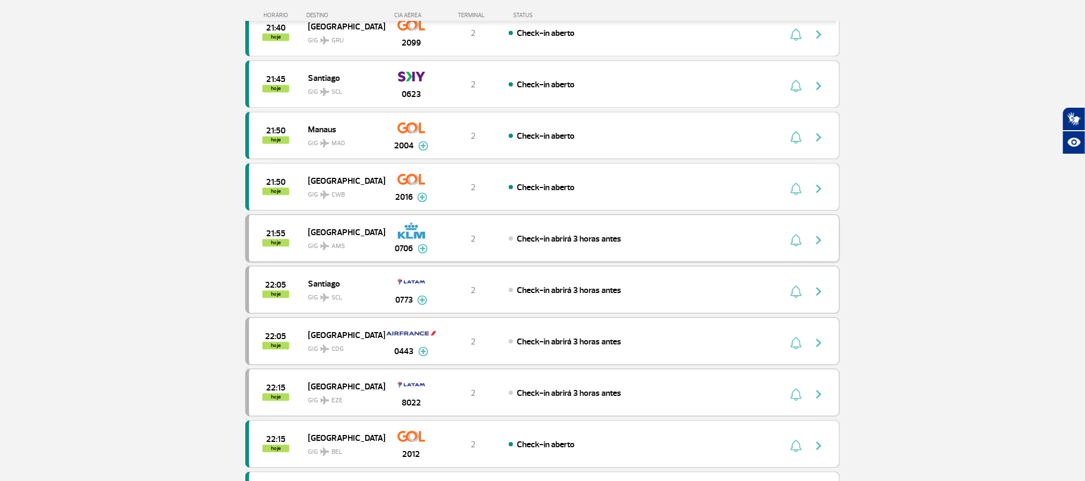
click at [763, 259] on div "21:55 hoje Amsterdam GIG AMS 0706 2 Check-in abrirá 3 horas antes Parcerias: GO…" at bounding box center [542, 238] width 594 height 48
click at [815, 246] on img "button" at bounding box center [818, 240] width 13 height 13
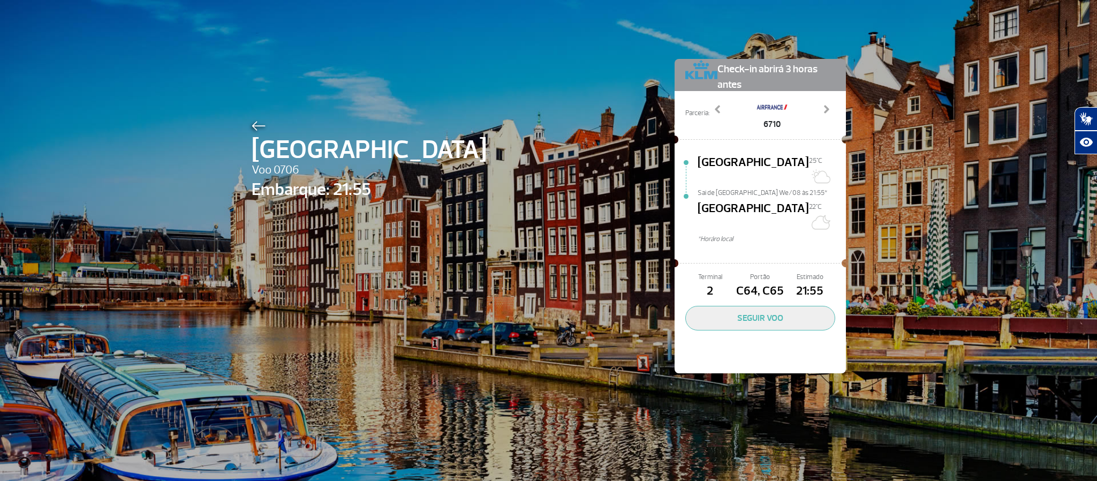
click at [257, 121] on img at bounding box center [259, 126] width 14 height 10
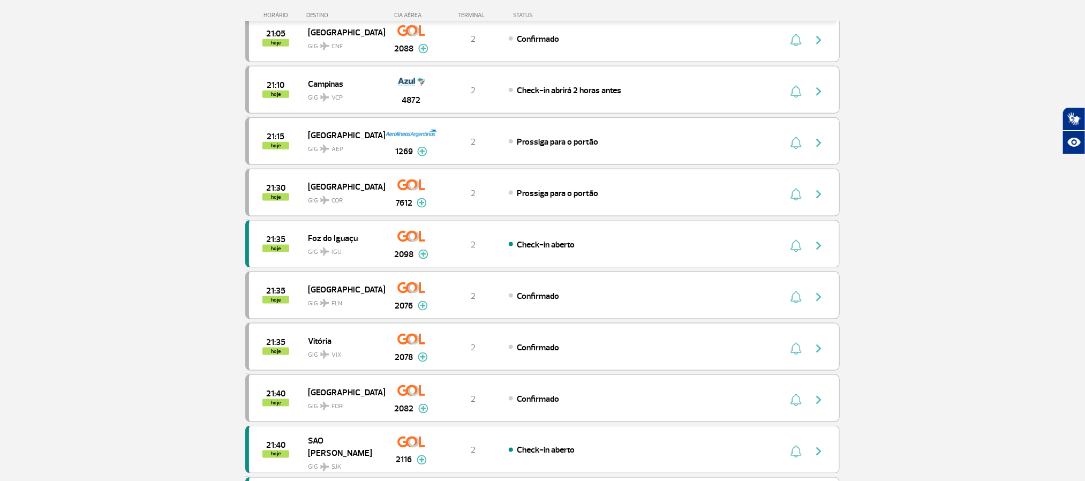
scroll to position [643, 0]
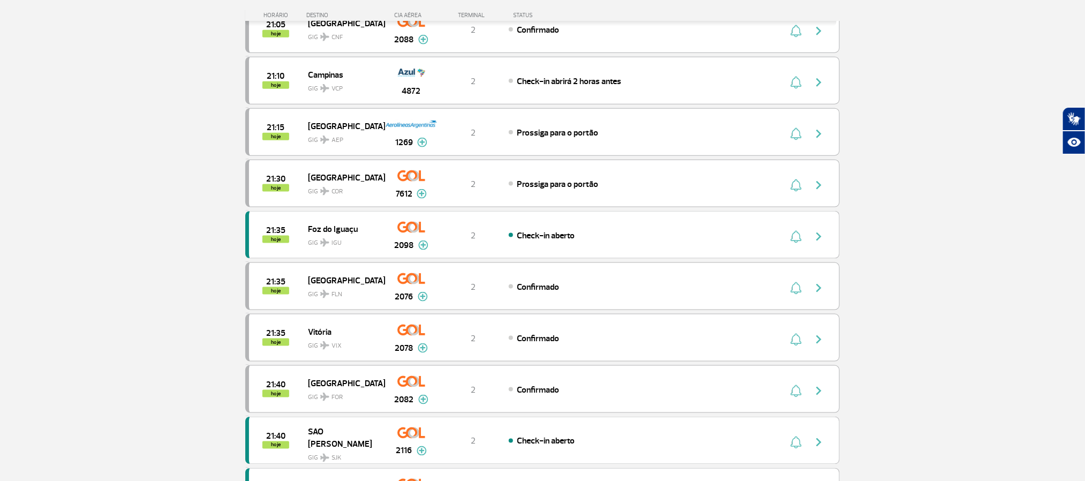
click at [104, 276] on section "Página Inicial > Voos > Painel de Voos Painel de Voos Partidas Chegadas 20:15 2…" at bounding box center [542, 38] width 1085 height 1256
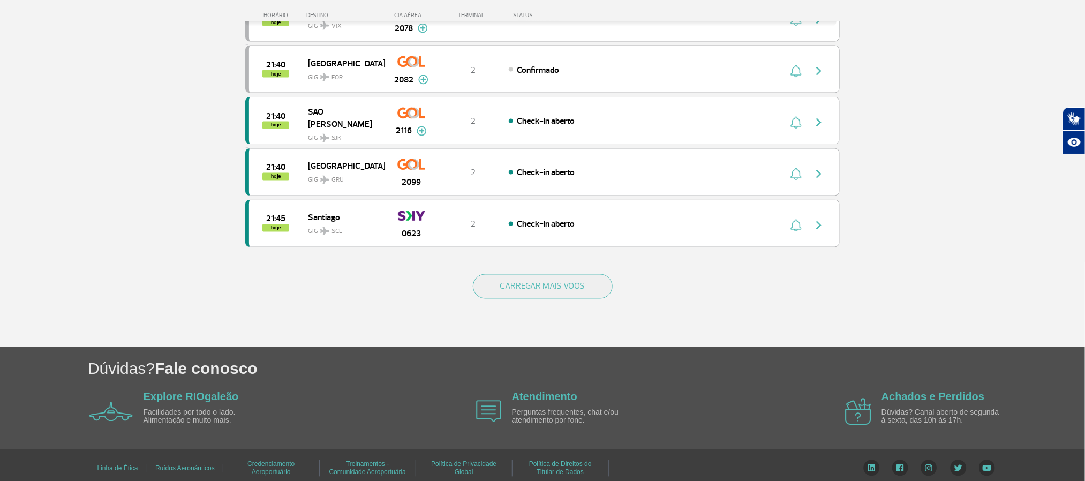
scroll to position [964, 0]
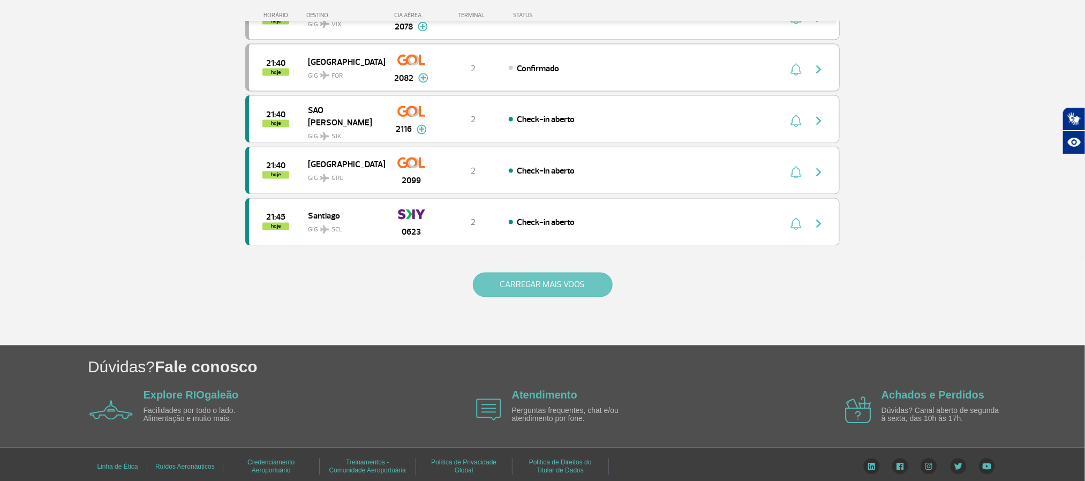
click at [558, 297] on button "CARREGAR MAIS VOOS" at bounding box center [543, 285] width 140 height 25
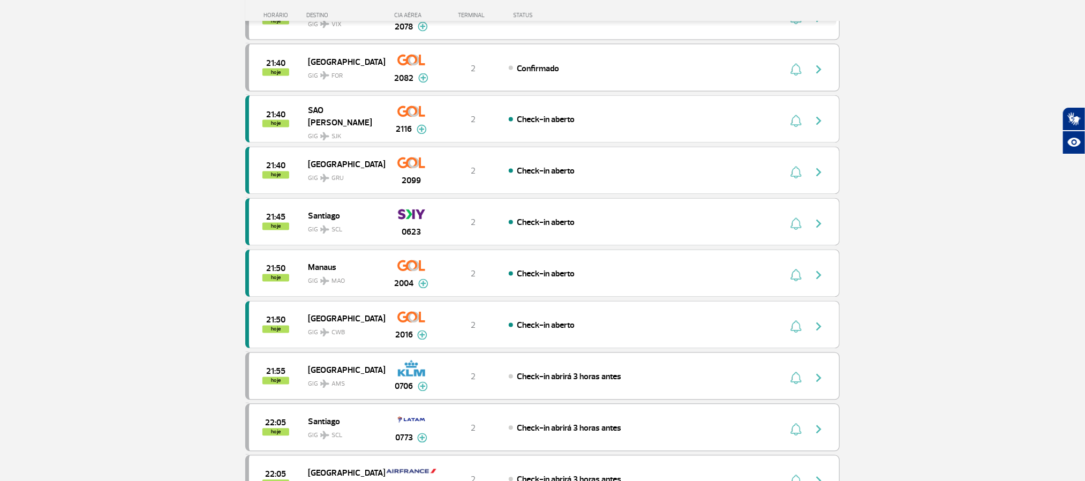
click at [114, 204] on section "Página Inicial > Voos > Painel de Voos Painel de Voos Partidas Chegadas 20:15 2…" at bounding box center [542, 231] width 1085 height 2285
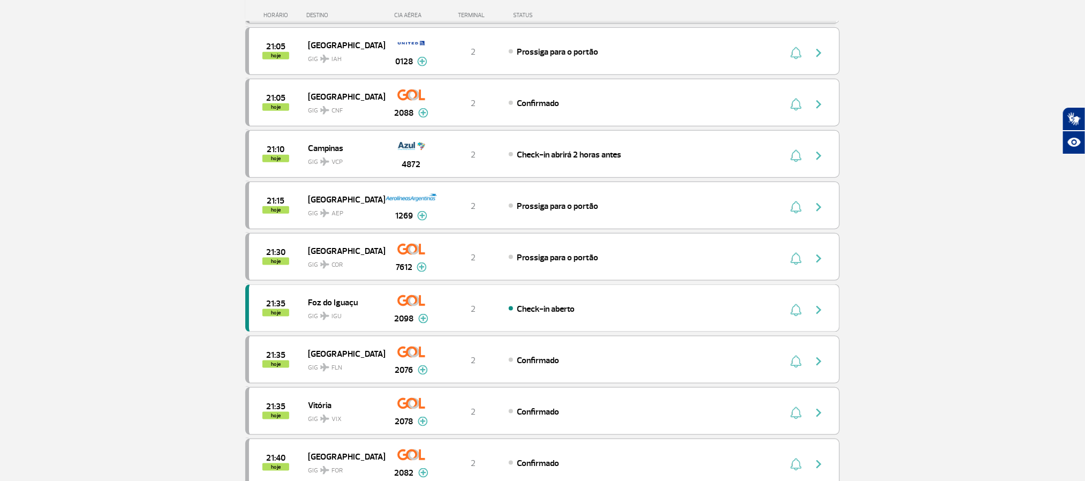
scroll to position [562, 0]
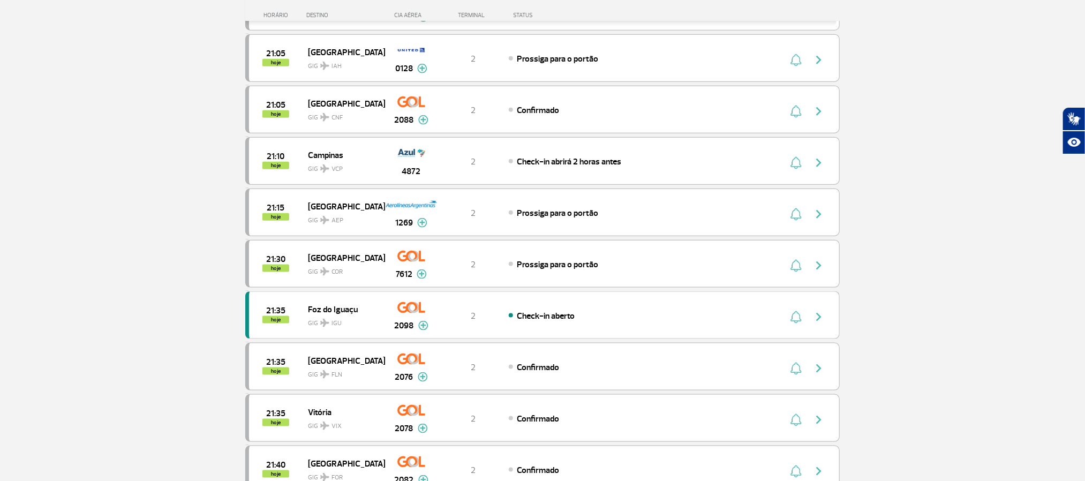
click at [72, 153] on section "Página Inicial > Voos > Painel de Voos Painel de Voos Partidas Chegadas 20:15 2…" at bounding box center [542, 119] width 1085 height 1256
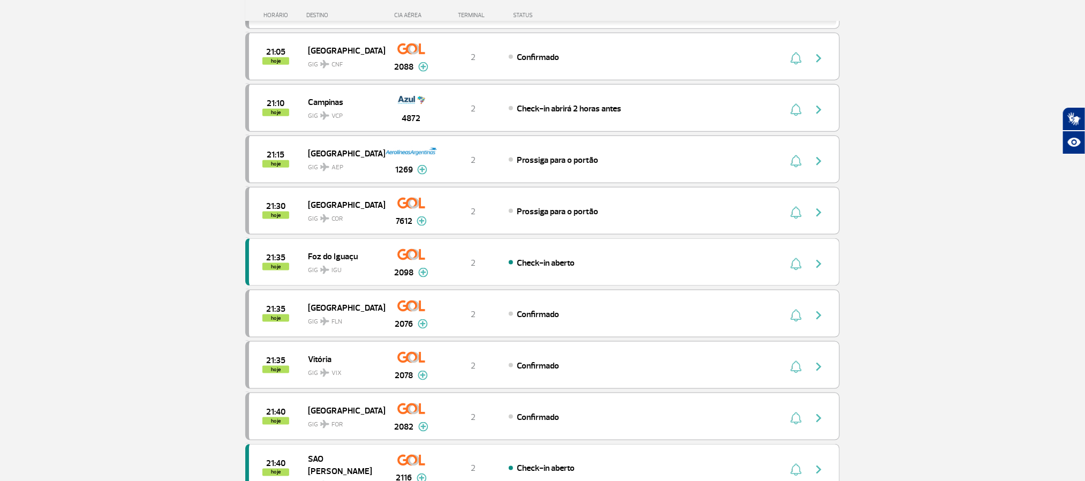
scroll to position [643, 0]
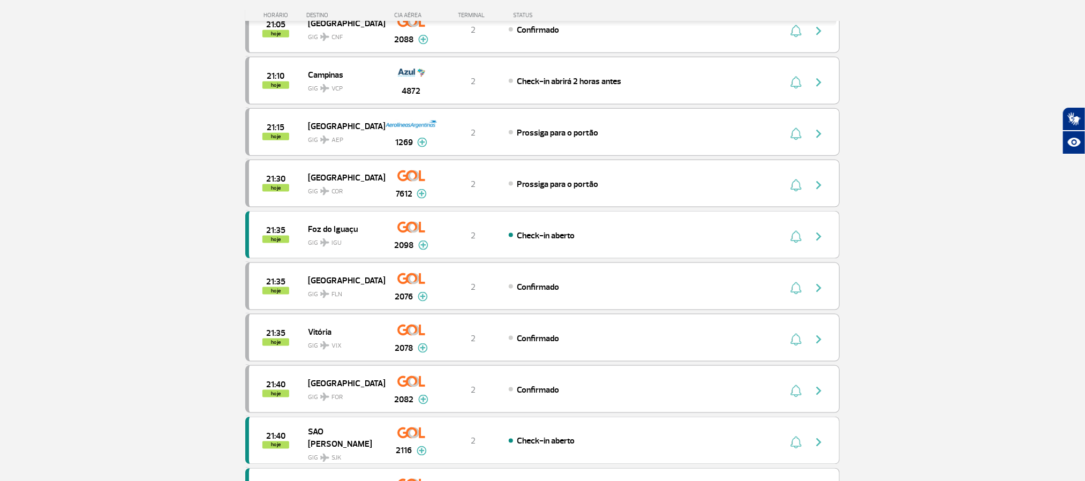
click at [129, 172] on section "Página Inicial > Voos > Painel de Voos Painel de Voos Partidas Chegadas 20:15 2…" at bounding box center [542, 38] width 1085 height 1256
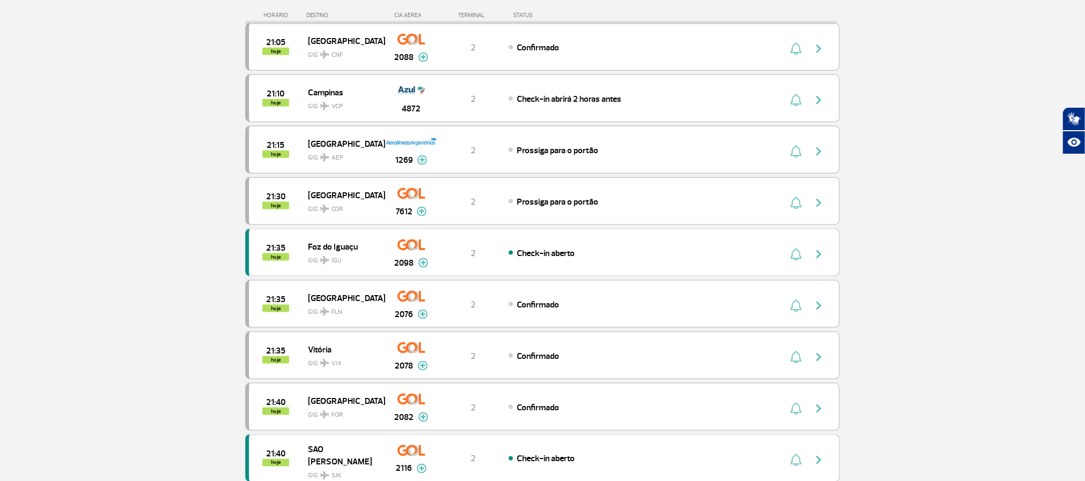
scroll to position [705, 0]
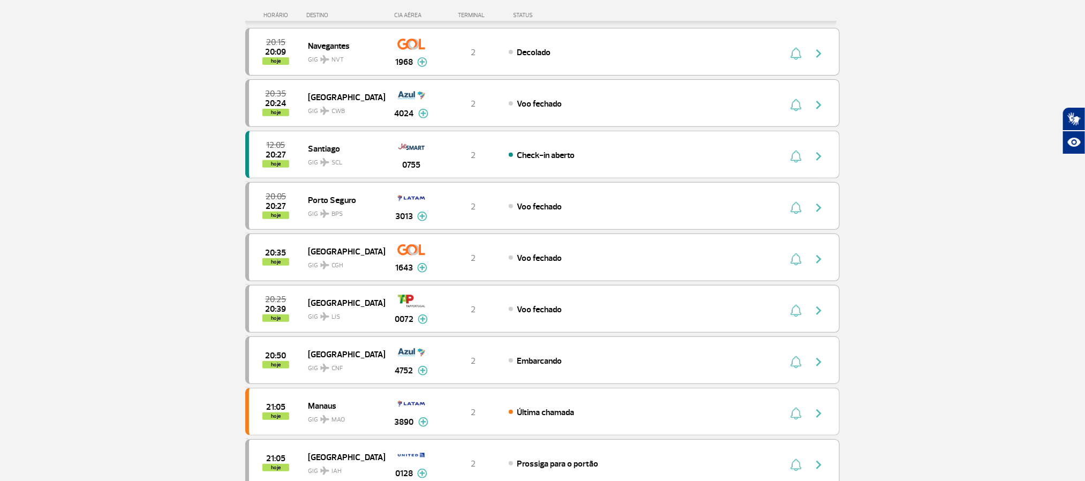
scroll to position [161, 0]
